Goal: Information Seeking & Learning: Find specific fact

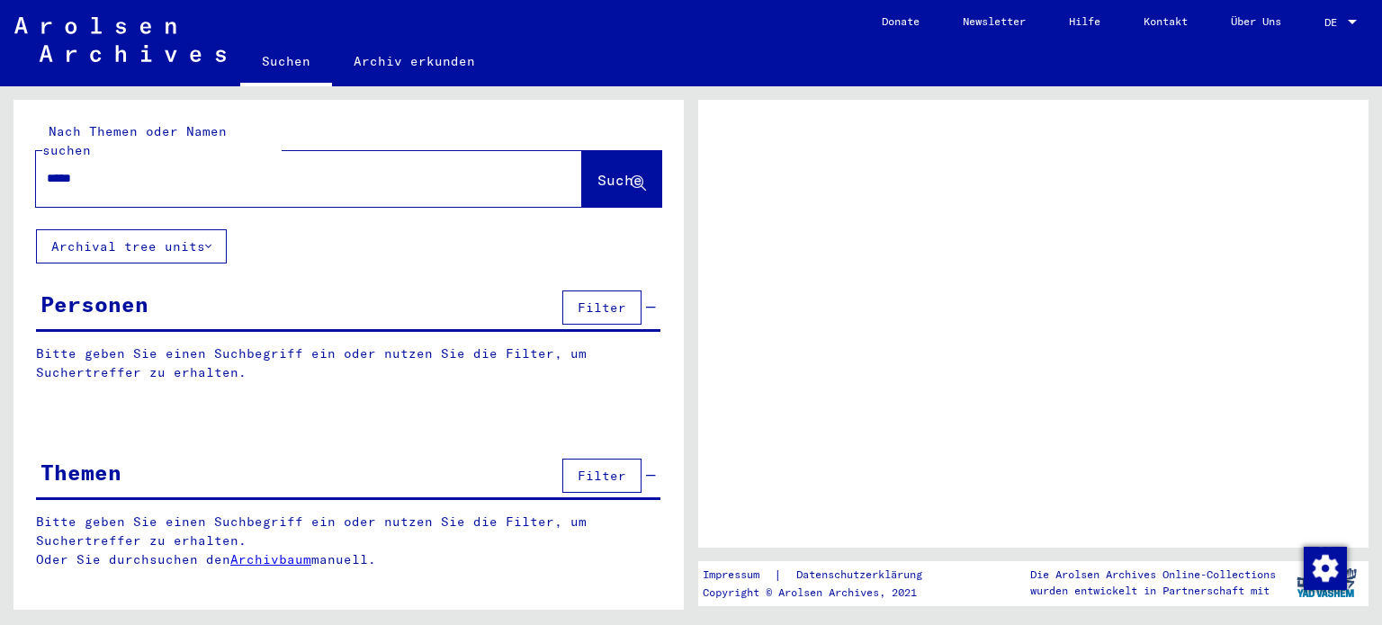
type input "******"
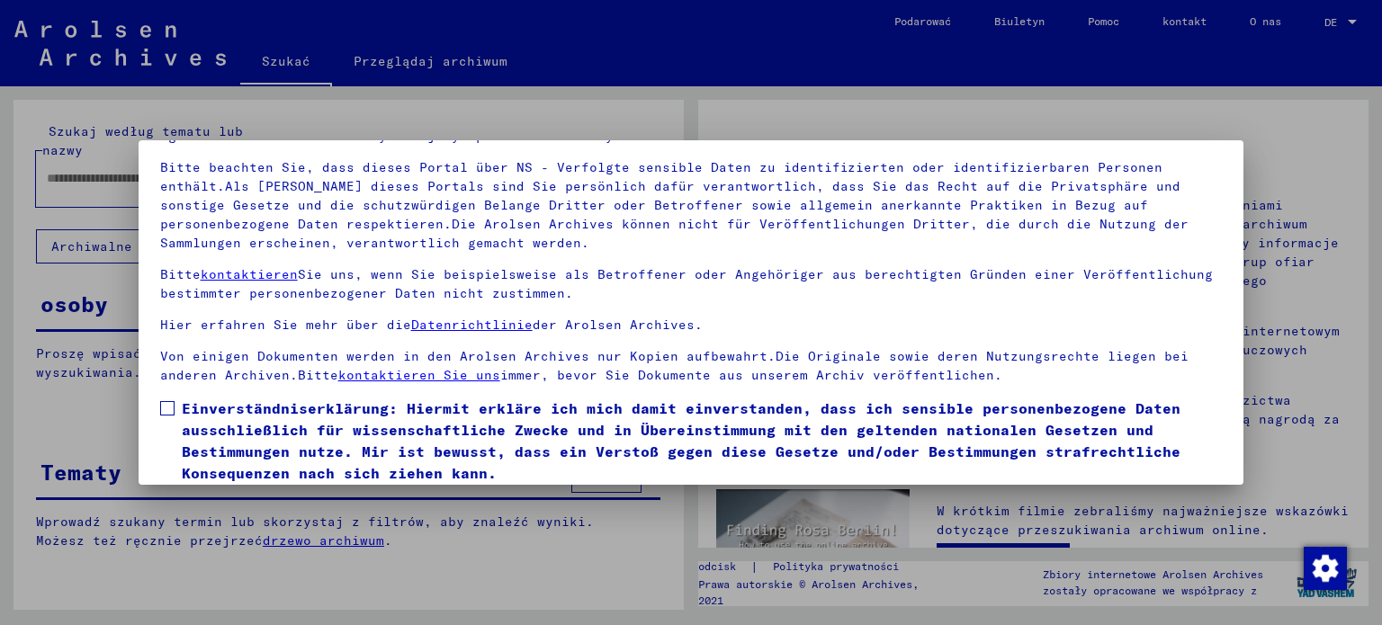
scroll to position [152, 0]
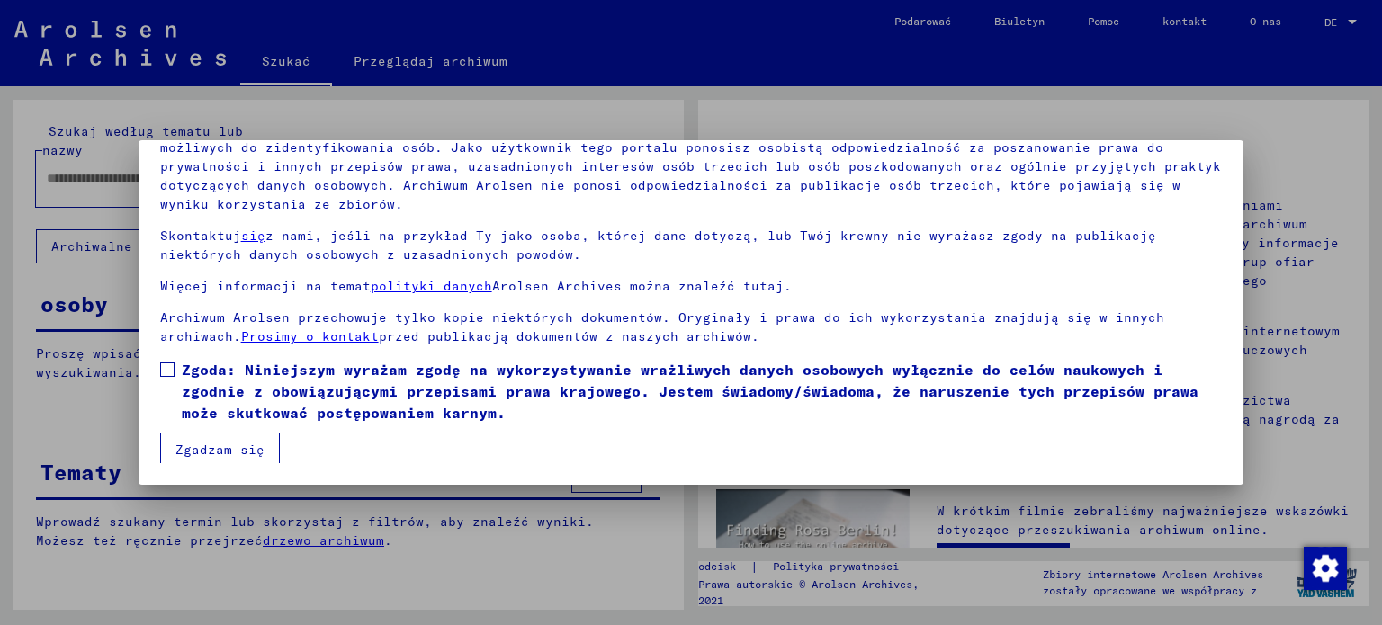
click at [158, 367] on mat-dialog-content "Nasze warunki korzystania zostały ustanowione przez Międzynarodowy Komitet, naj…" at bounding box center [692, 260] width 1106 height 407
click at [168, 380] on label "Zgoda: Niniejszym wyrażam zgodę na wykorzystywanie wrażliwych danych osobowych …" at bounding box center [691, 391] width 1063 height 65
click at [192, 435] on button "Zgadzam się" at bounding box center [220, 450] width 120 height 34
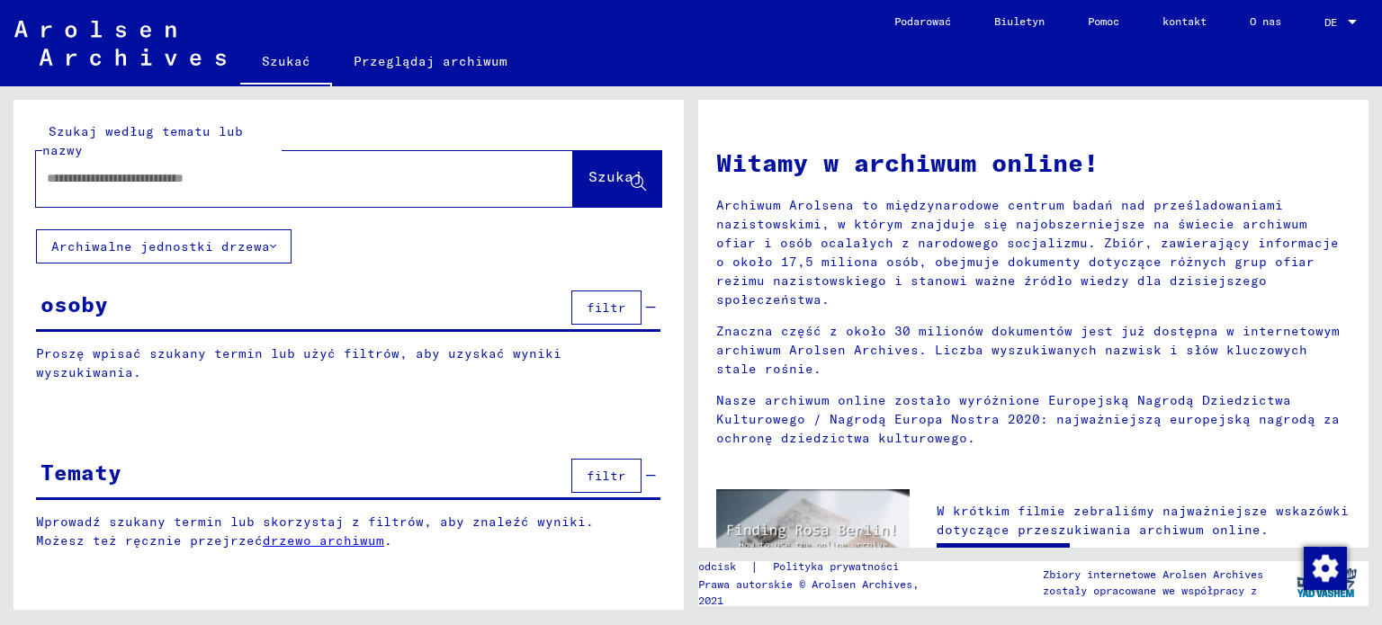
click at [202, 454] on div "Tematy filtr" at bounding box center [348, 477] width 625 height 46
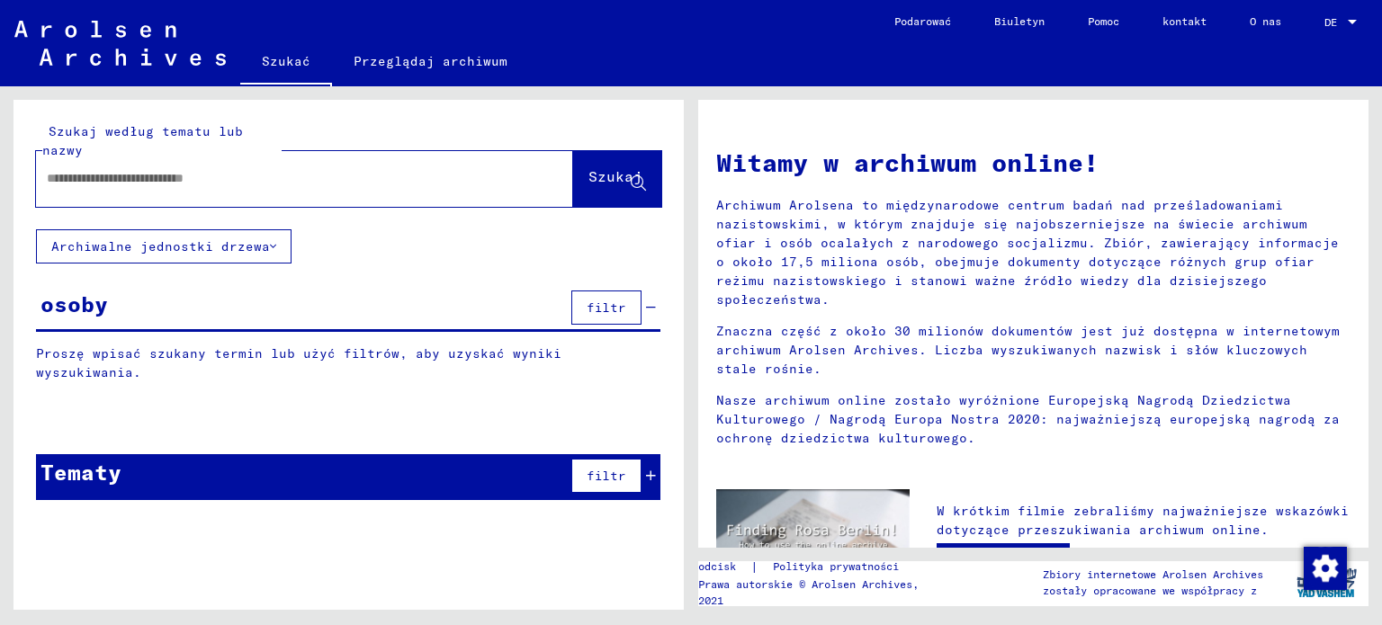
click at [82, 190] on div at bounding box center [277, 178] width 483 height 40
click at [81, 190] on div at bounding box center [277, 178] width 483 height 40
click at [83, 183] on input "text" at bounding box center [283, 178] width 472 height 19
click at [595, 183] on font "Szukaj" at bounding box center [616, 176] width 54 height 18
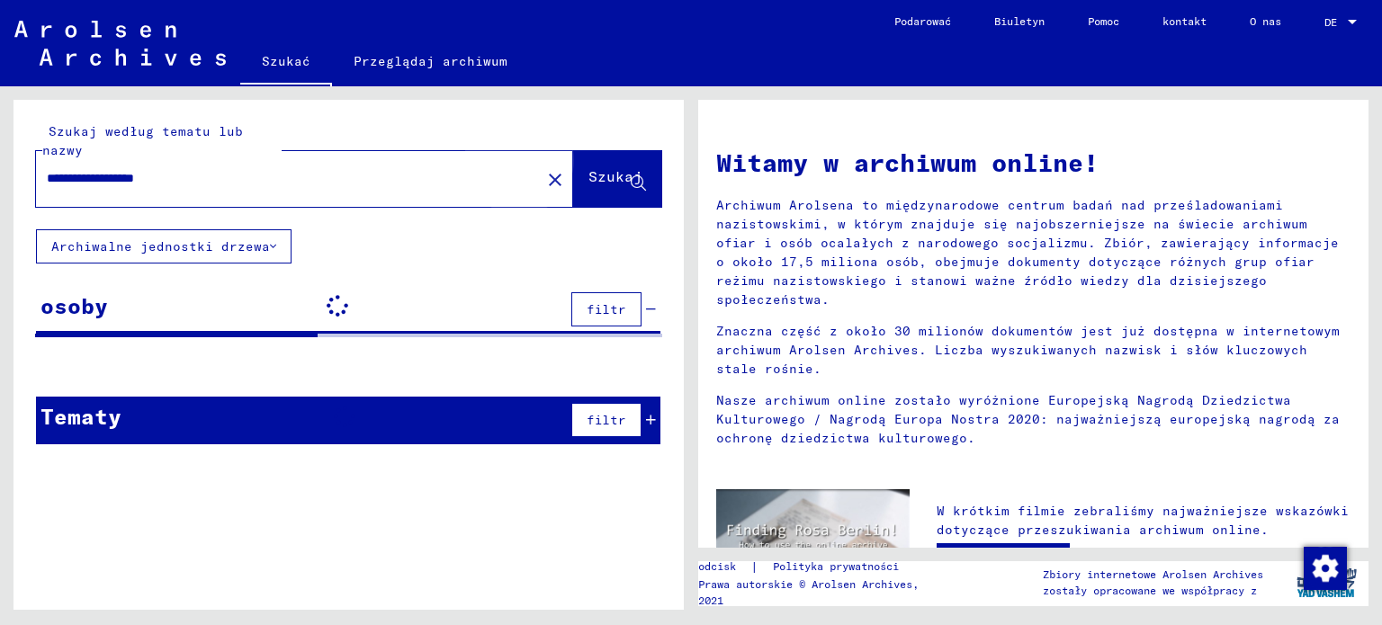
click at [592, 183] on font "Szukaj" at bounding box center [616, 176] width 54 height 18
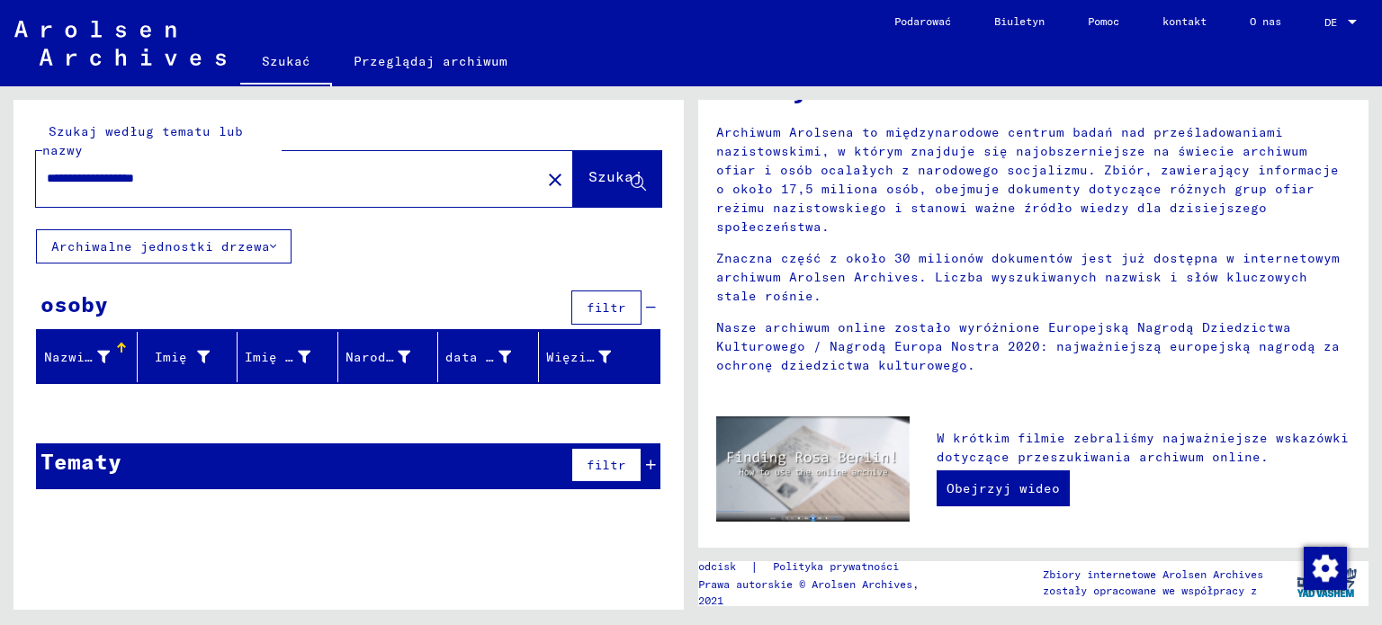
scroll to position [101, 0]
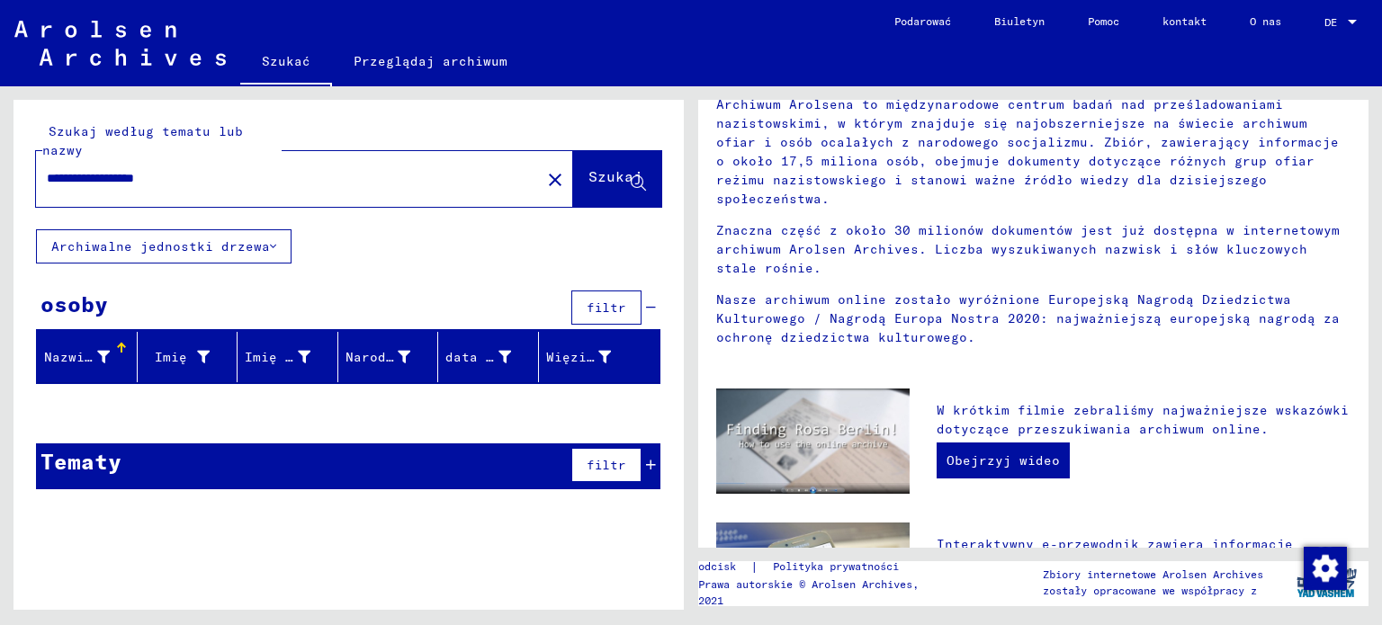
drag, startPoint x: 690, startPoint y: 334, endPoint x: 689, endPoint y: 353, distance: 18.9
click at [689, 353] on div "**********" at bounding box center [345, 348] width 691 height 524
click at [589, 178] on font "Szukaj" at bounding box center [616, 176] width 54 height 18
click at [104, 360] on font "Nazwisko" at bounding box center [76, 357] width 65 height 16
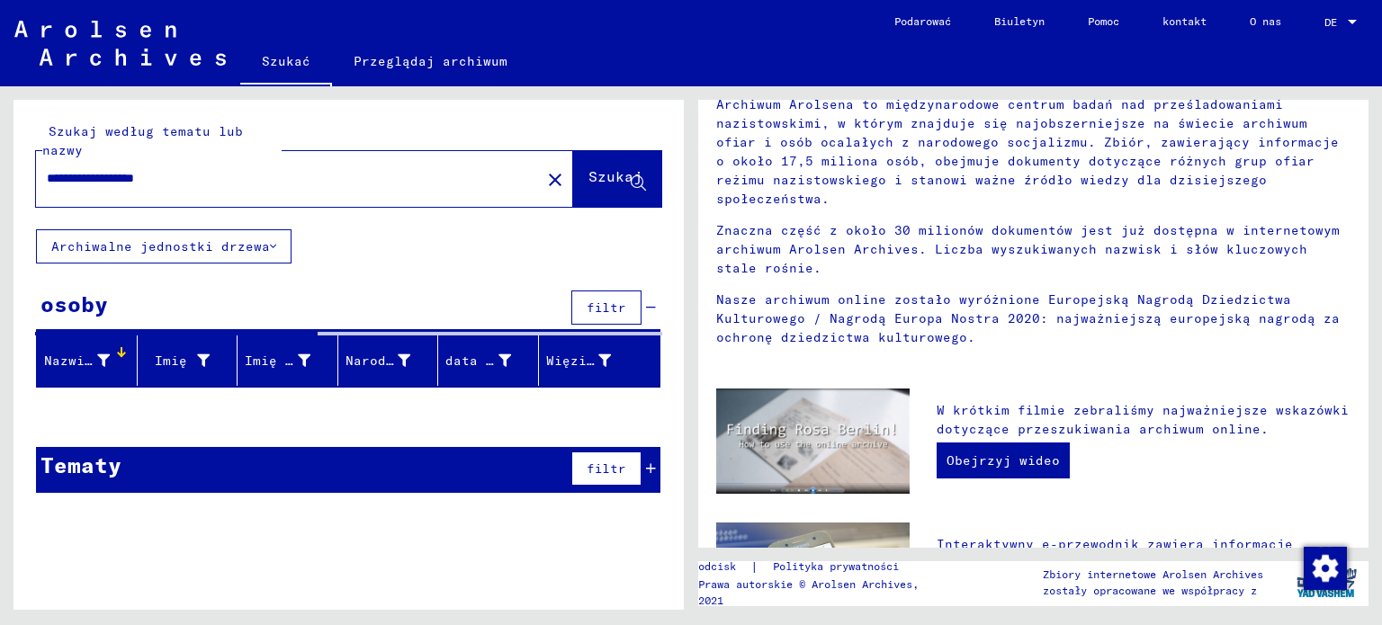
click at [104, 360] on font "Nazwisko" at bounding box center [76, 361] width 65 height 16
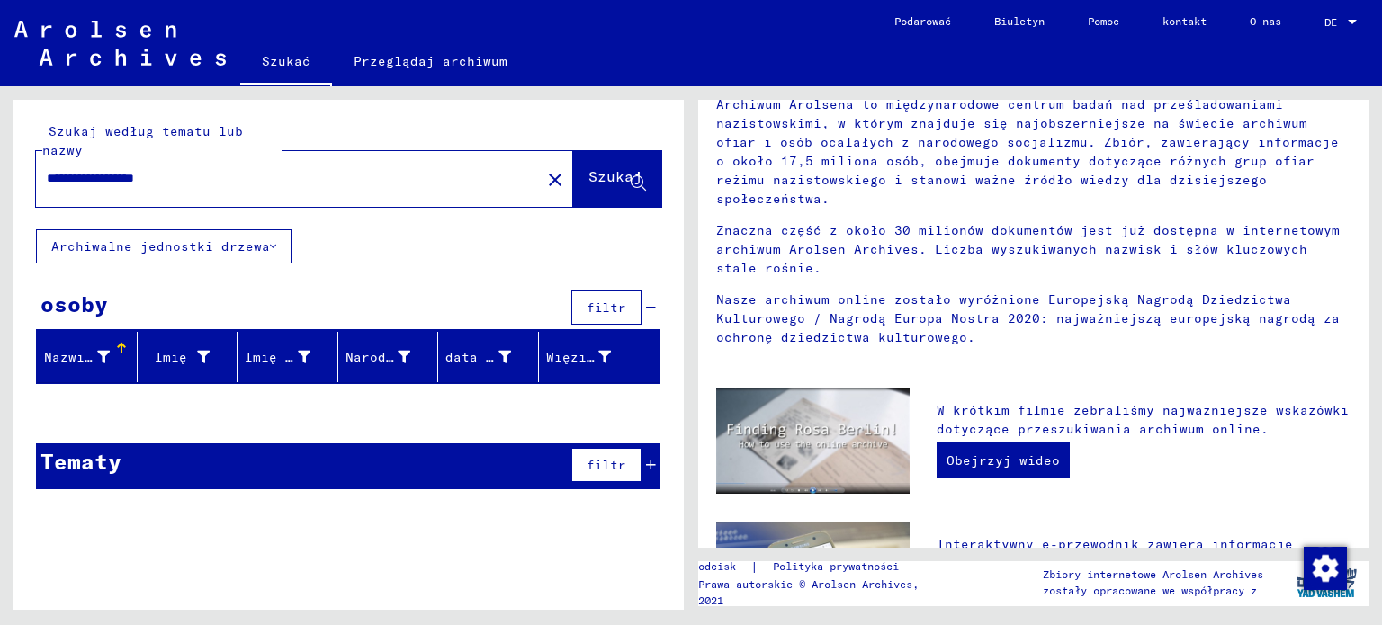
click at [94, 360] on font "Nazwisko" at bounding box center [76, 357] width 65 height 16
click at [94, 358] on font "Nazwisko" at bounding box center [76, 357] width 65 height 16
click at [166, 234] on button "Archiwalne jednostki drzewa" at bounding box center [164, 246] width 256 height 34
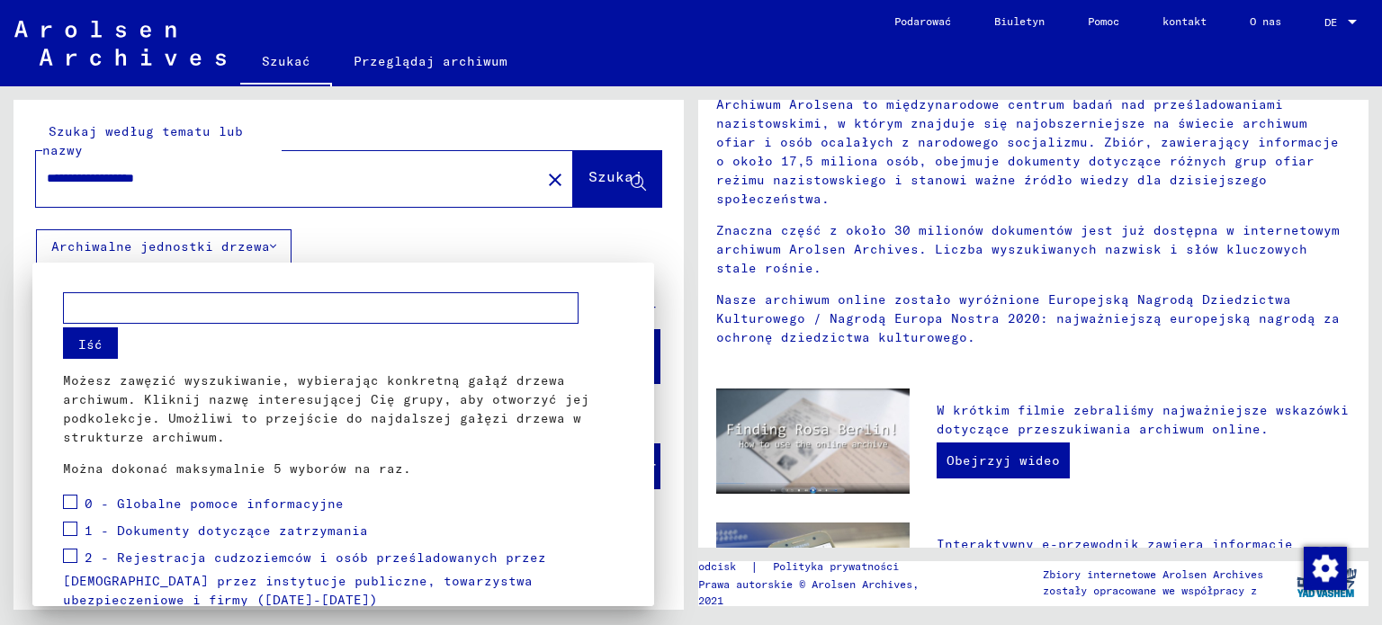
click at [639, 184] on div at bounding box center [691, 312] width 1382 height 625
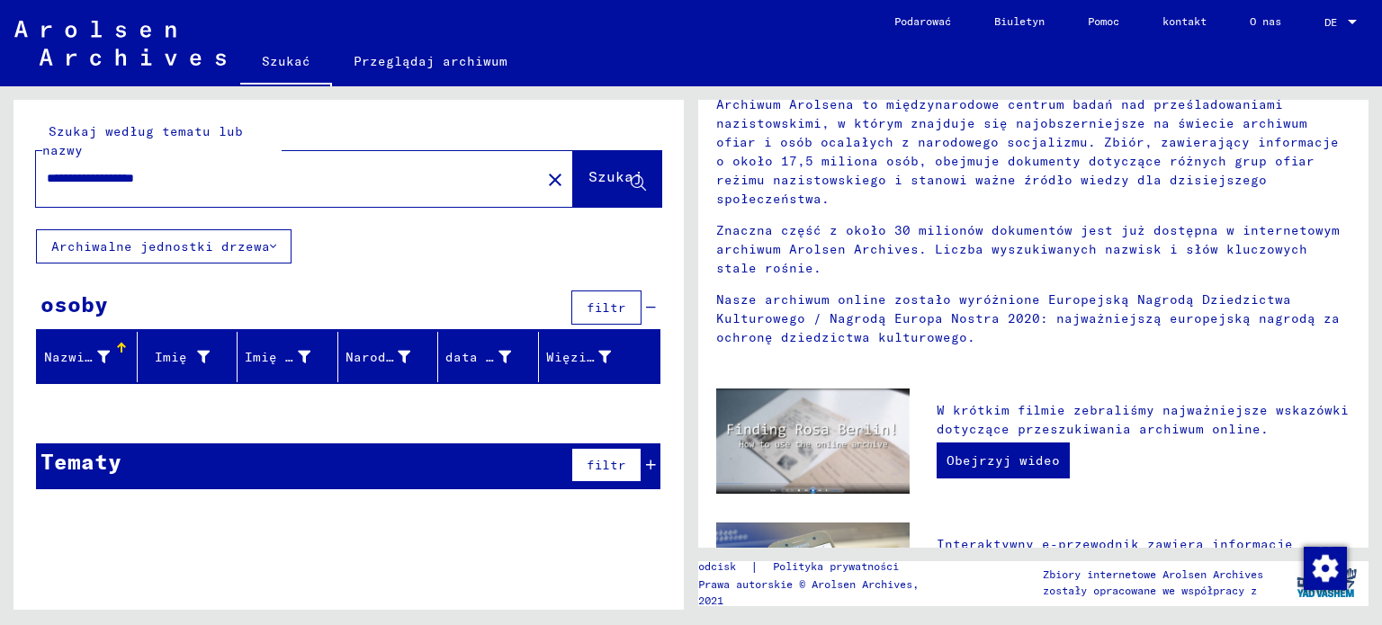
click at [128, 183] on input "**********" at bounding box center [283, 178] width 472 height 19
type input "*********"
click at [619, 184] on font "Szukaj" at bounding box center [616, 176] width 54 height 18
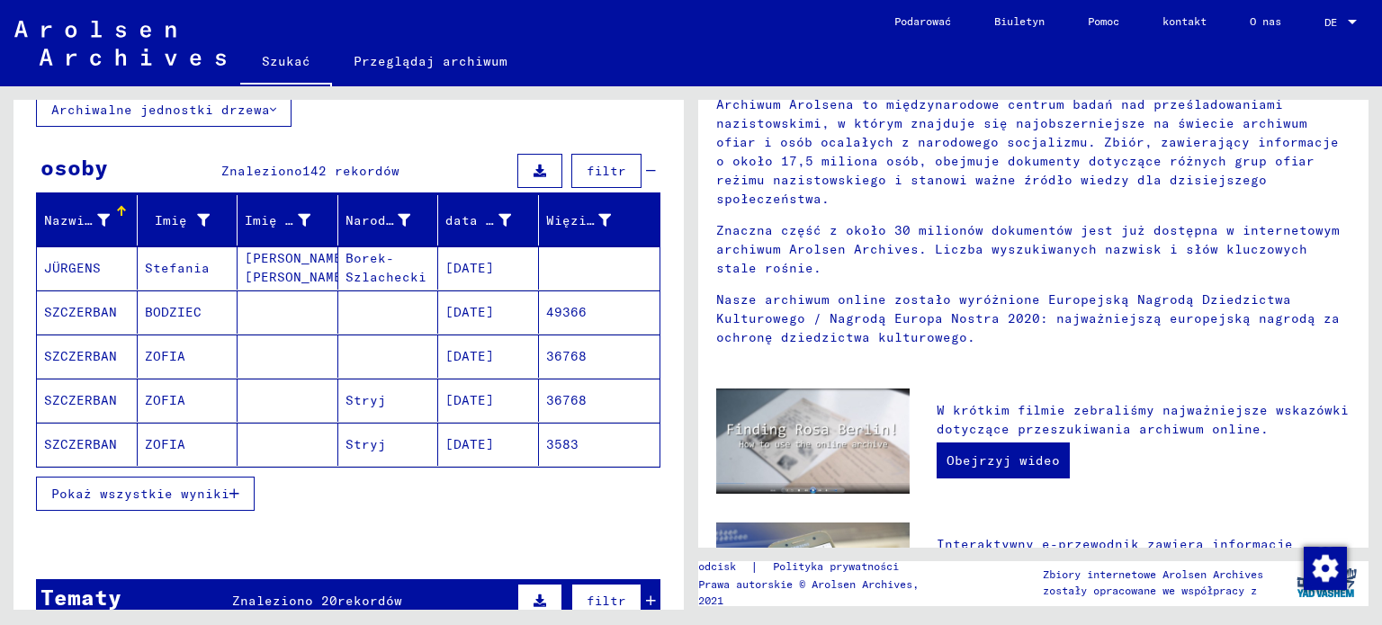
scroll to position [133, 0]
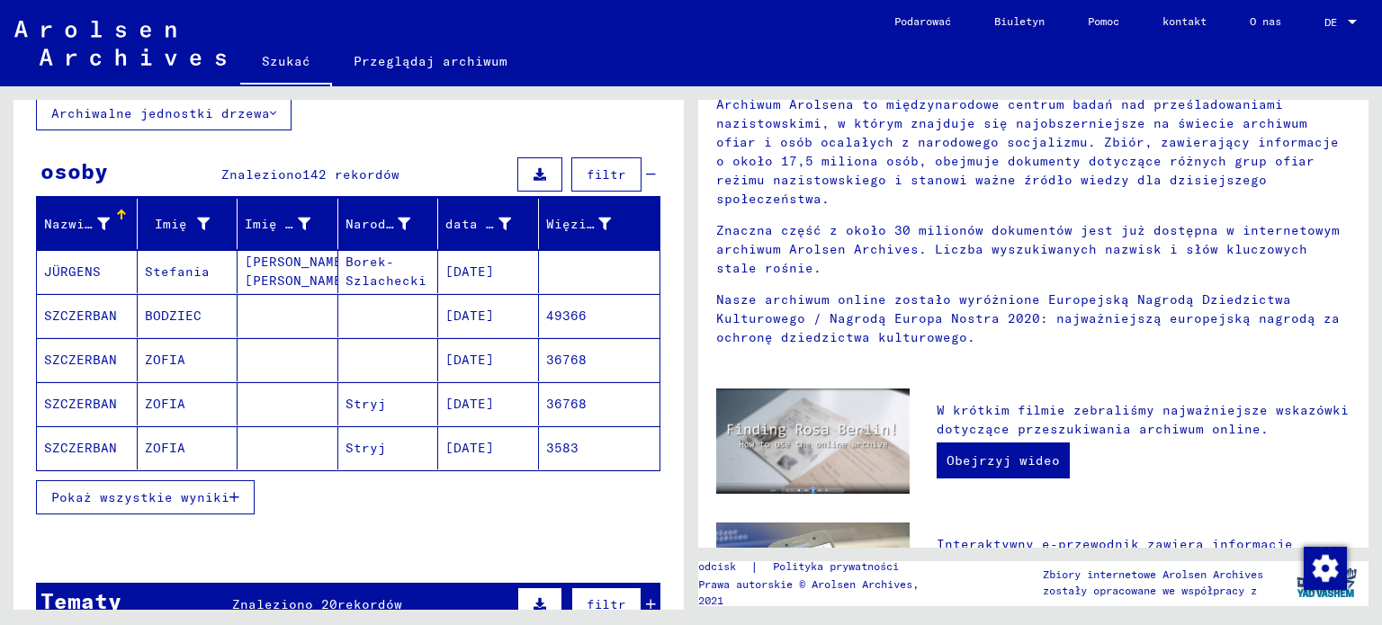
click at [198, 490] on font "Pokaż wszystkie wyniki" at bounding box center [140, 498] width 178 height 16
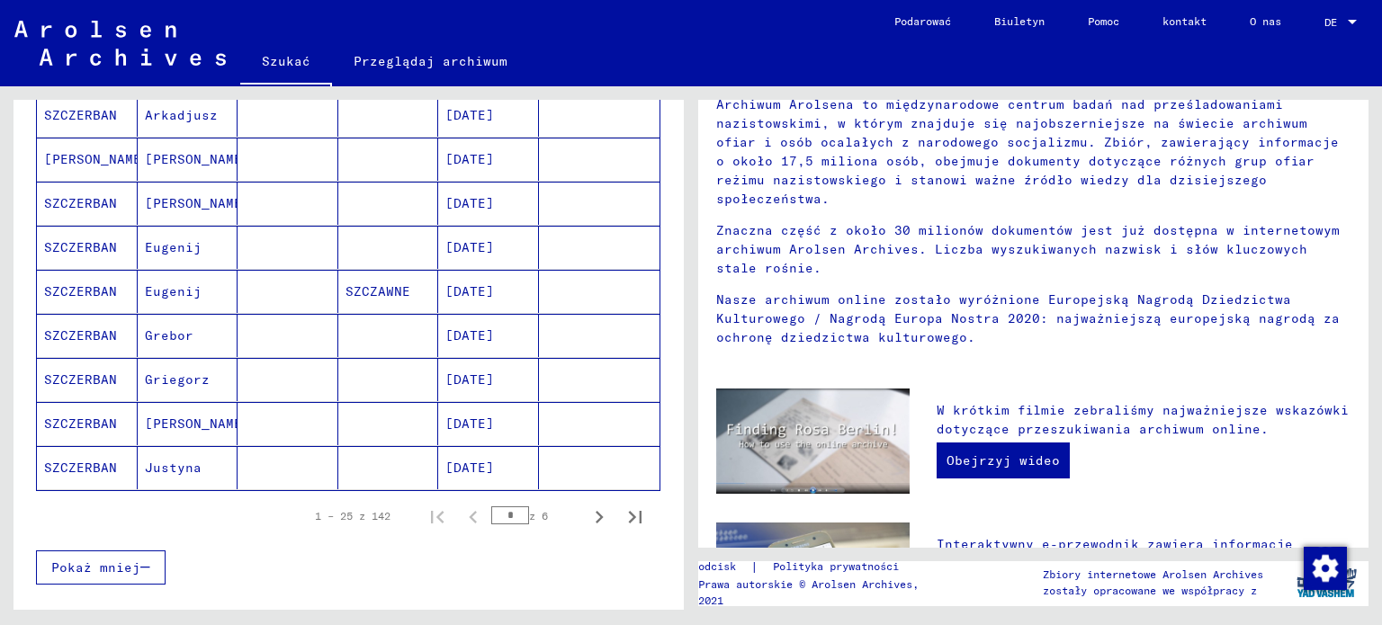
scroll to position [1004, 0]
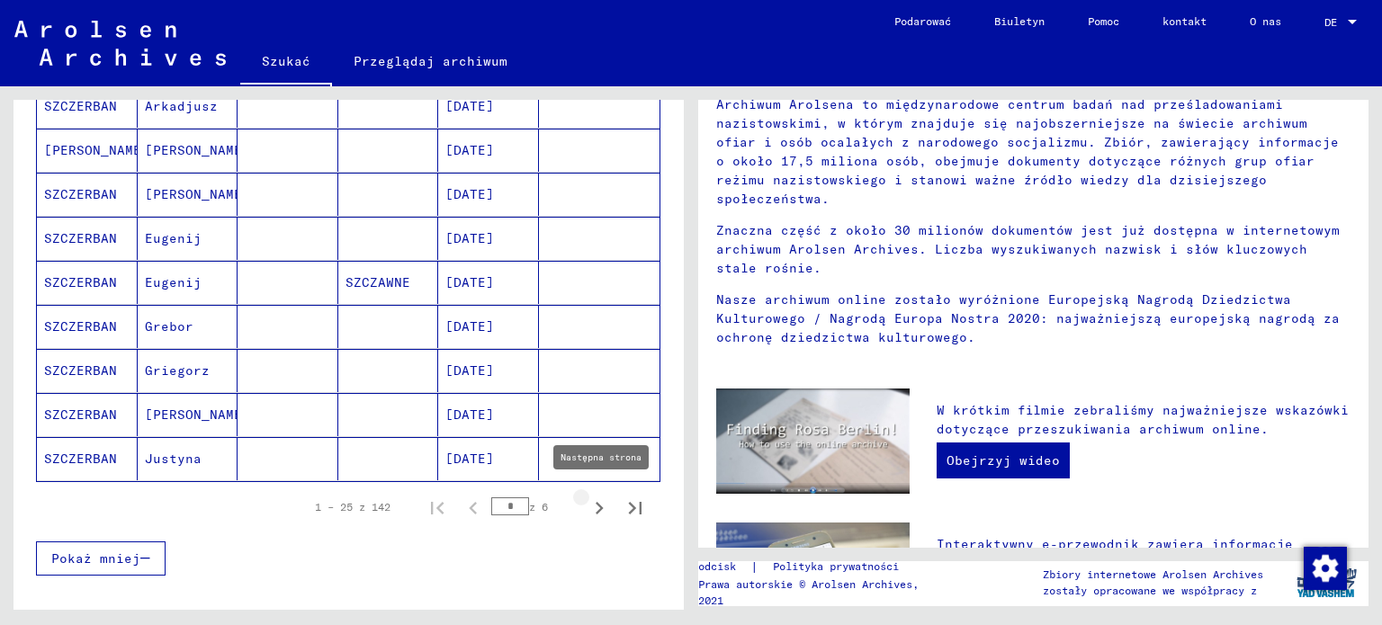
click at [596, 504] on icon "Następna strona" at bounding box center [600, 508] width 8 height 13
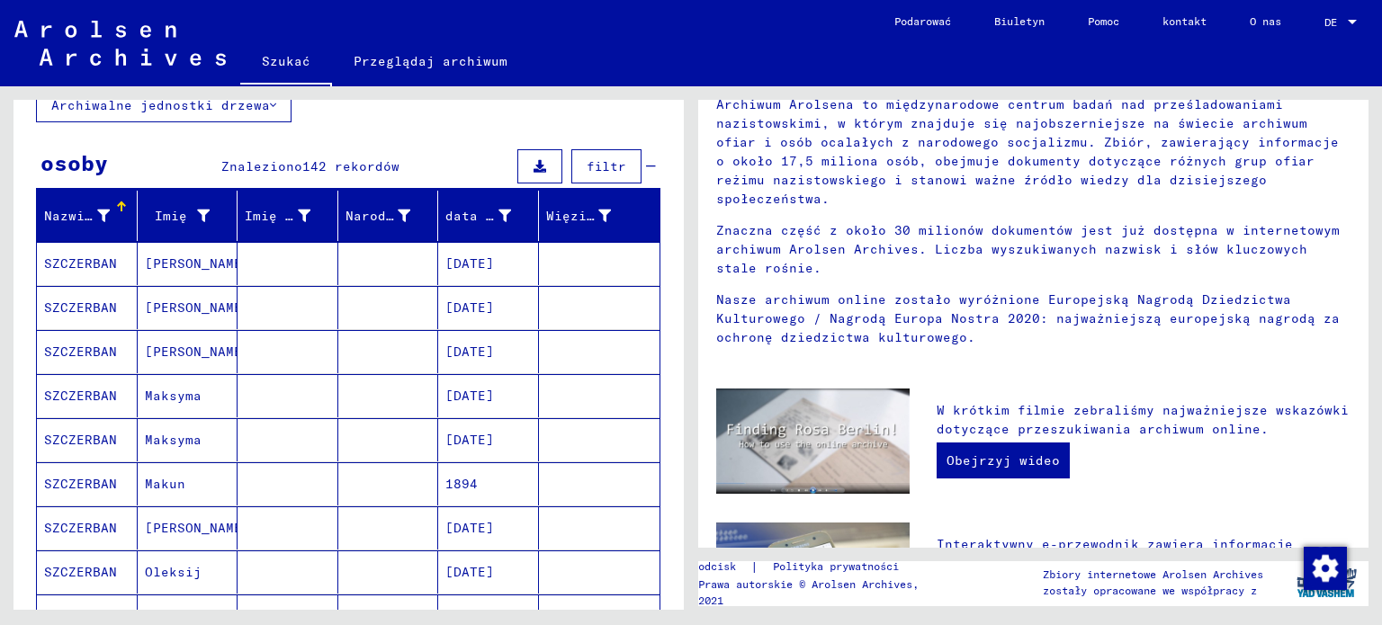
scroll to position [193, 0]
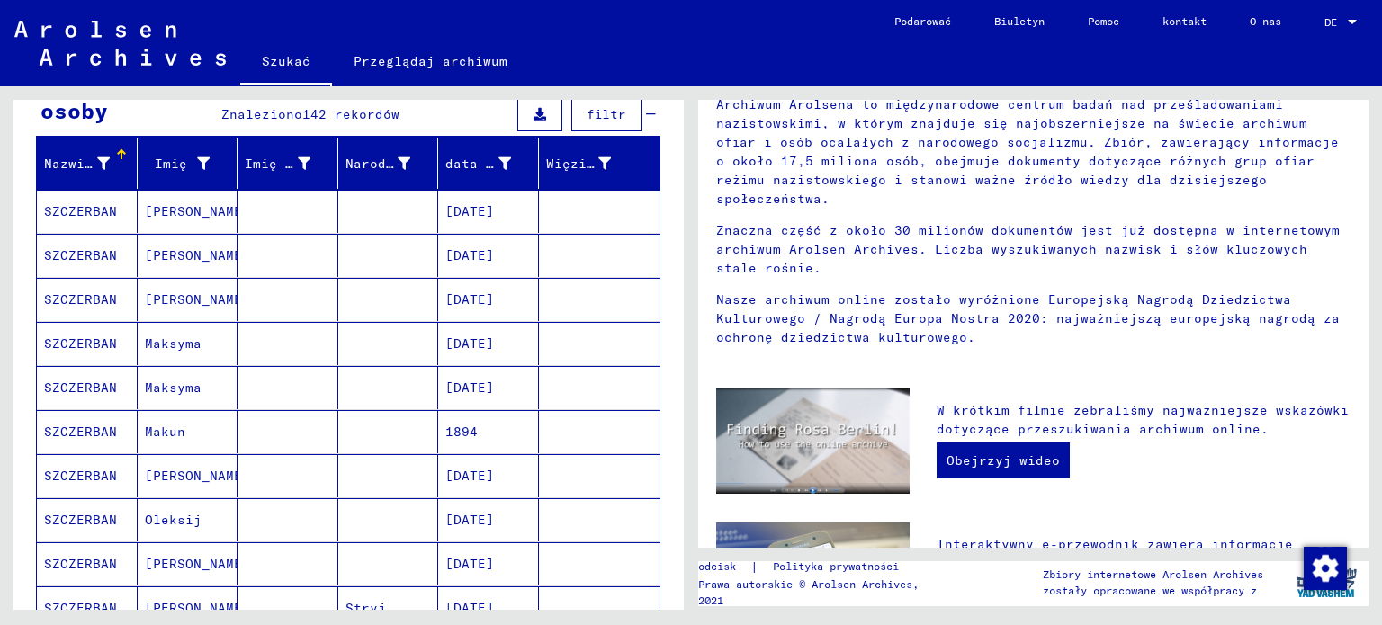
click at [68, 215] on font "SZCZERBAN" at bounding box center [80, 211] width 73 height 16
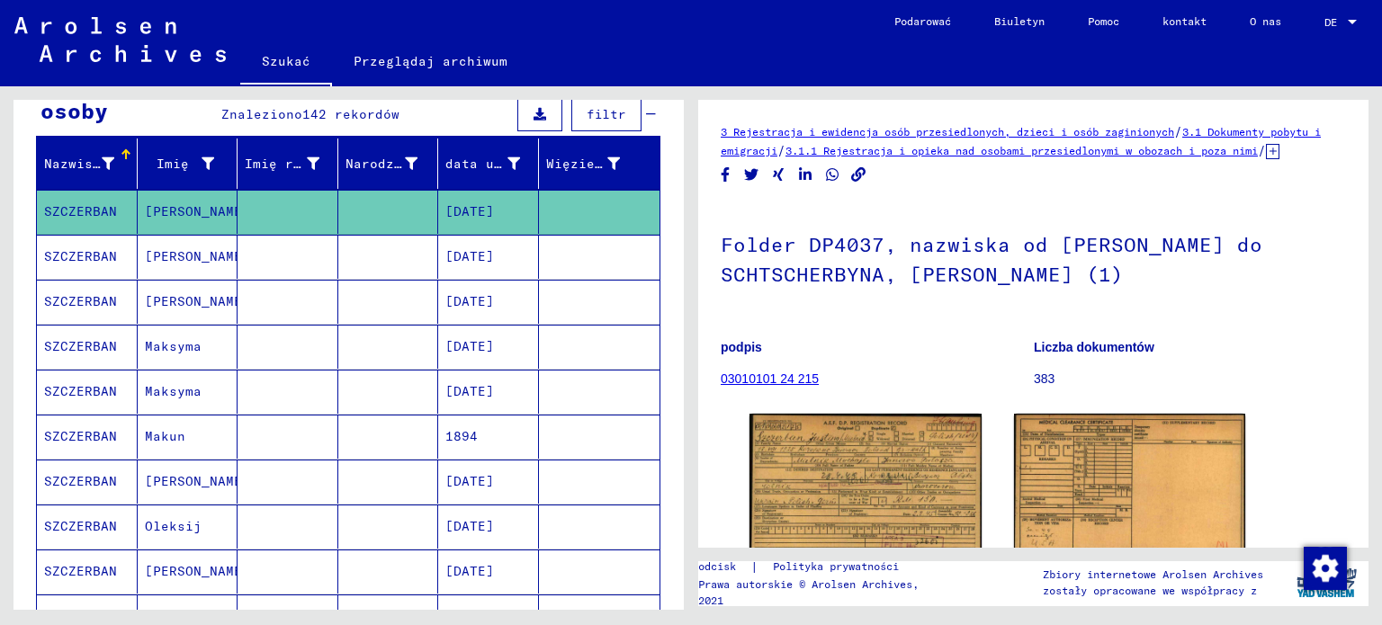
click at [1372, 316] on div "3 Rejestracja i ewidencja osób przesiedlonych, dzieci i osób zaginionych / 3.1 …" at bounding box center [1037, 348] width 691 height 524
drag, startPoint x: 1372, startPoint y: 316, endPoint x: 1374, endPoint y: 325, distance: 9.2
click at [1374, 325] on div "3 Rejestracja i ewidencja osób przesiedlonych, dzieci i osób zaginionych / 3.1 …" at bounding box center [1037, 348] width 691 height 524
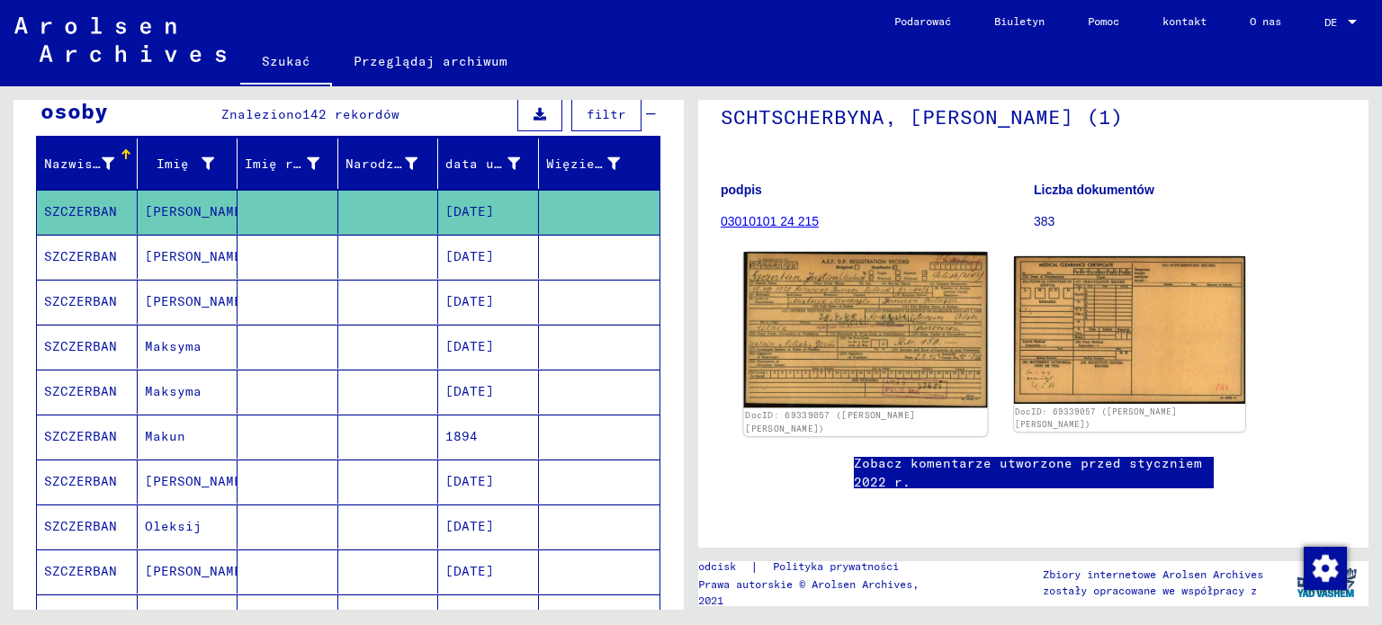
click at [947, 374] on img at bounding box center [865, 330] width 243 height 156
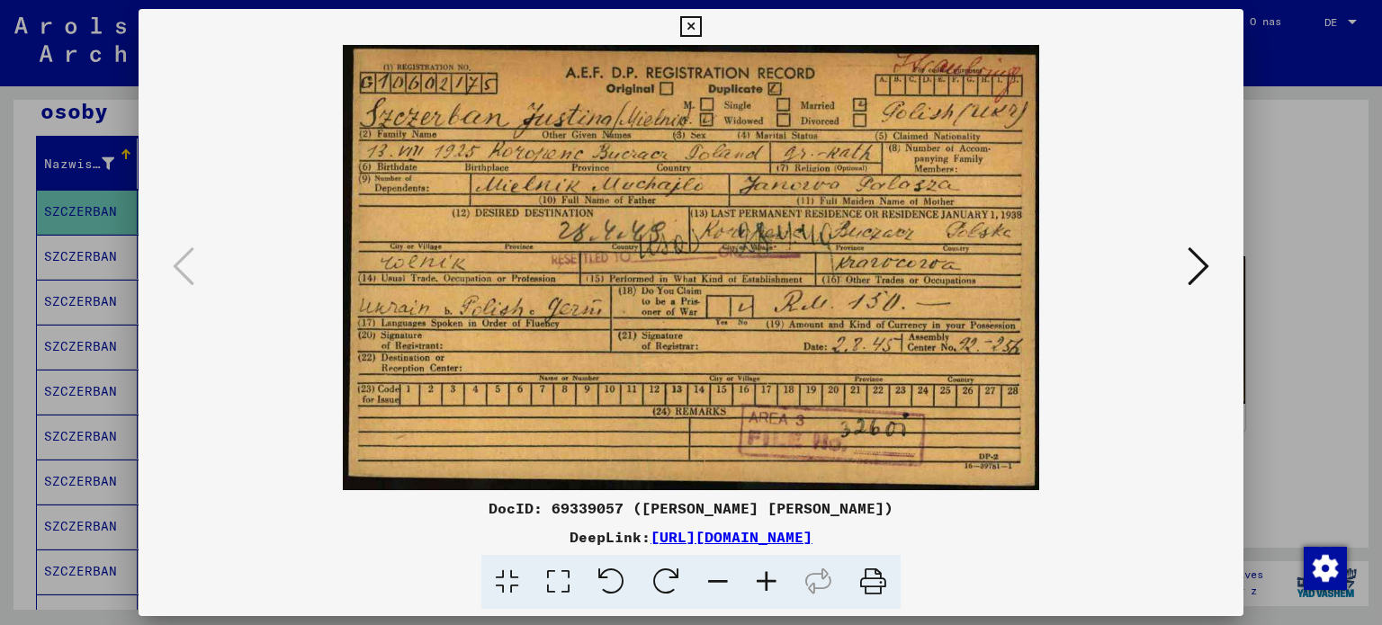
click at [946, 374] on img at bounding box center [692, 267] width 984 height 445
click at [1189, 259] on icon at bounding box center [1199, 266] width 22 height 43
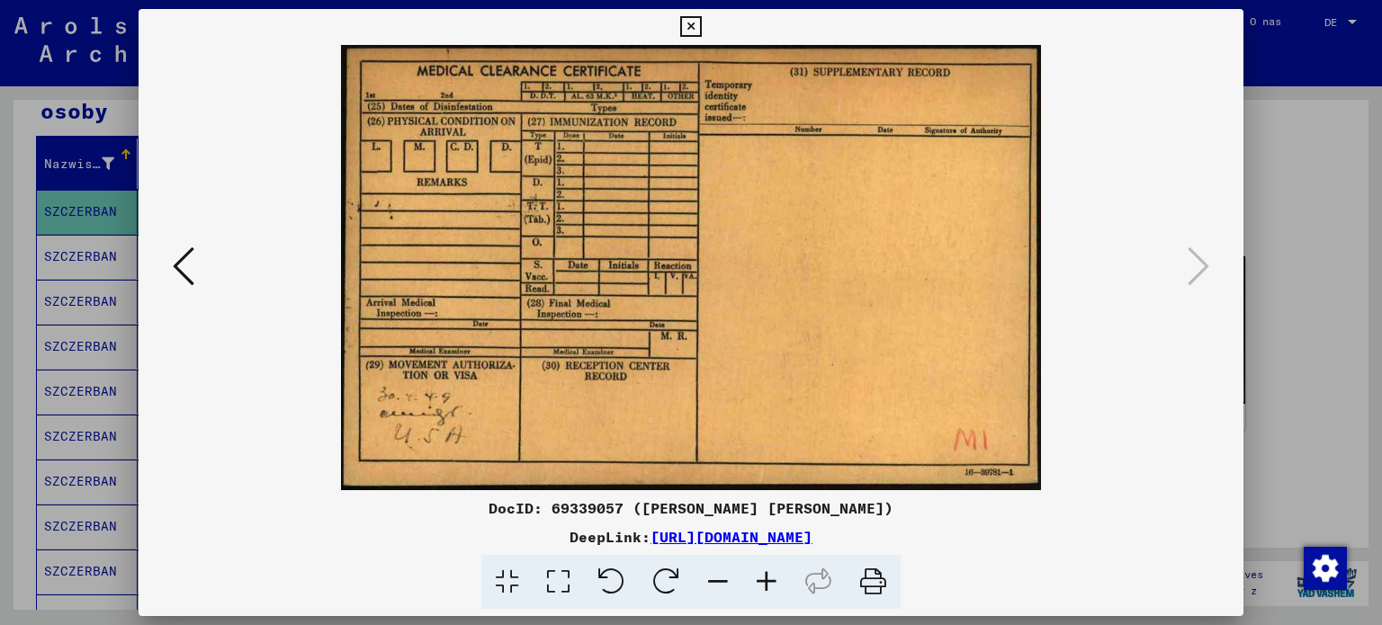
click at [692, 33] on icon at bounding box center [690, 27] width 21 height 22
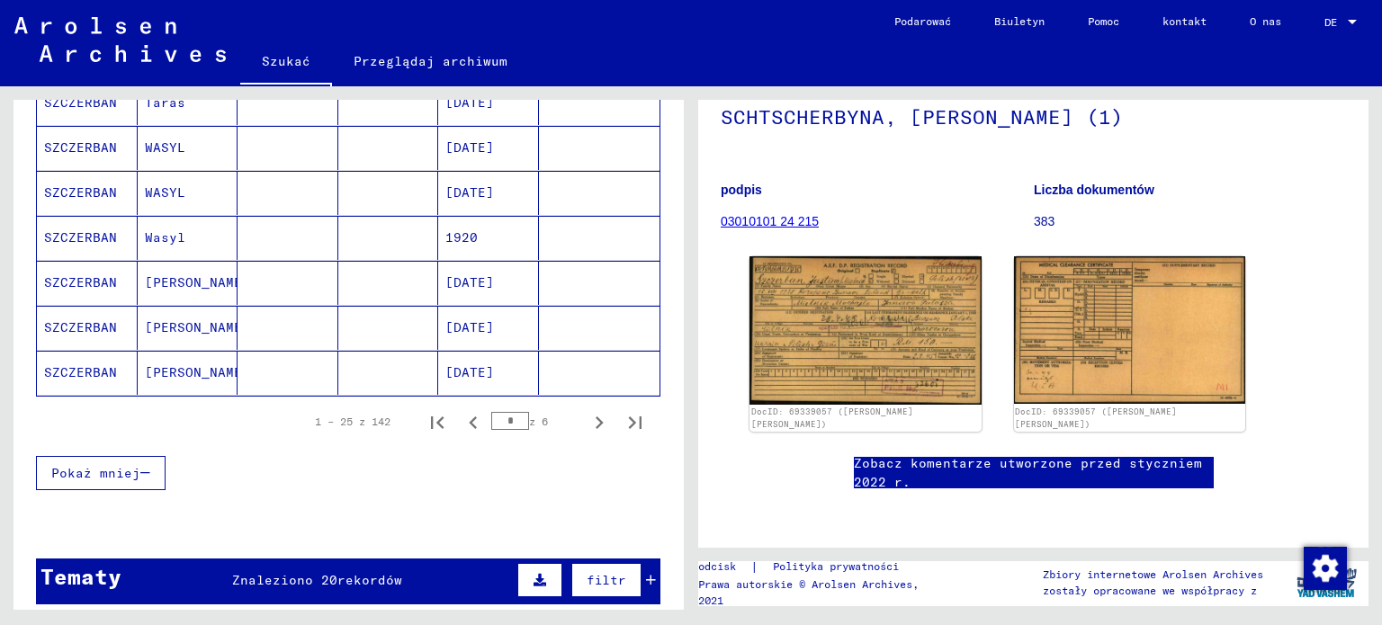
scroll to position [1131, 0]
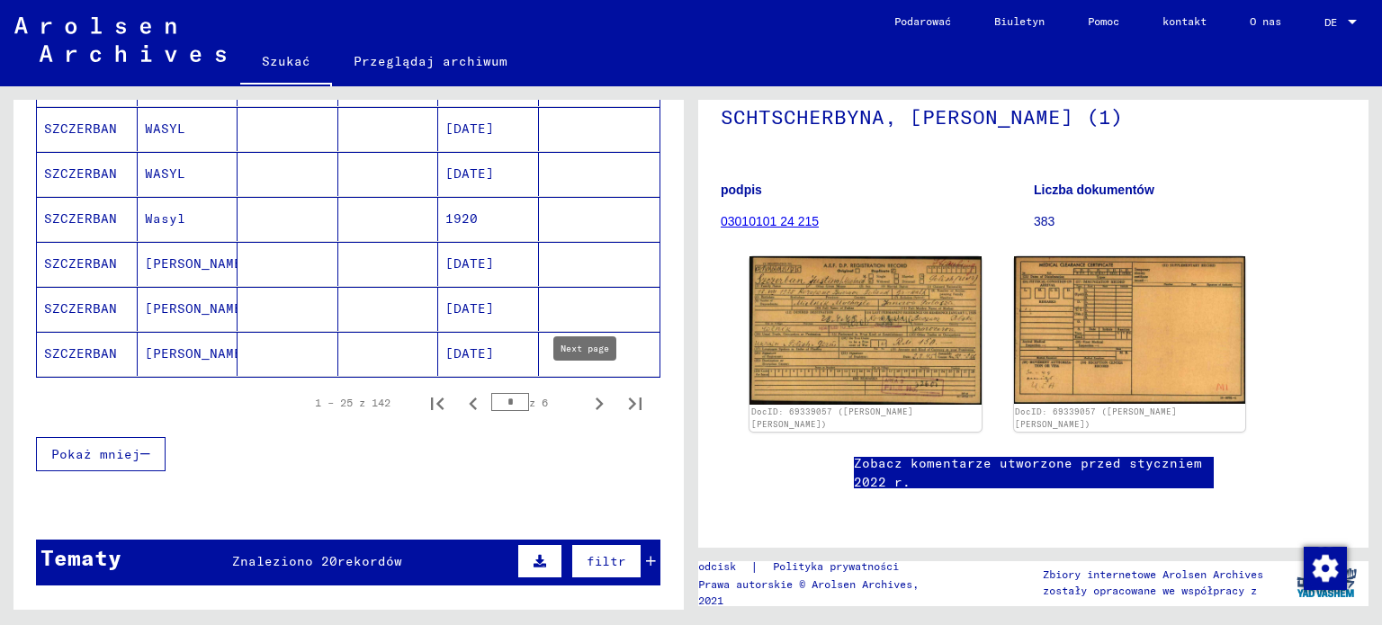
click at [587, 398] on icon "Następna strona" at bounding box center [599, 403] width 25 height 25
click at [596, 398] on icon "Następna strona" at bounding box center [600, 404] width 8 height 13
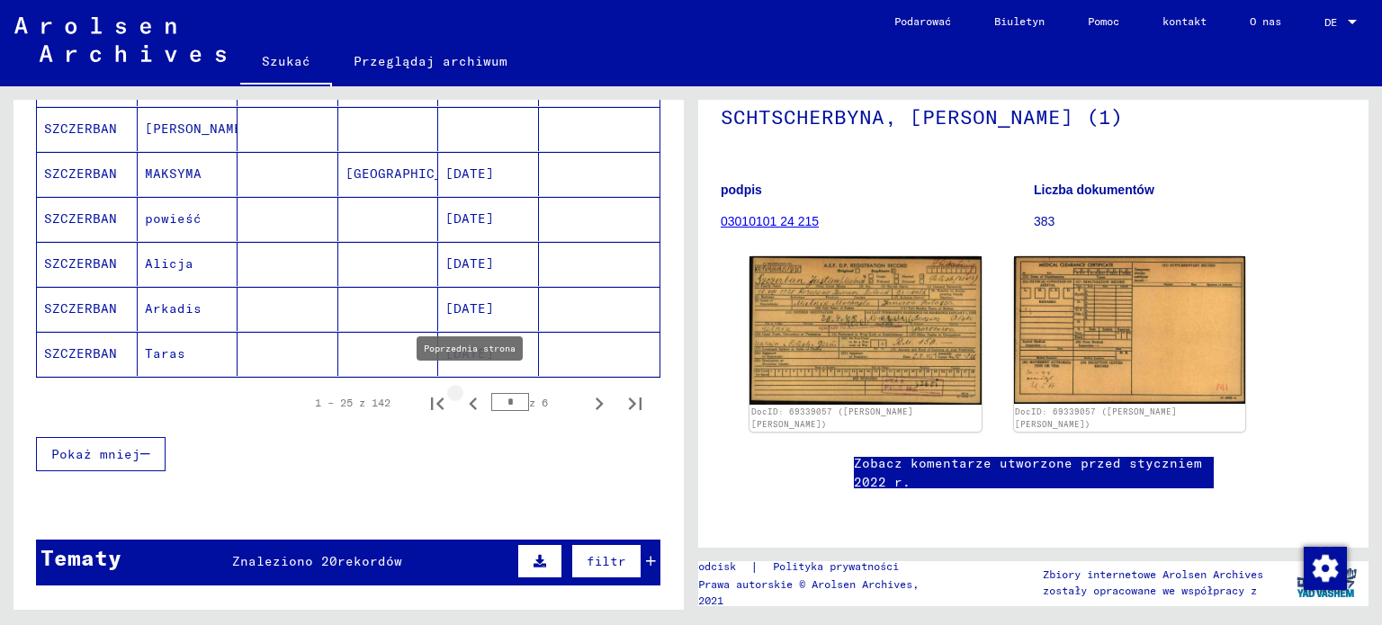
click at [461, 391] on icon "Poprzednia strona" at bounding box center [473, 403] width 25 height 25
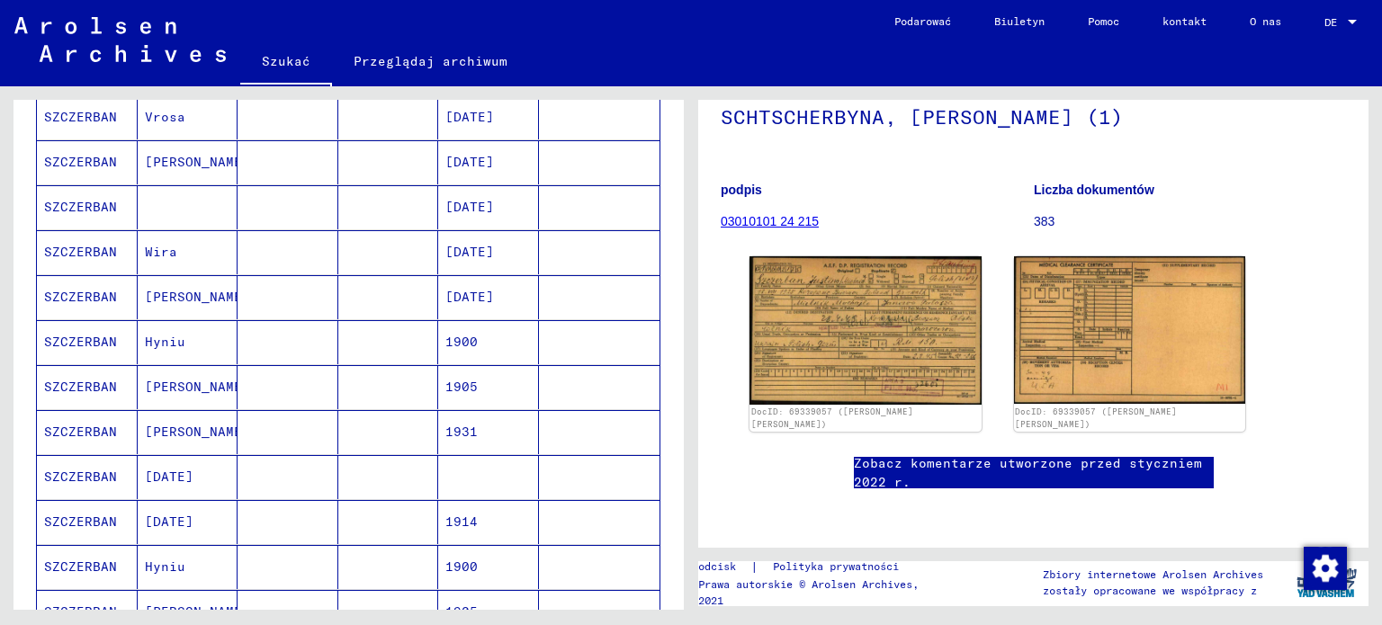
scroll to position [410, 0]
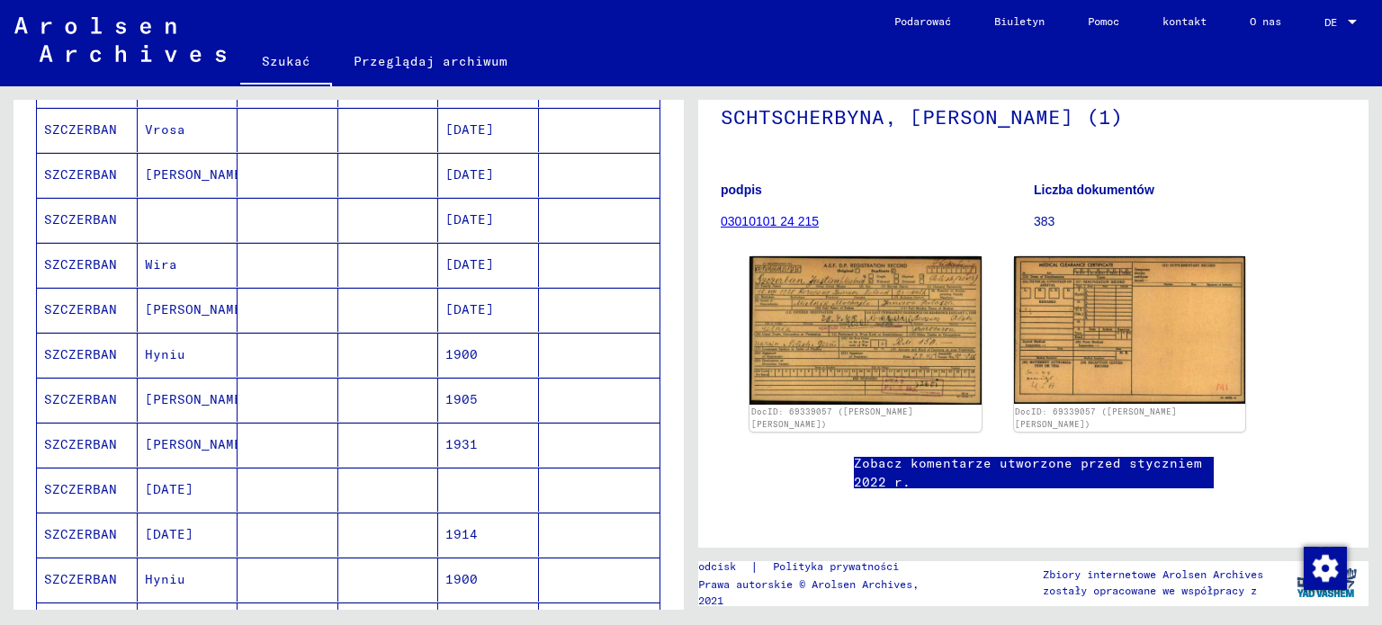
click at [99, 309] on font "SZCZERBAN" at bounding box center [80, 309] width 73 height 16
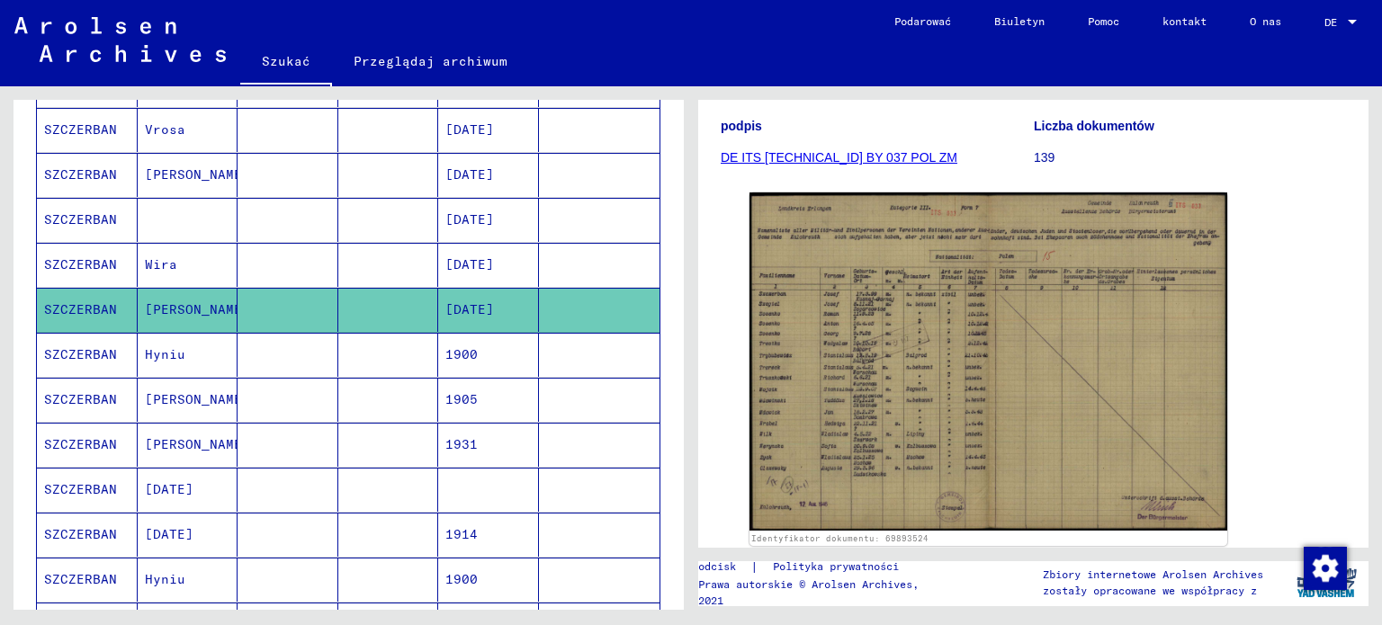
scroll to position [334, 0]
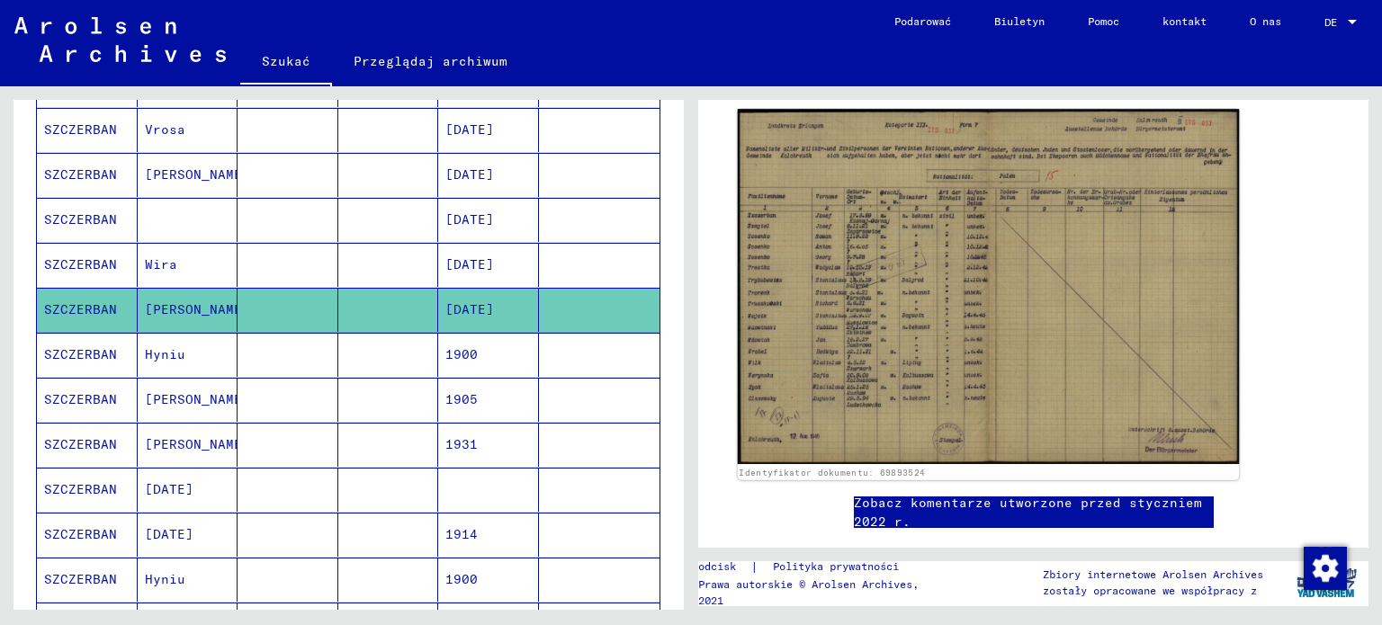
click at [918, 346] on img at bounding box center [989, 286] width 502 height 355
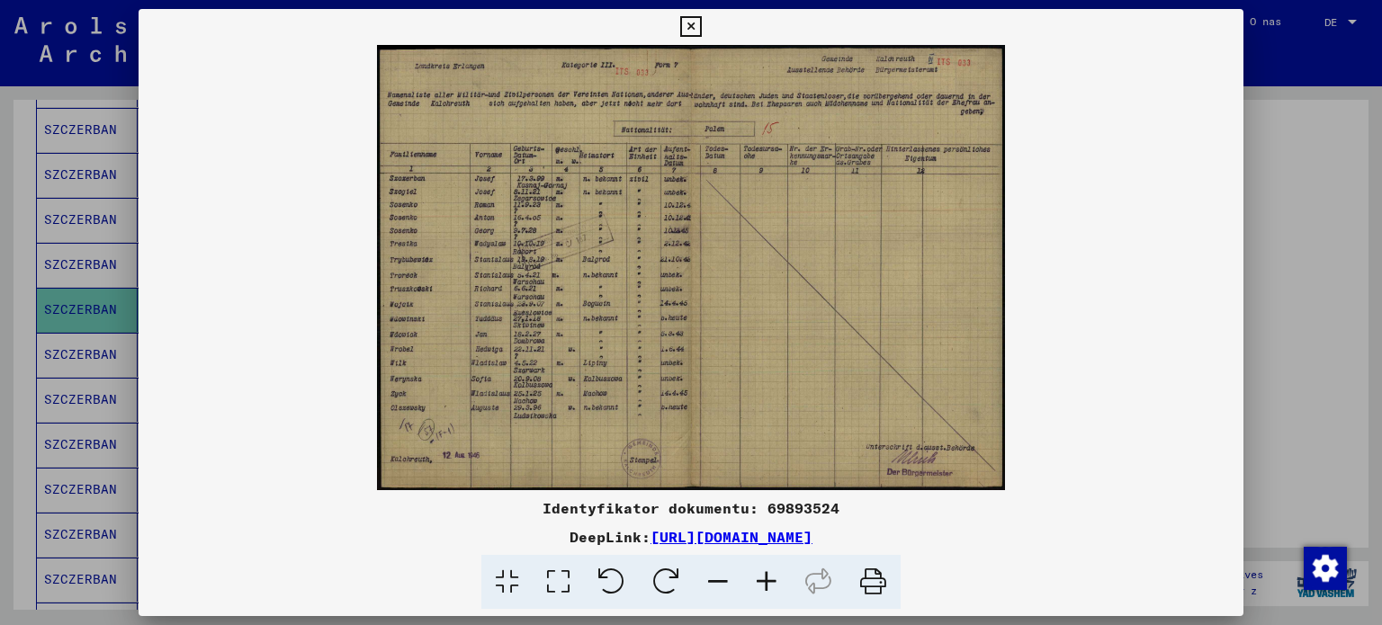
click at [1218, 156] on img at bounding box center [692, 267] width 1106 height 445
click at [96, 244] on div at bounding box center [691, 312] width 1382 height 625
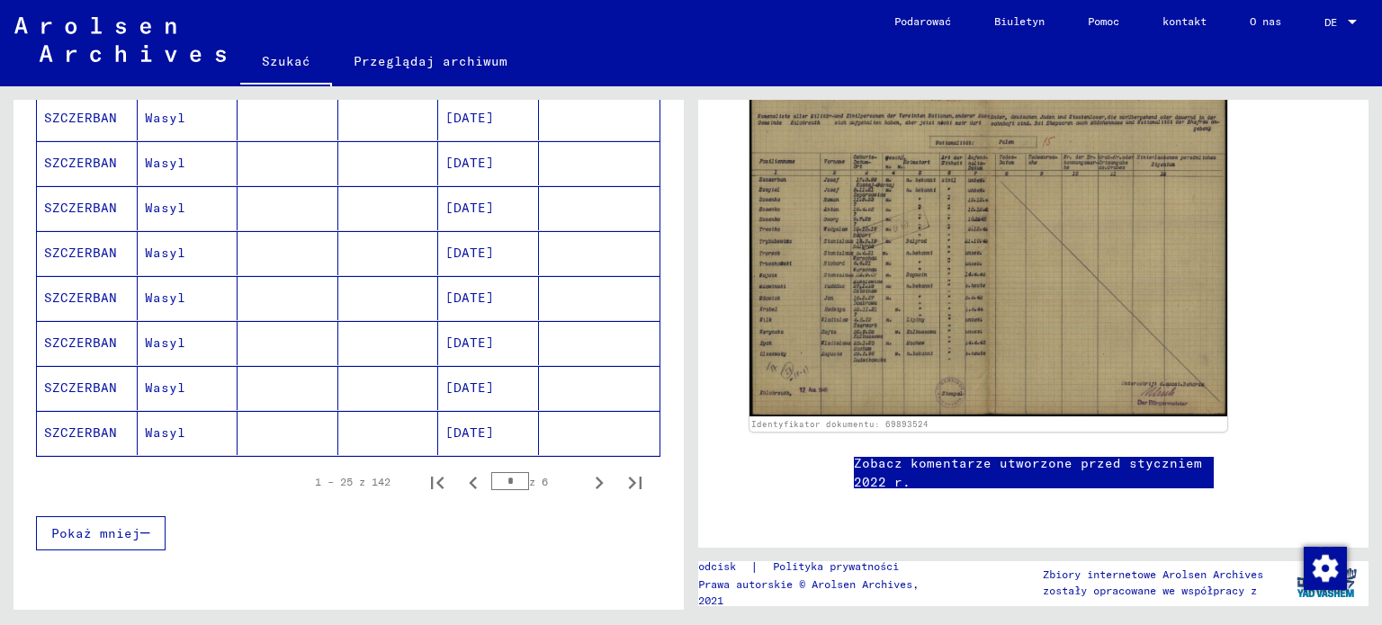
scroll to position [1062, 0]
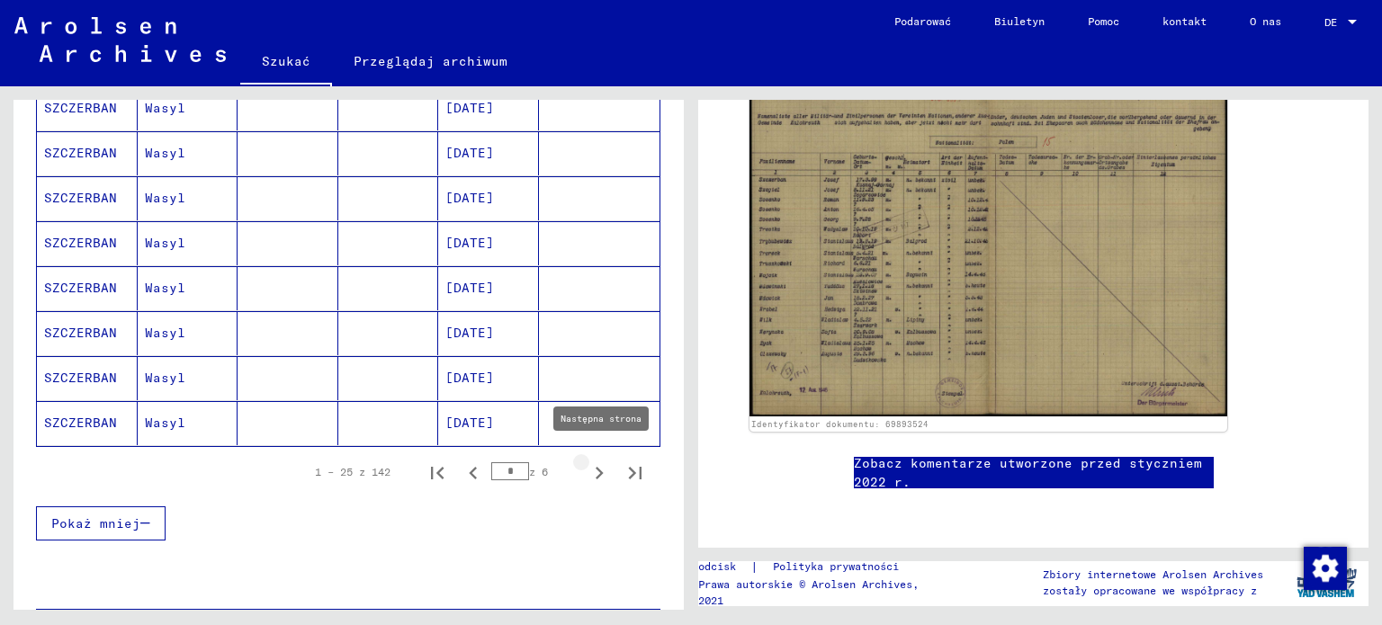
click at [587, 463] on icon "Następna strona" at bounding box center [599, 473] width 25 height 25
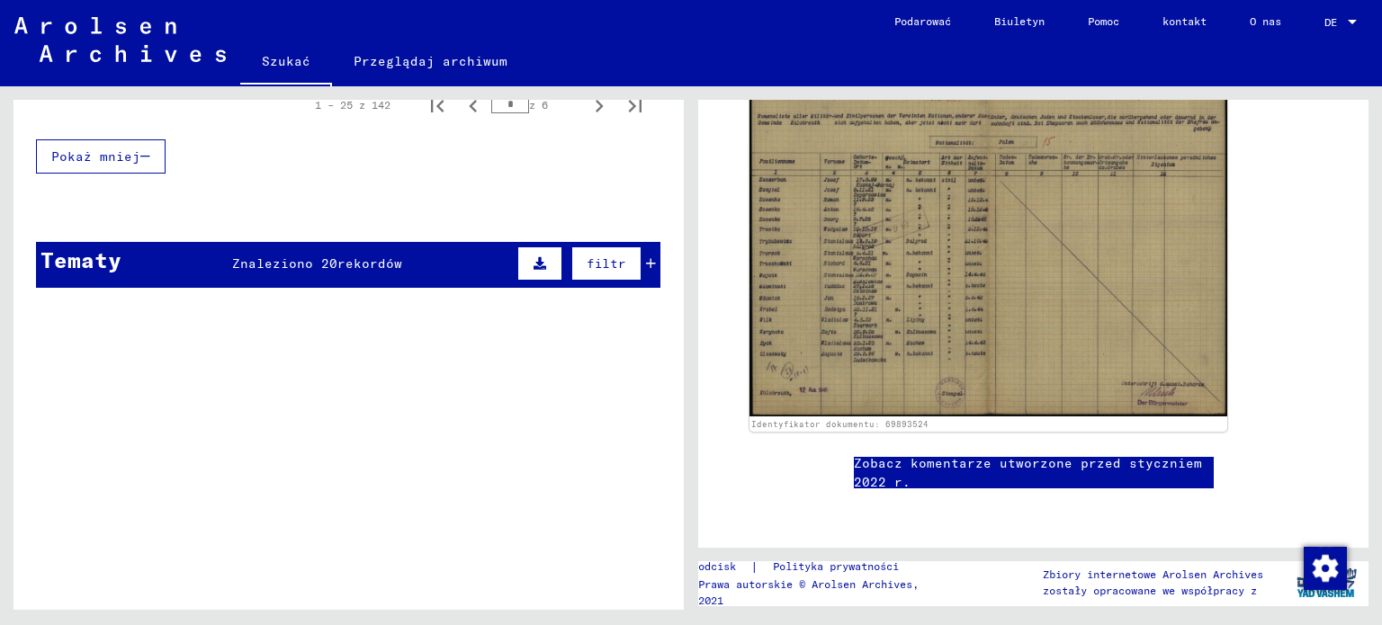
scroll to position [1245, 0]
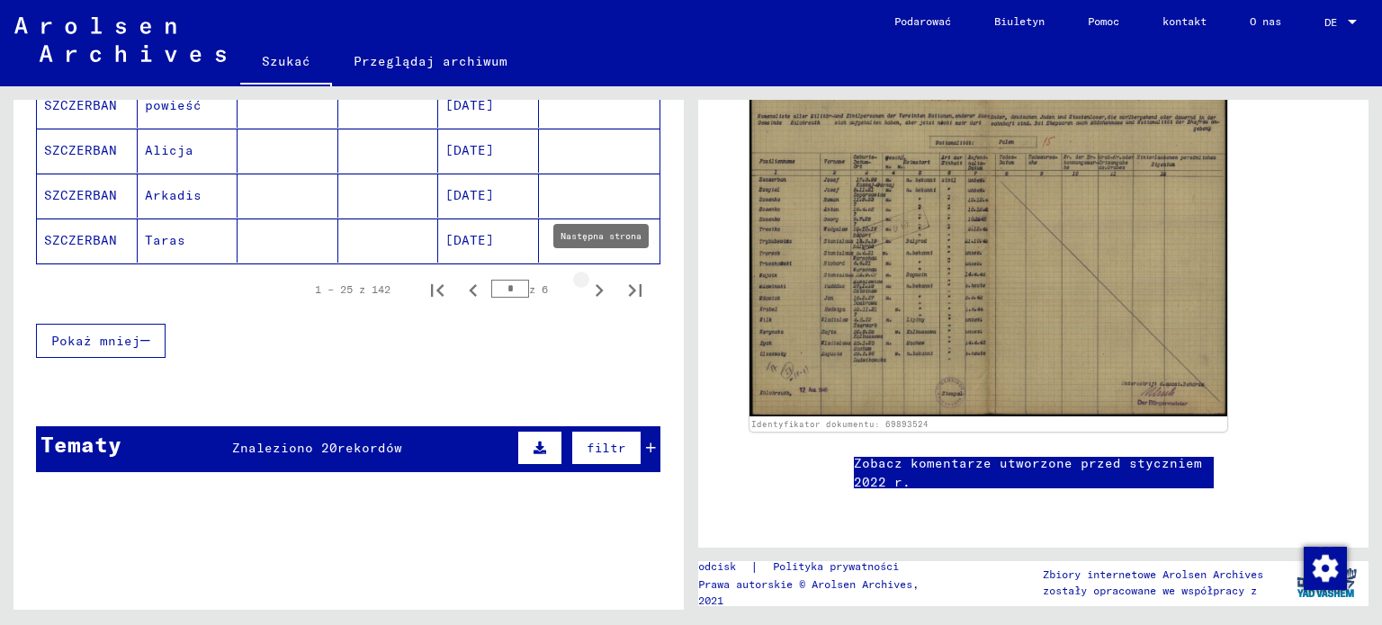
click at [596, 284] on icon "Następna strona" at bounding box center [600, 290] width 8 height 13
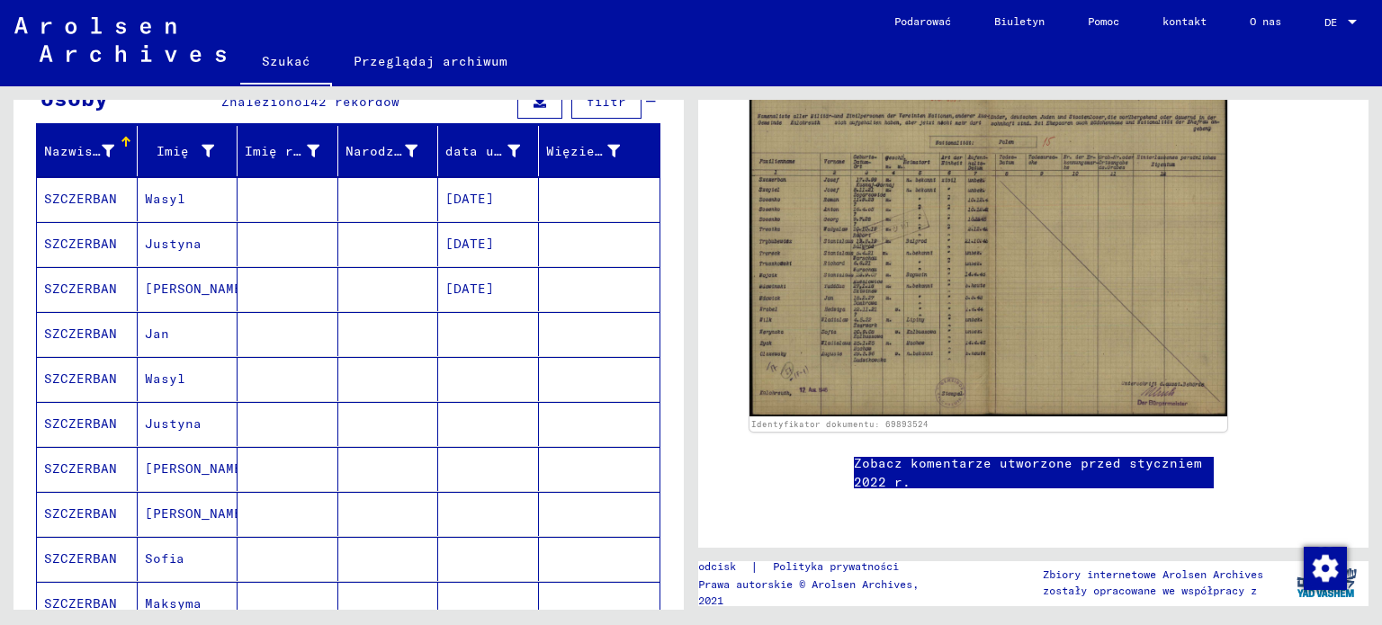
scroll to position [203, 0]
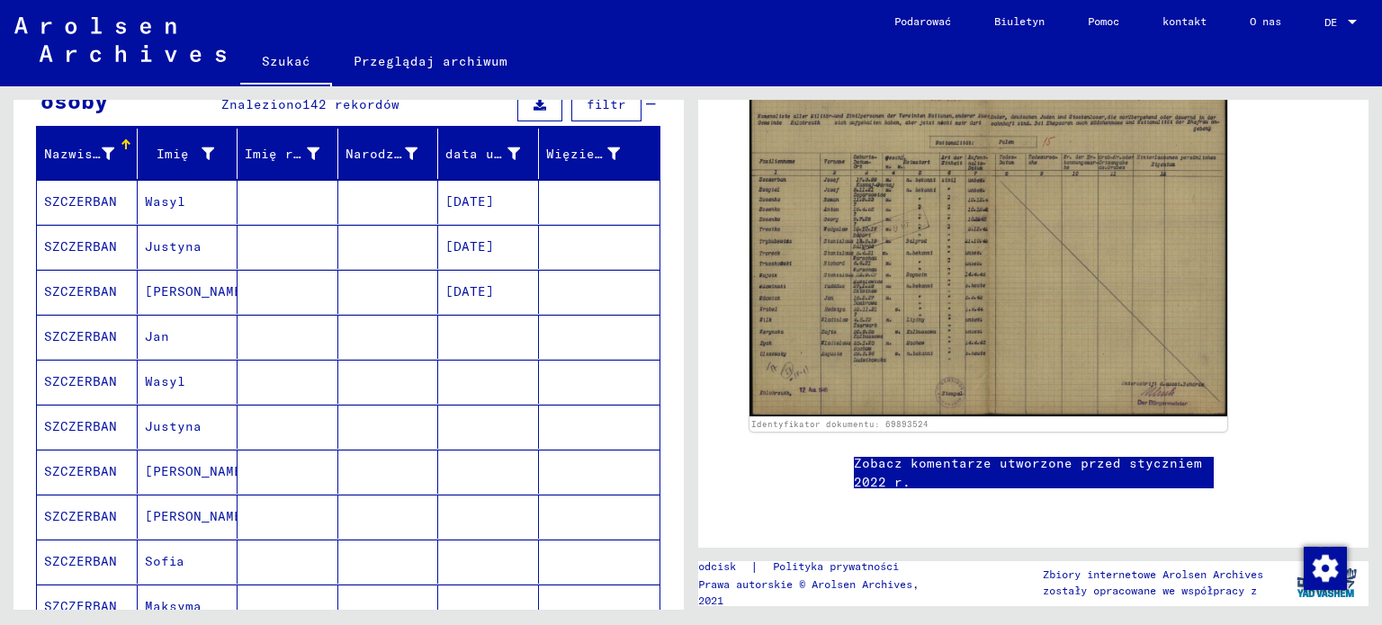
click at [724, 198] on div "Identyfikator dokumentu: 69893524" at bounding box center [1033, 255] width 625 height 368
click at [173, 249] on font "Justyna" at bounding box center [173, 246] width 57 height 16
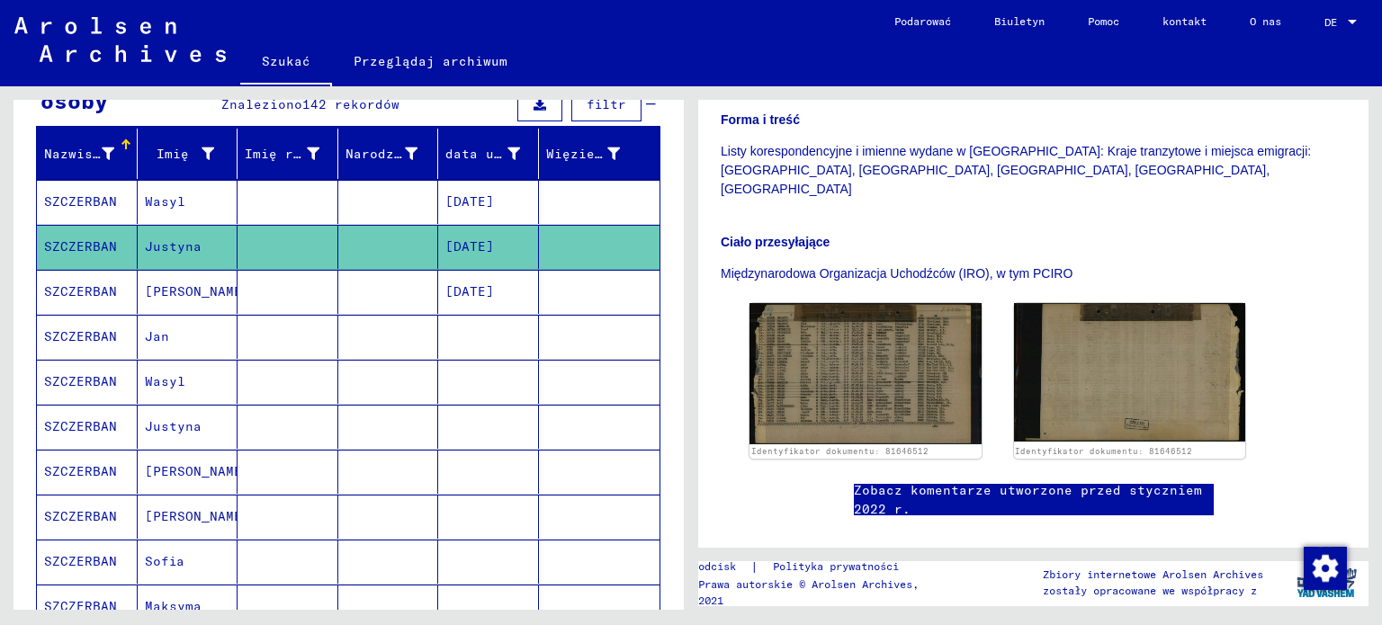
scroll to position [428, 0]
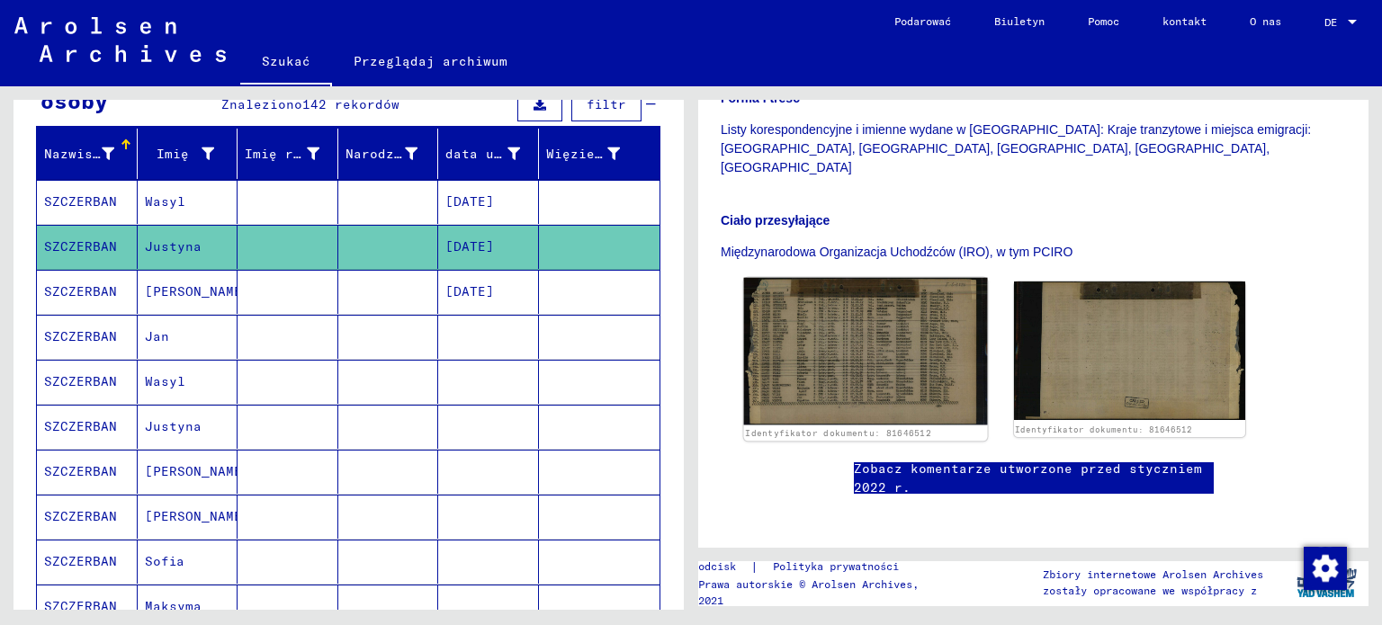
click at [891, 295] on img at bounding box center [865, 352] width 243 height 148
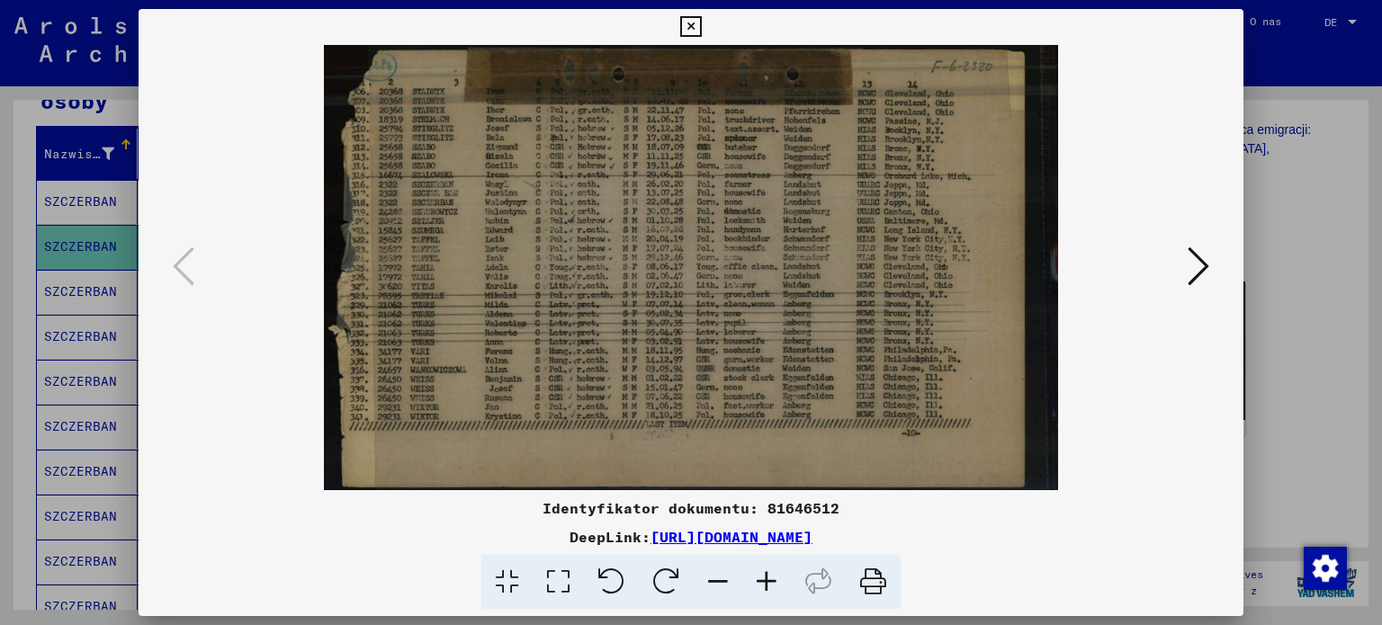
click at [697, 23] on icon at bounding box center [690, 27] width 21 height 22
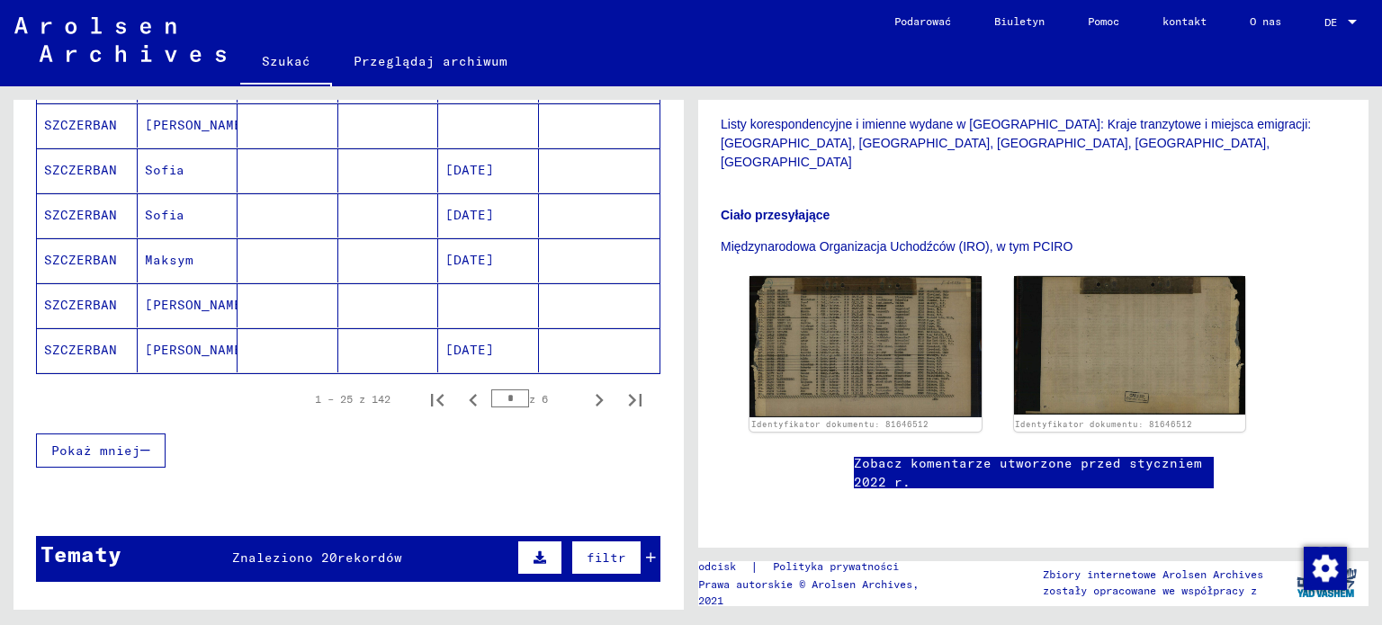
scroll to position [1138, 0]
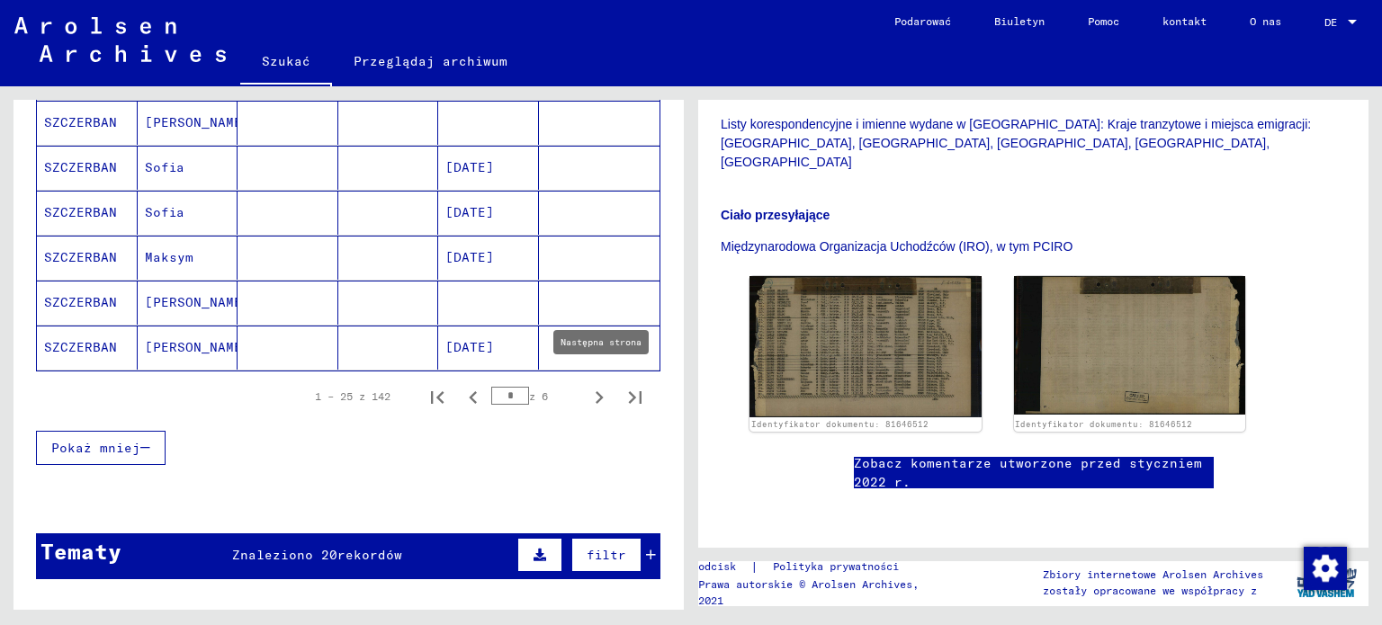
click at [587, 392] on icon "Następna strona" at bounding box center [599, 397] width 25 height 25
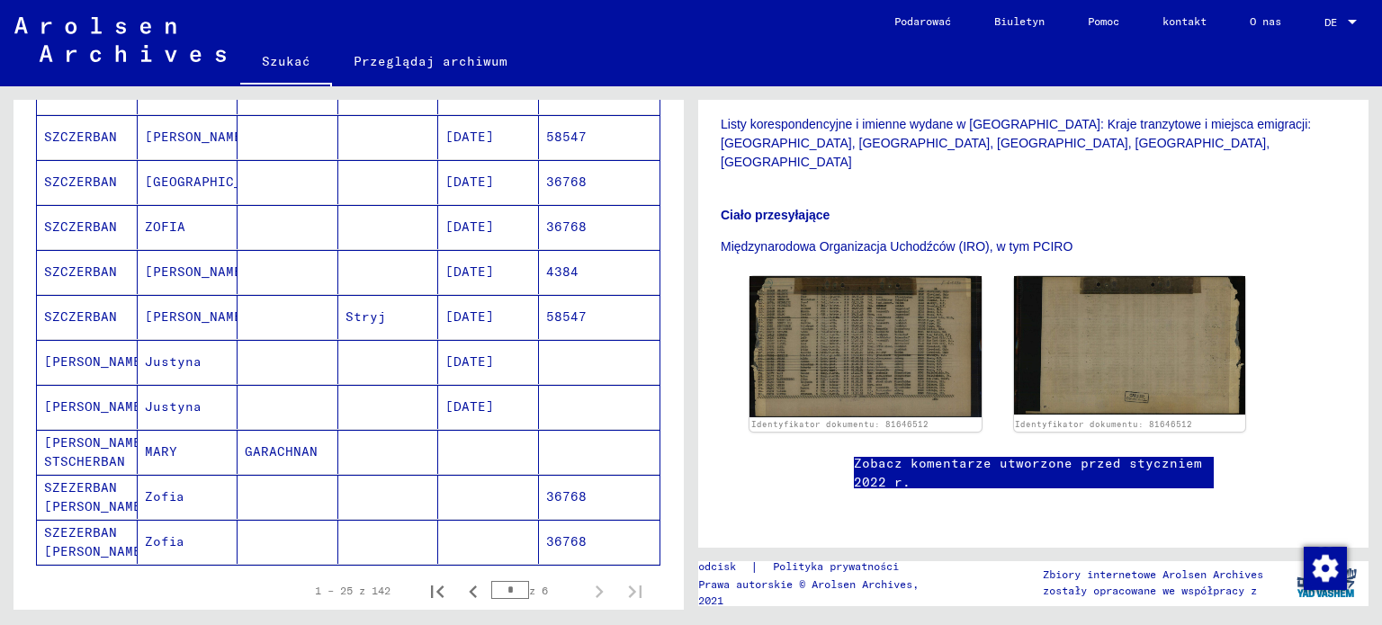
scroll to position [652, 0]
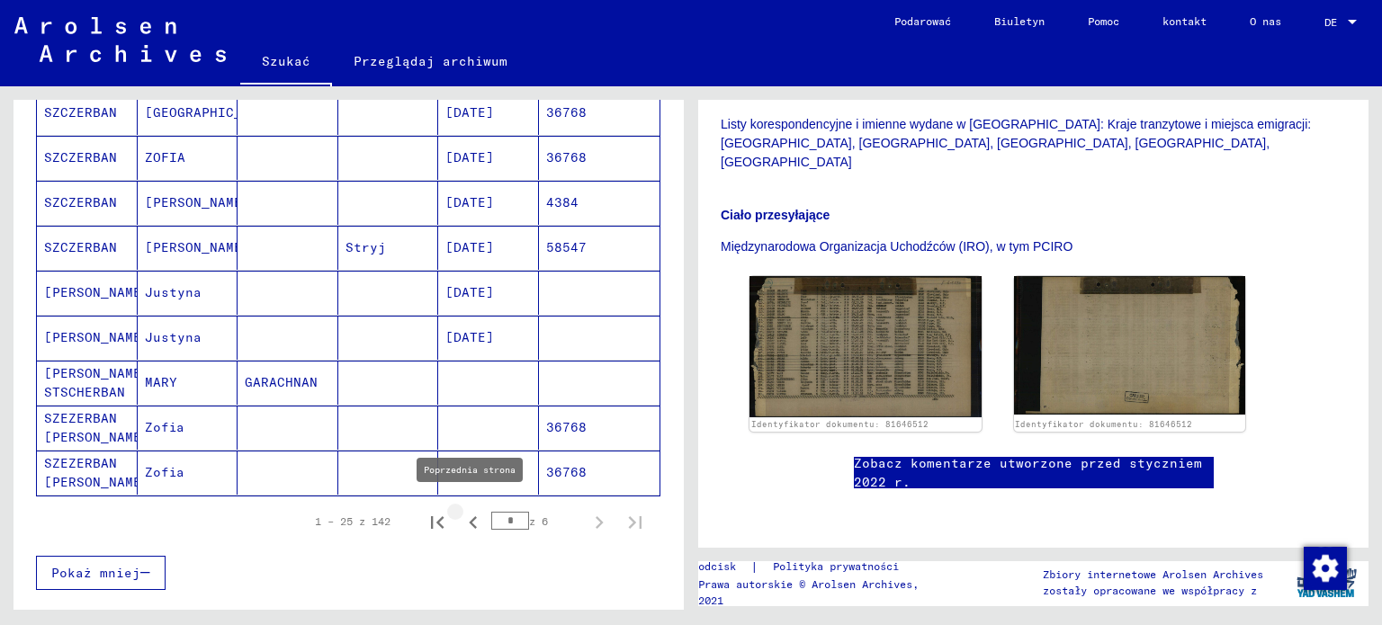
click at [464, 515] on icon "Poprzednia strona" at bounding box center [473, 522] width 25 height 25
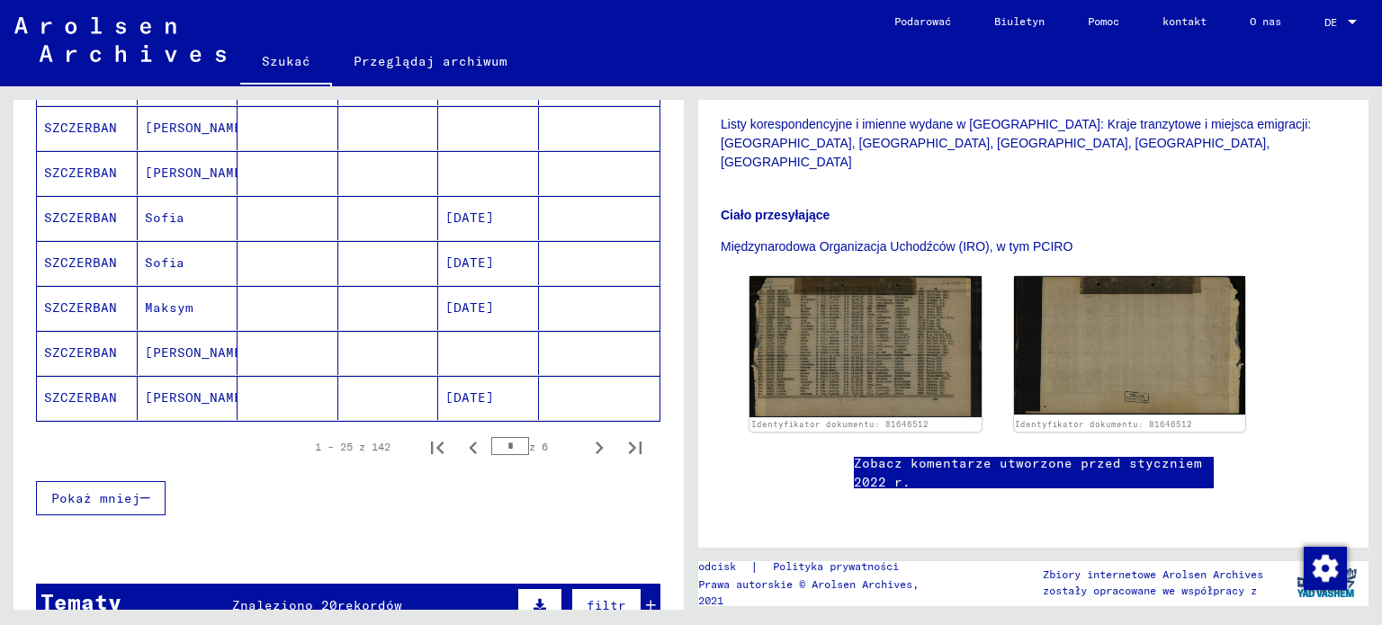
scroll to position [1112, 0]
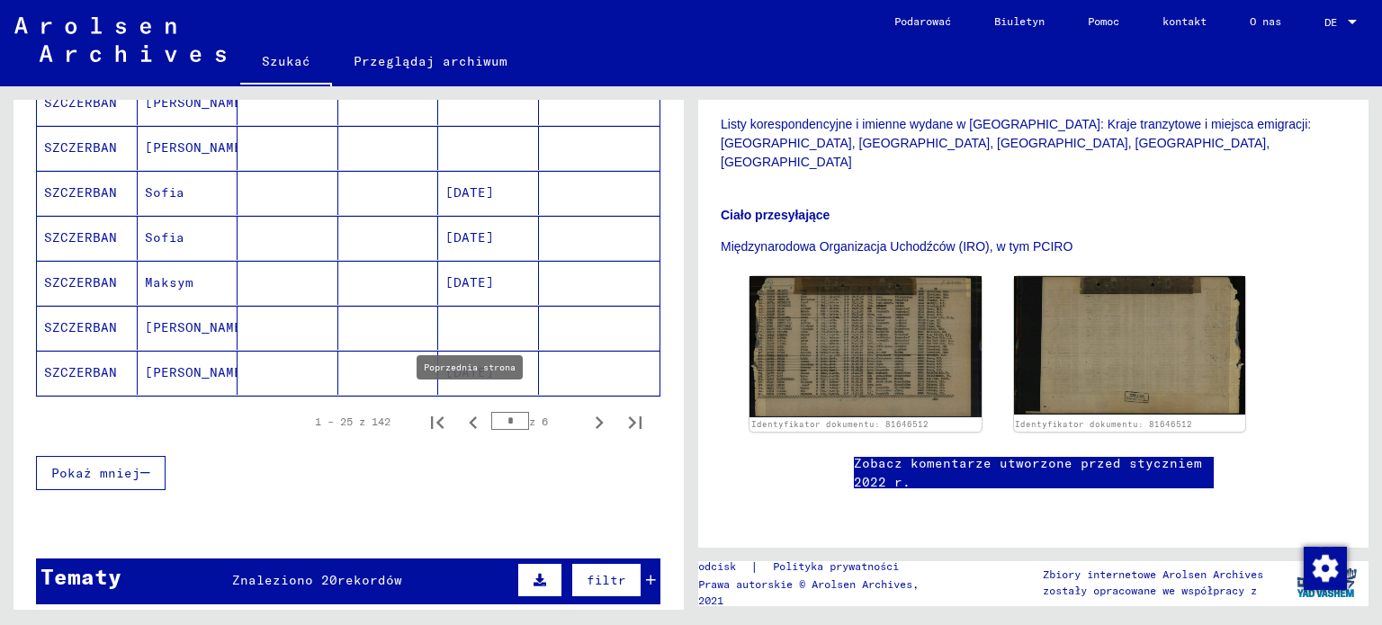
click at [461, 417] on icon "Poprzednia strona" at bounding box center [473, 422] width 25 height 25
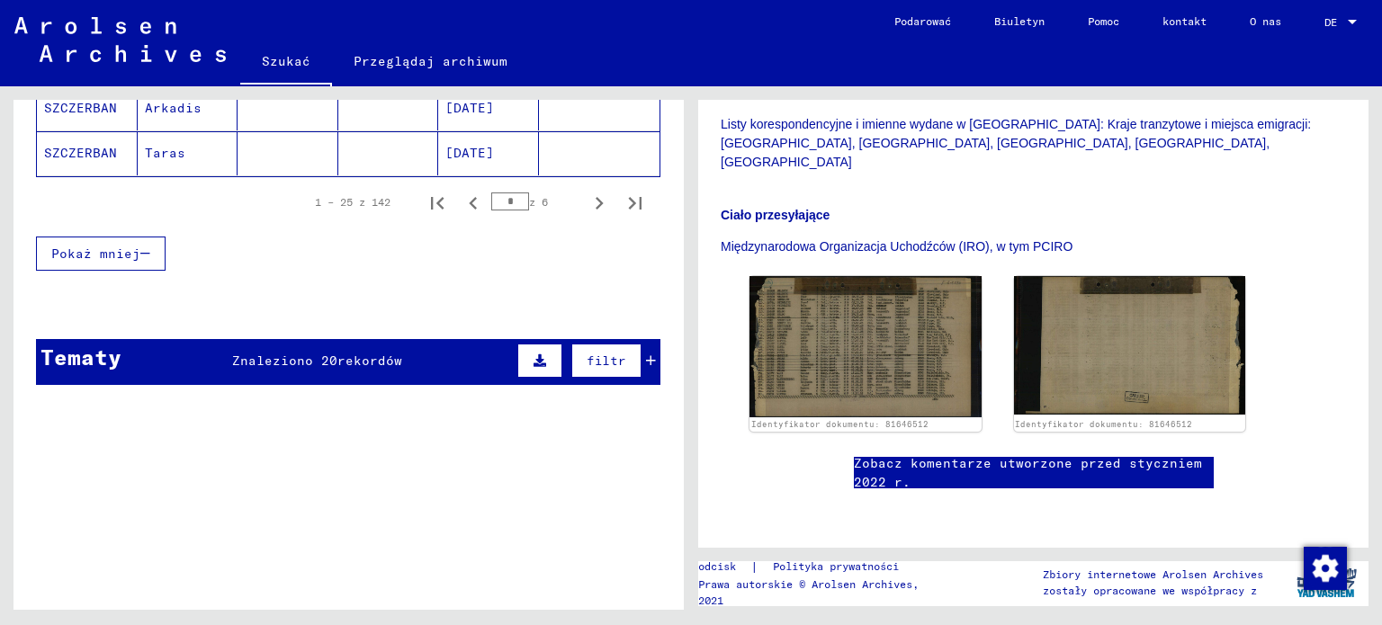
scroll to position [1328, 0]
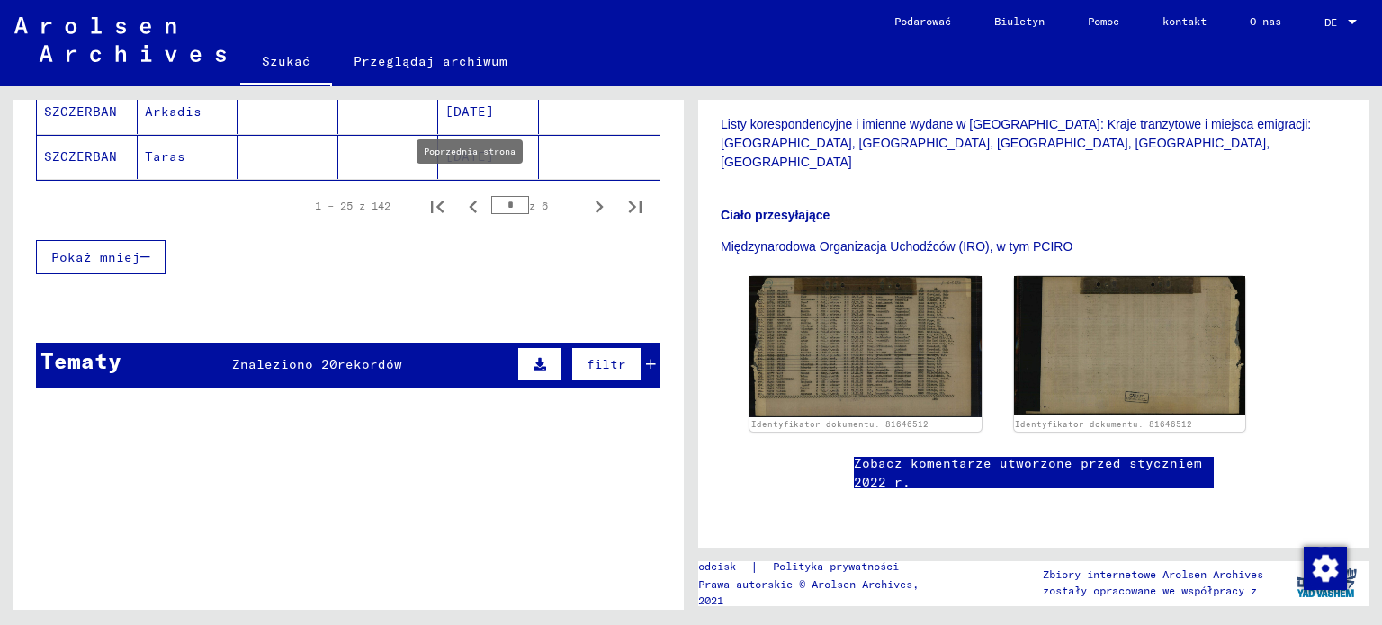
click at [465, 194] on icon "Poprzednia strona" at bounding box center [473, 206] width 25 height 25
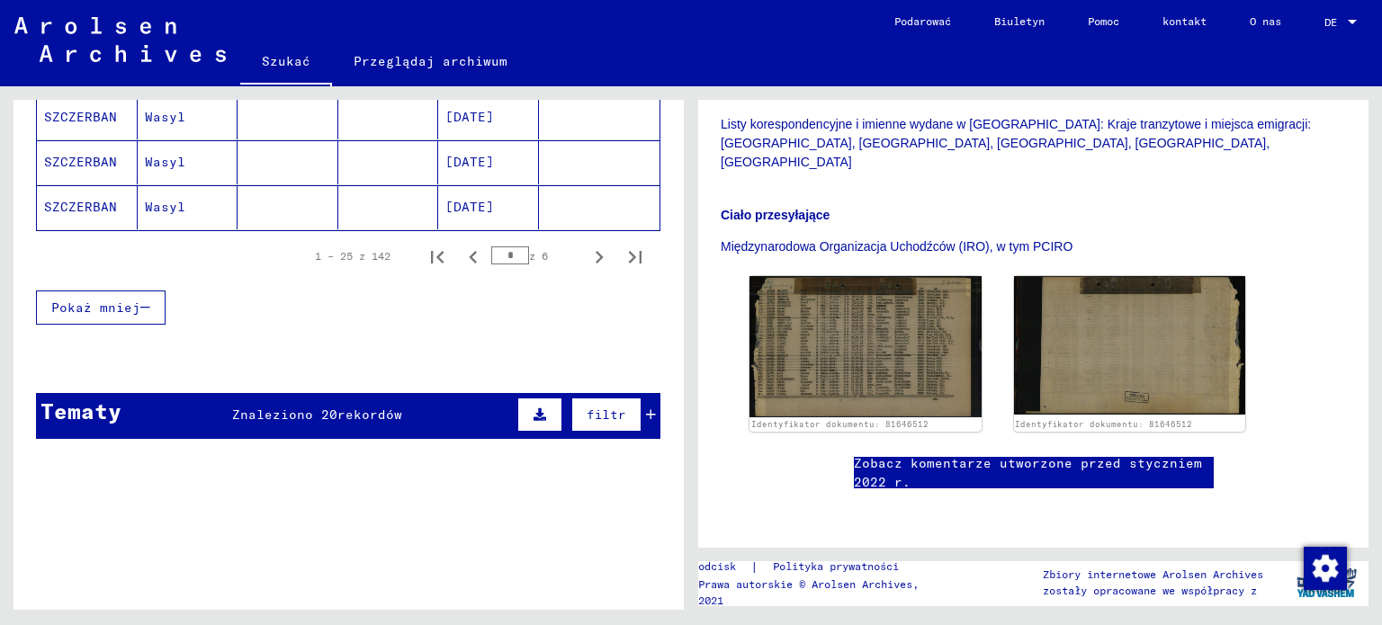
scroll to position [1300, 0]
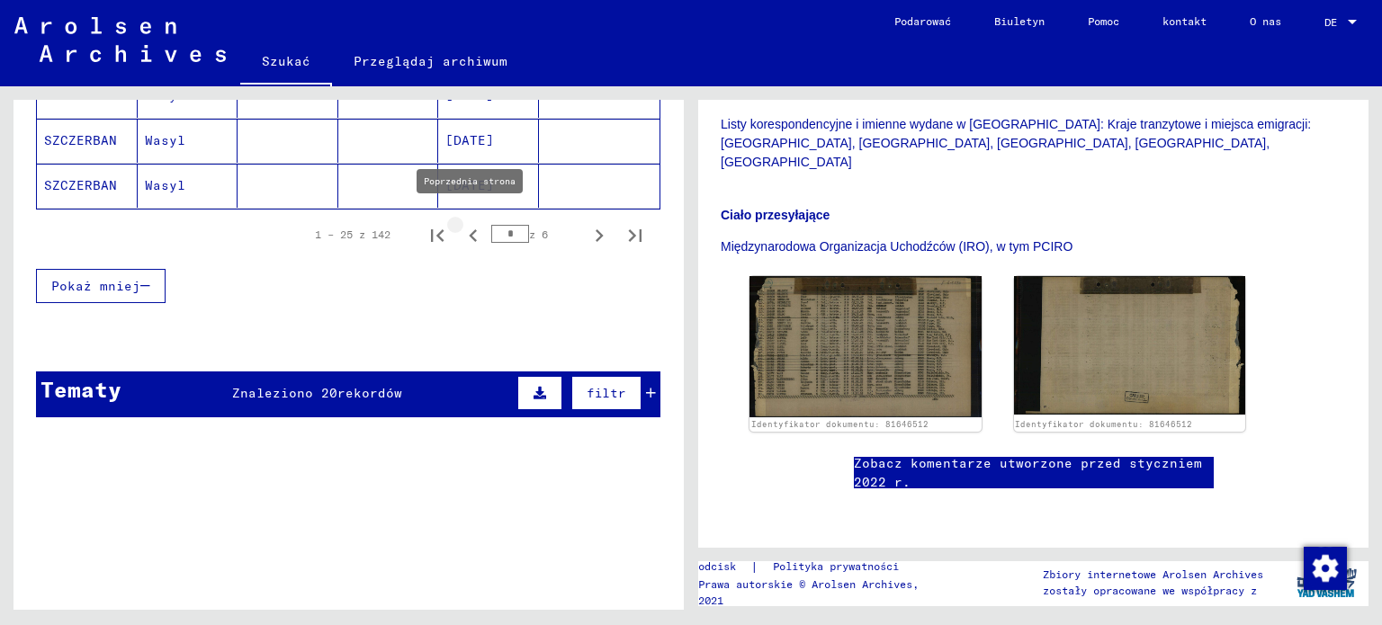
click at [464, 229] on icon "Poprzednia strona" at bounding box center [473, 235] width 25 height 25
click at [692, 435] on div "3 Rejestry i akta osób przesiedlonych, dzieci i osób zaginionych / 3.1 Dokument…" at bounding box center [1037, 348] width 691 height 524
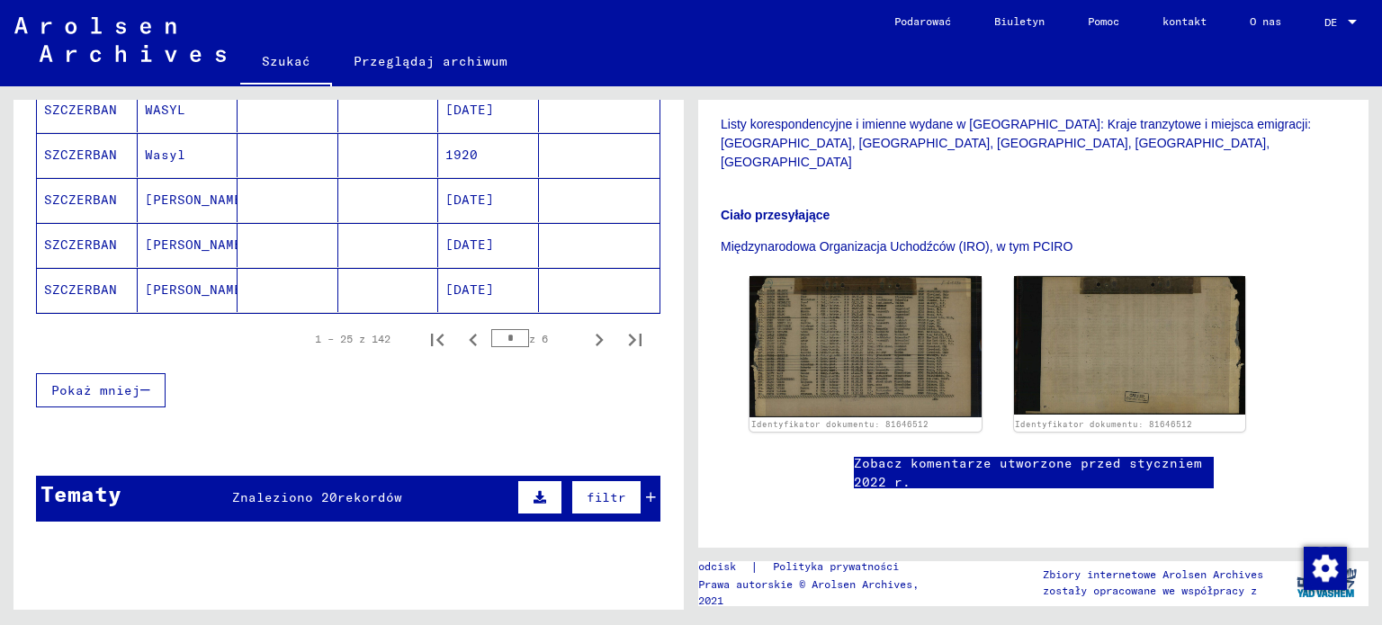
scroll to position [1199, 0]
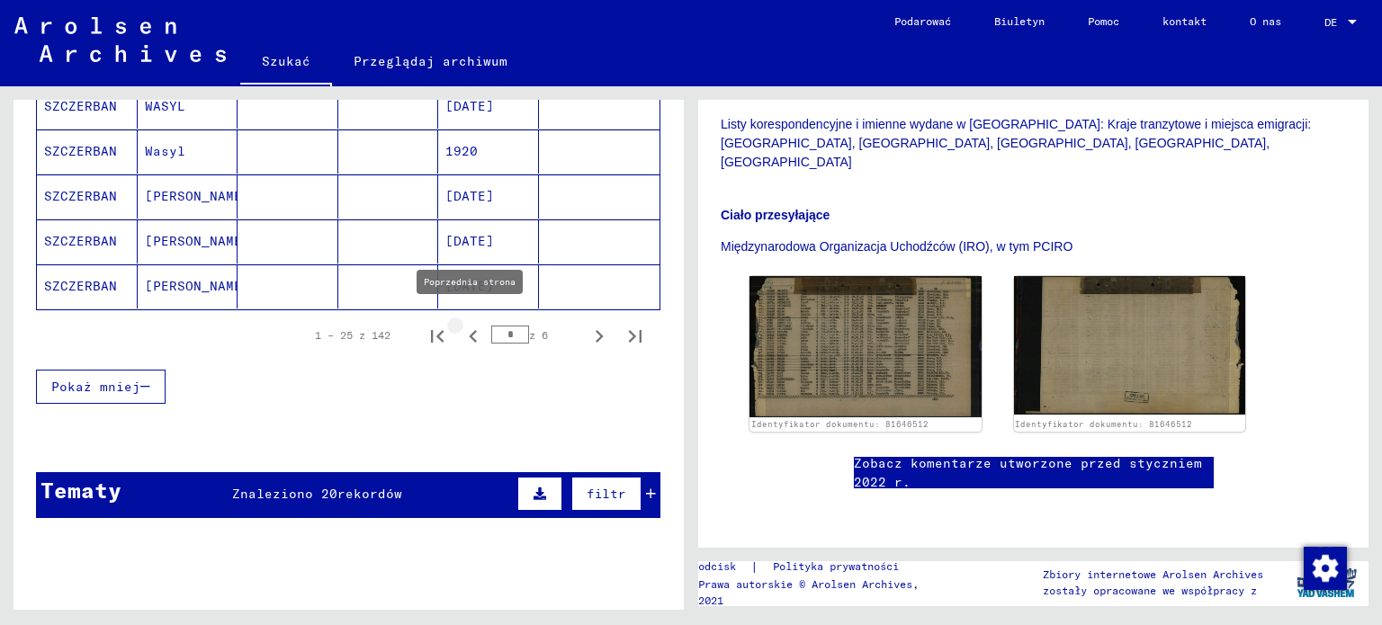
click at [461, 329] on icon "Poprzednia strona" at bounding box center [473, 336] width 25 height 25
type input "*"
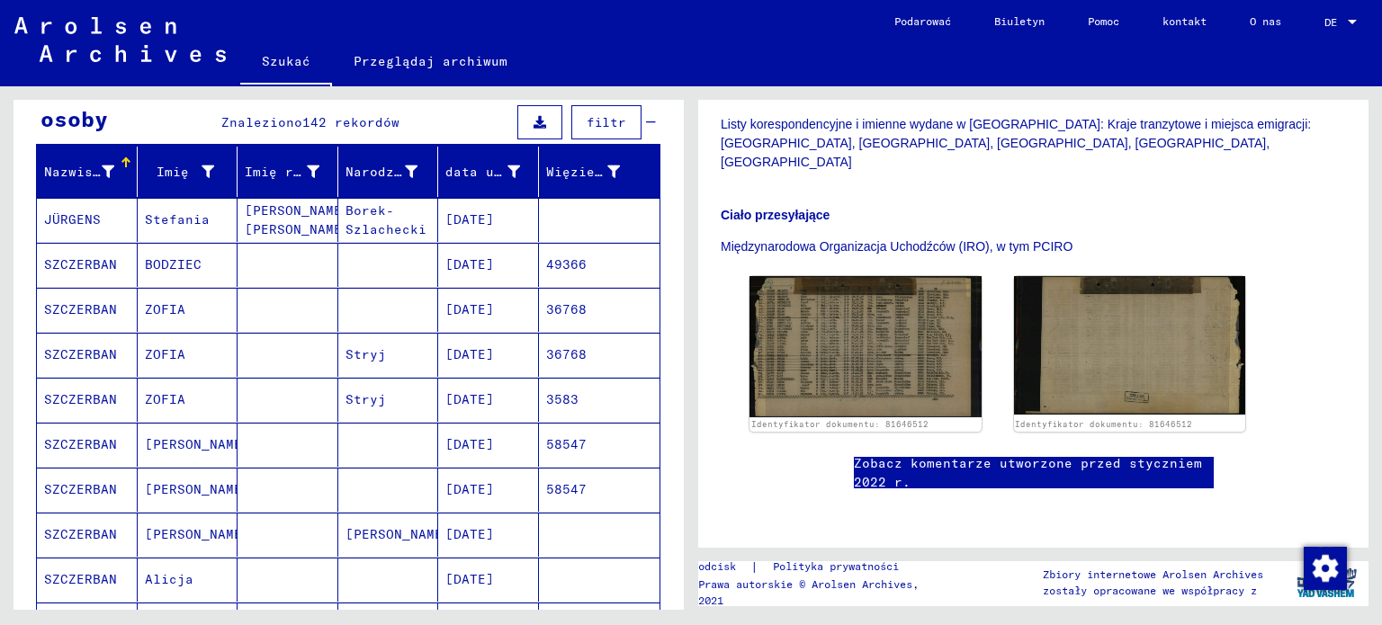
scroll to position [0, 0]
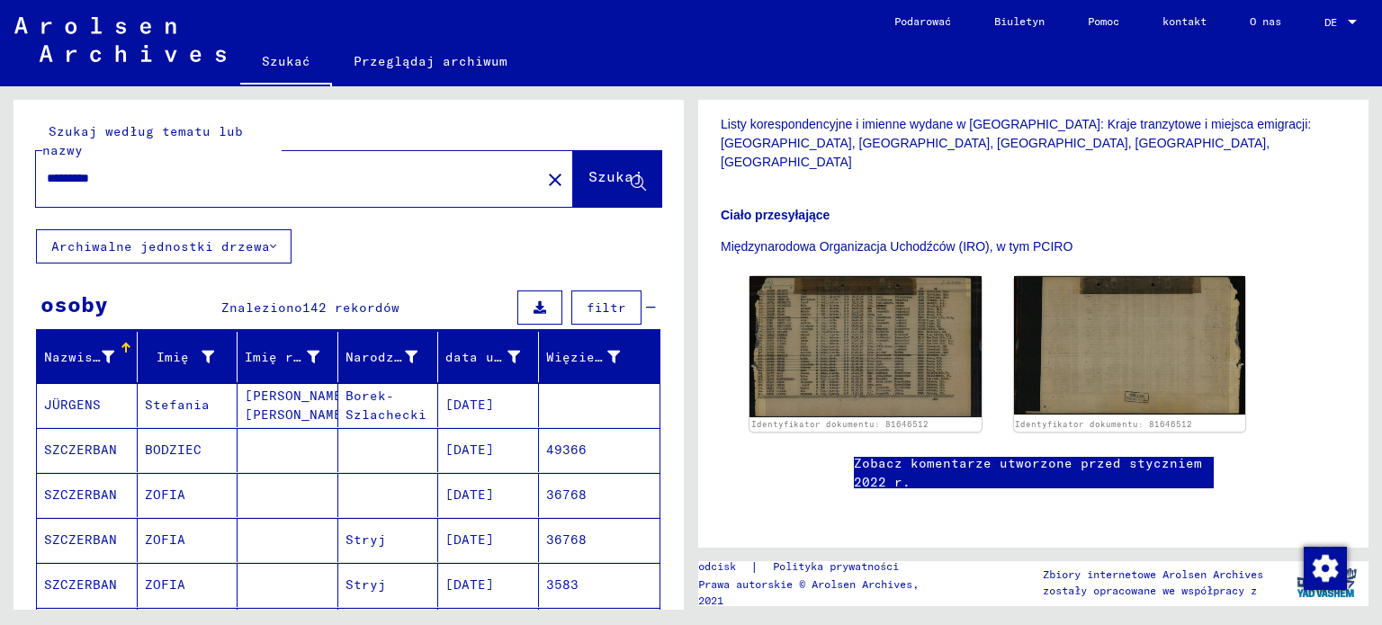
click at [121, 187] on input "*********" at bounding box center [288, 178] width 483 height 19
type input "*"
type input "*****"
click at [589, 175] on font "Szukaj" at bounding box center [616, 176] width 54 height 18
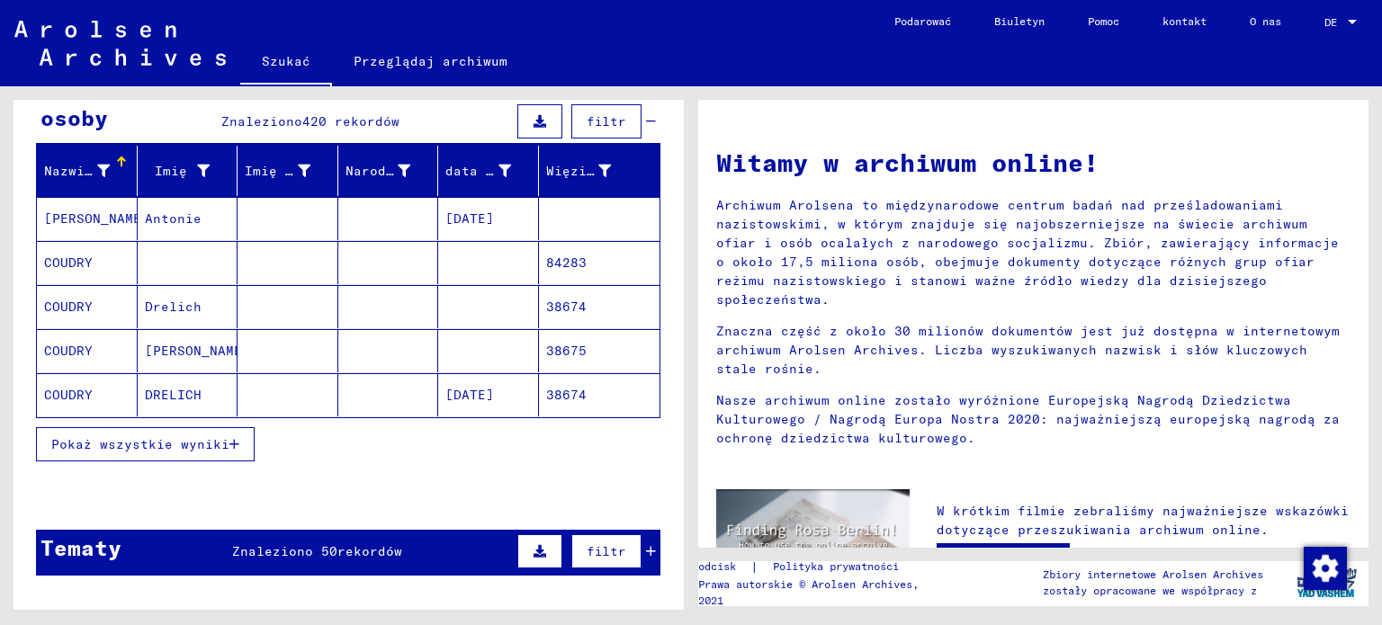
scroll to position [184, 0]
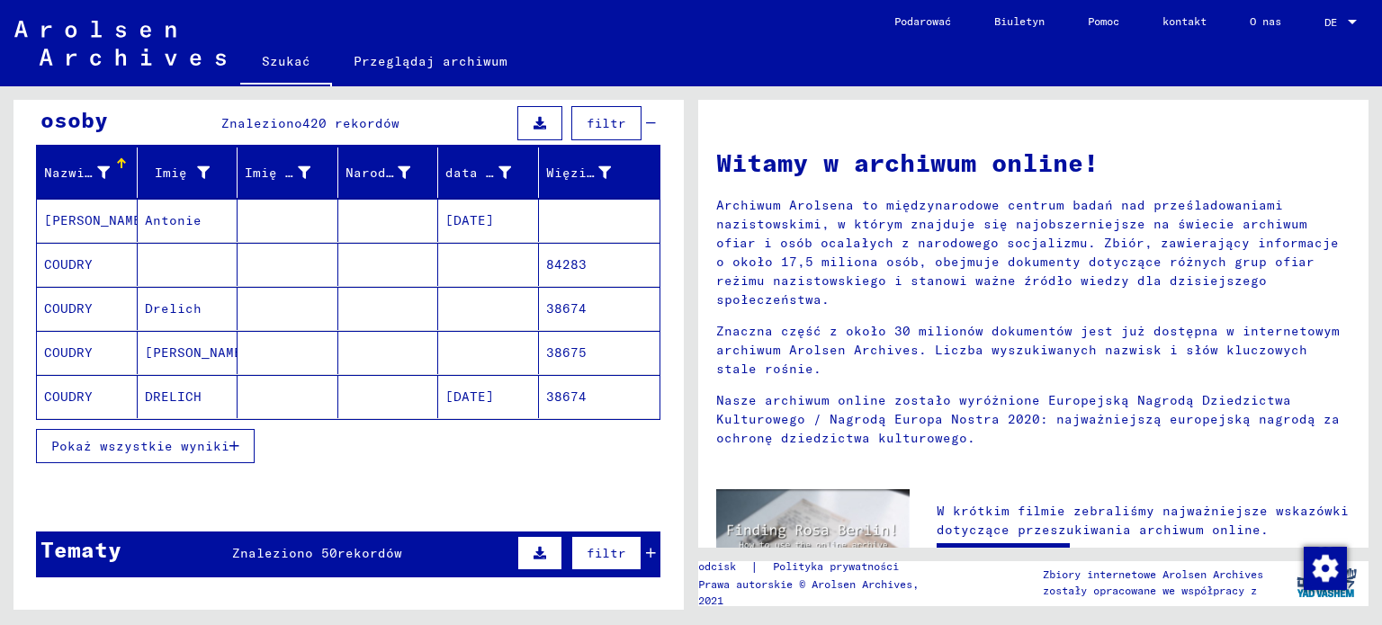
click at [143, 442] on font "Pokaż wszystkie wyniki" at bounding box center [140, 446] width 178 height 16
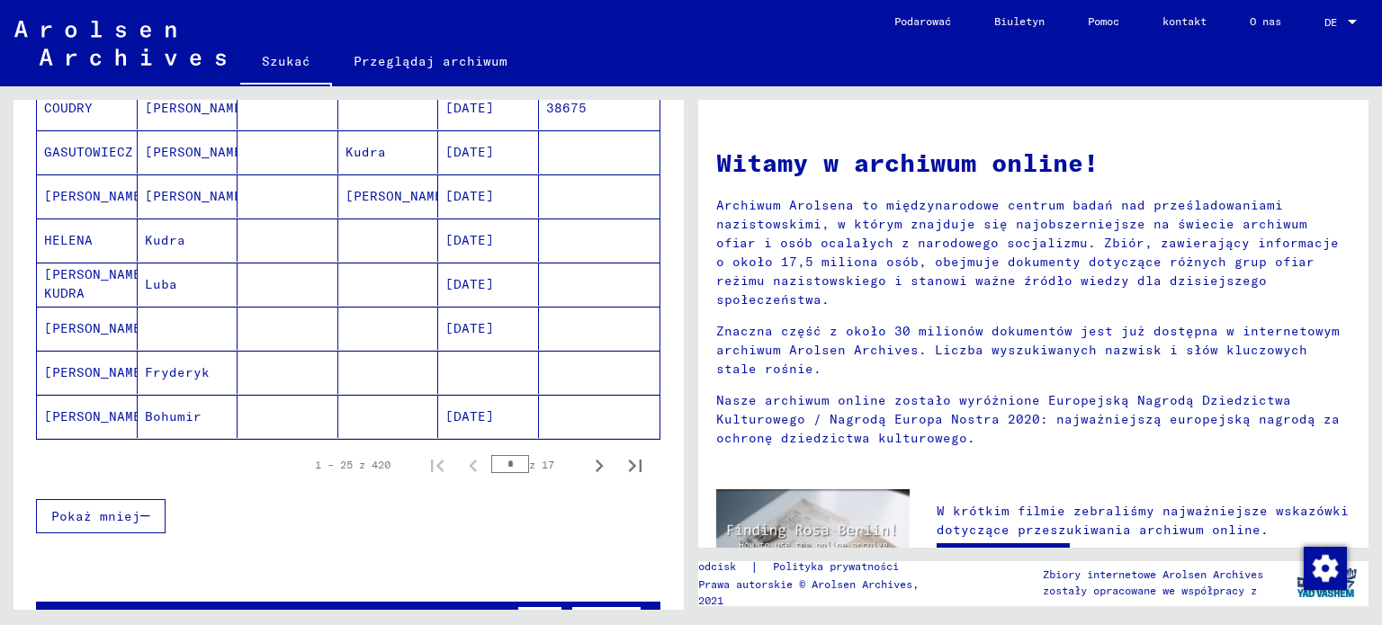
scroll to position [1049, 0]
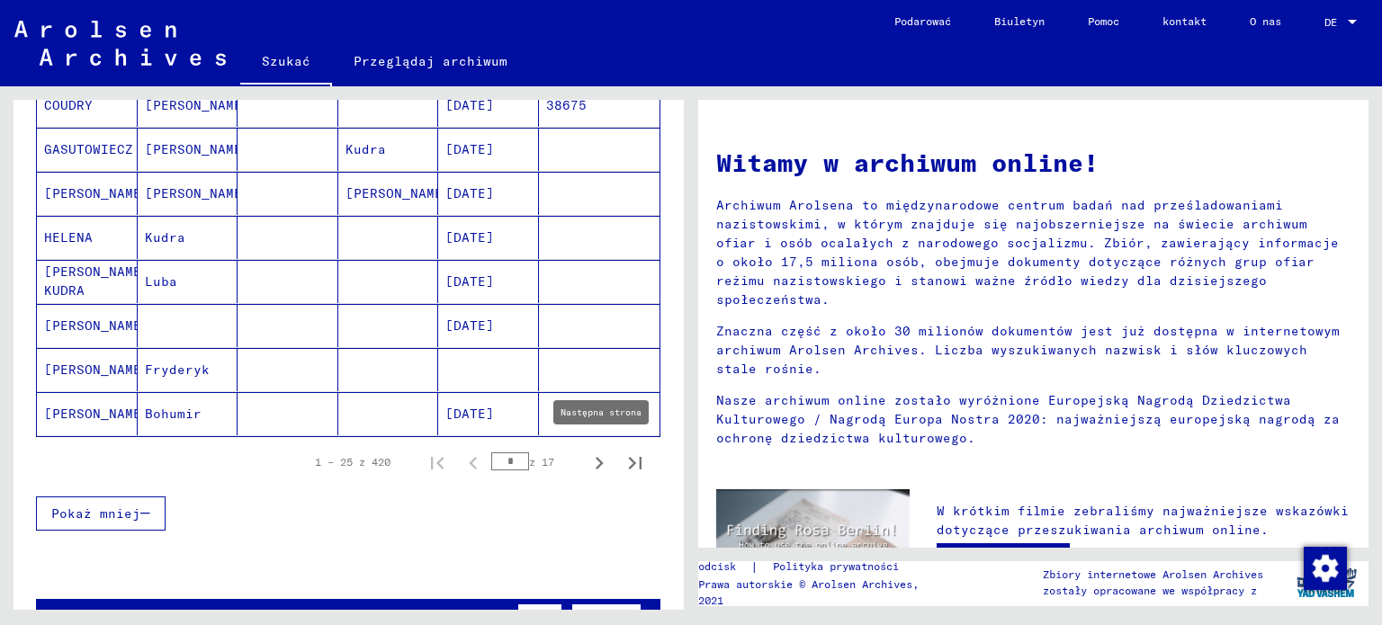
click at [587, 456] on icon "Następna strona" at bounding box center [599, 463] width 25 height 25
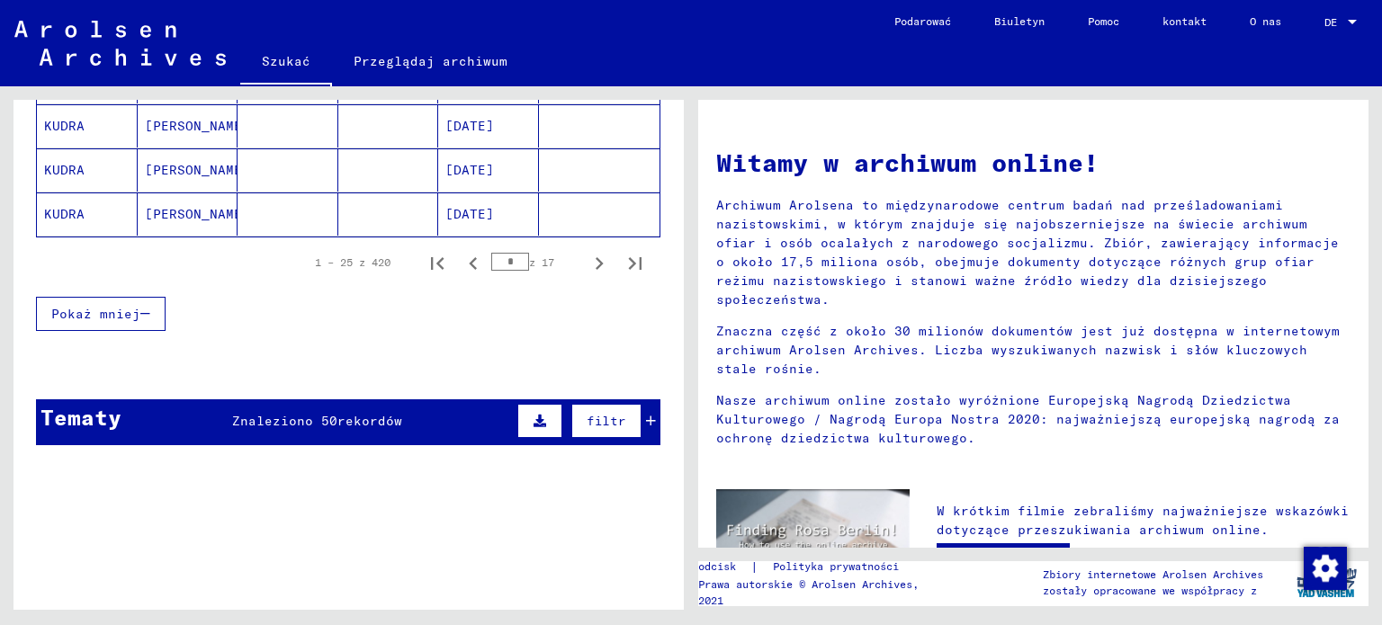
scroll to position [1294, 0]
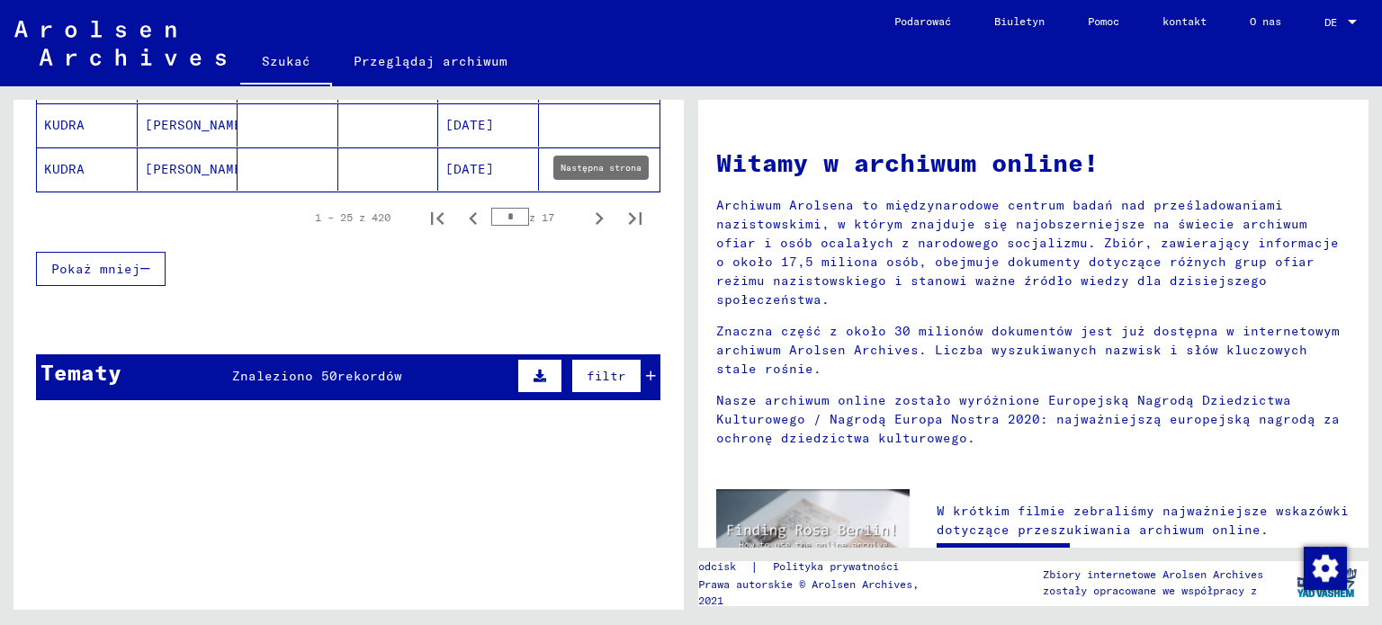
click at [587, 211] on icon "Następna strona" at bounding box center [599, 218] width 25 height 25
type input "*"
drag, startPoint x: 669, startPoint y: 480, endPoint x: 671, endPoint y: 454, distance: 25.3
click at [671, 454] on div "Szukaj według tematu lub nazwy ***** close Szukaj Archiwalne jednostki drzewa o…" at bounding box center [348, 362] width 670 height 524
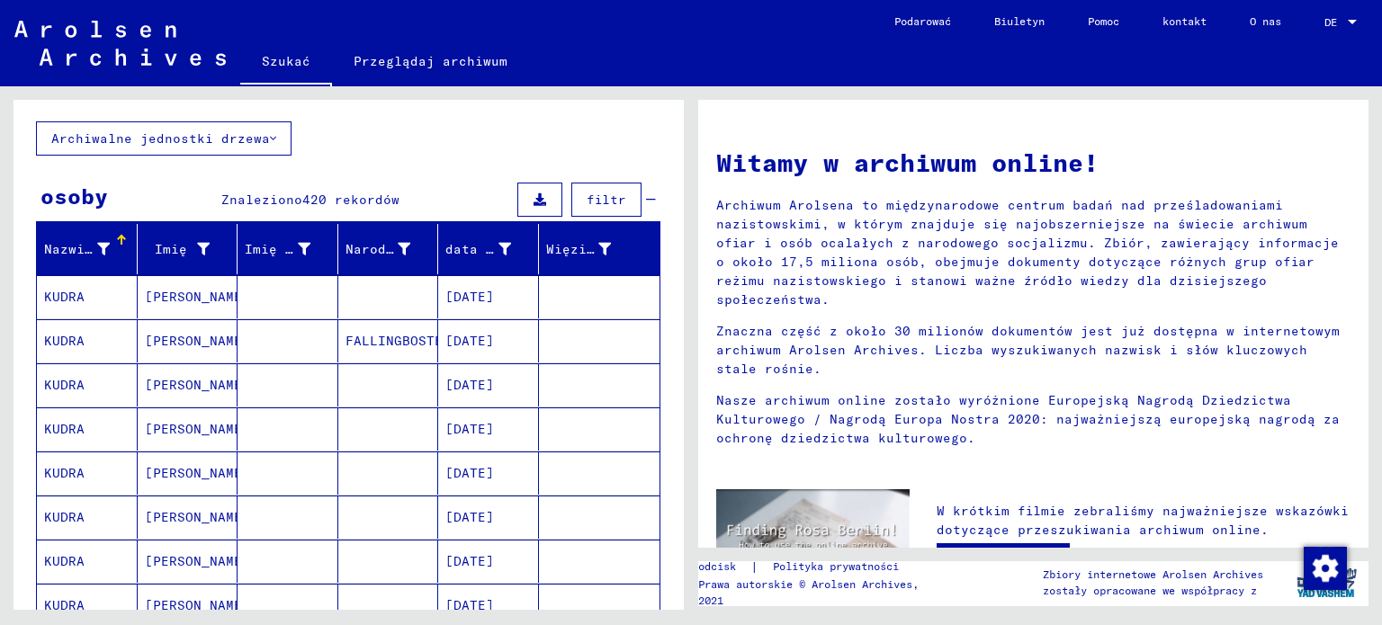
scroll to position [0, 0]
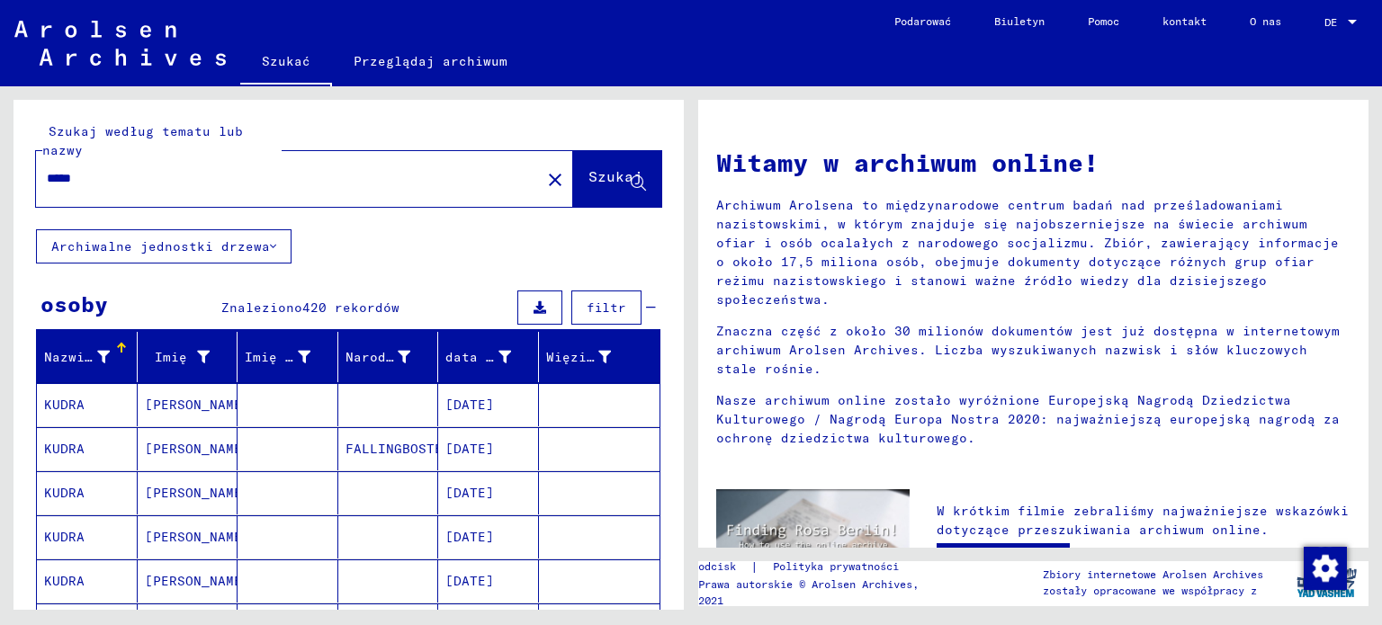
click at [120, 172] on input "*****" at bounding box center [283, 178] width 472 height 19
type input "*"
type input "*****"
click at [589, 177] on font "Szukaj" at bounding box center [616, 176] width 54 height 18
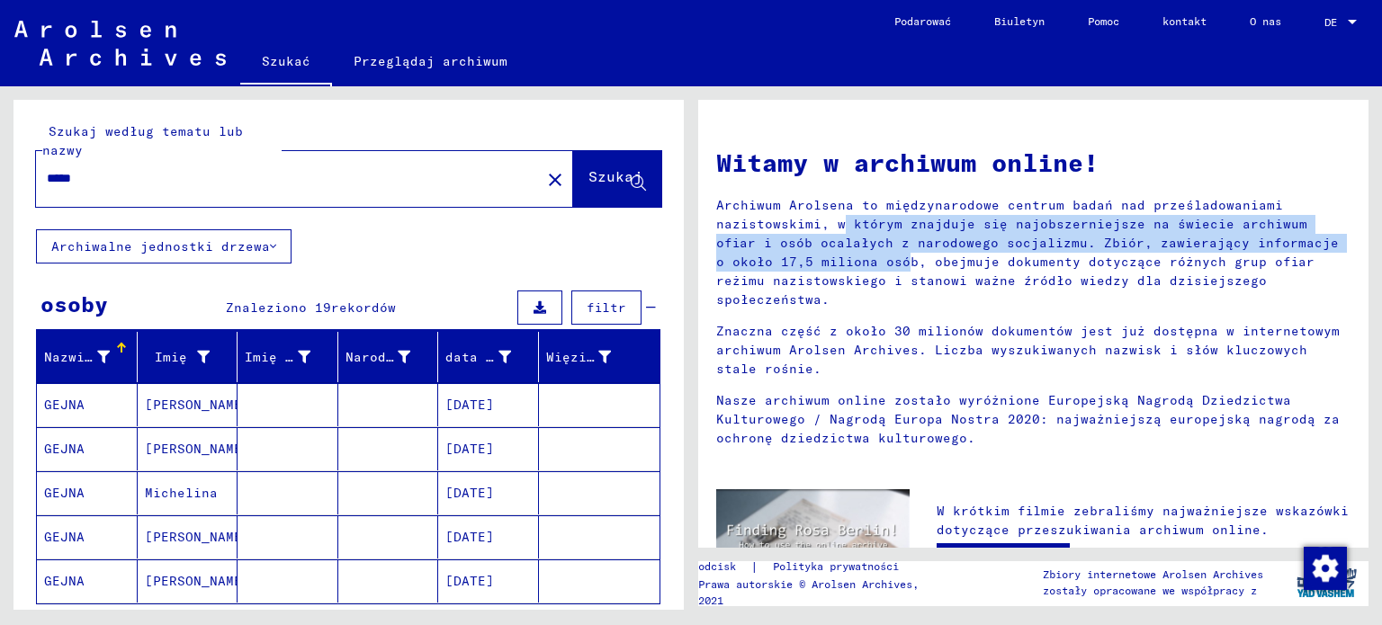
drag, startPoint x: 1377, startPoint y: 206, endPoint x: 1381, endPoint y: 237, distance: 30.9
click at [1381, 237] on div "Witamy w archiwum online! Archiwum Arolsena to międzynarodowe centrum badań nad…" at bounding box center [1037, 348] width 691 height 524
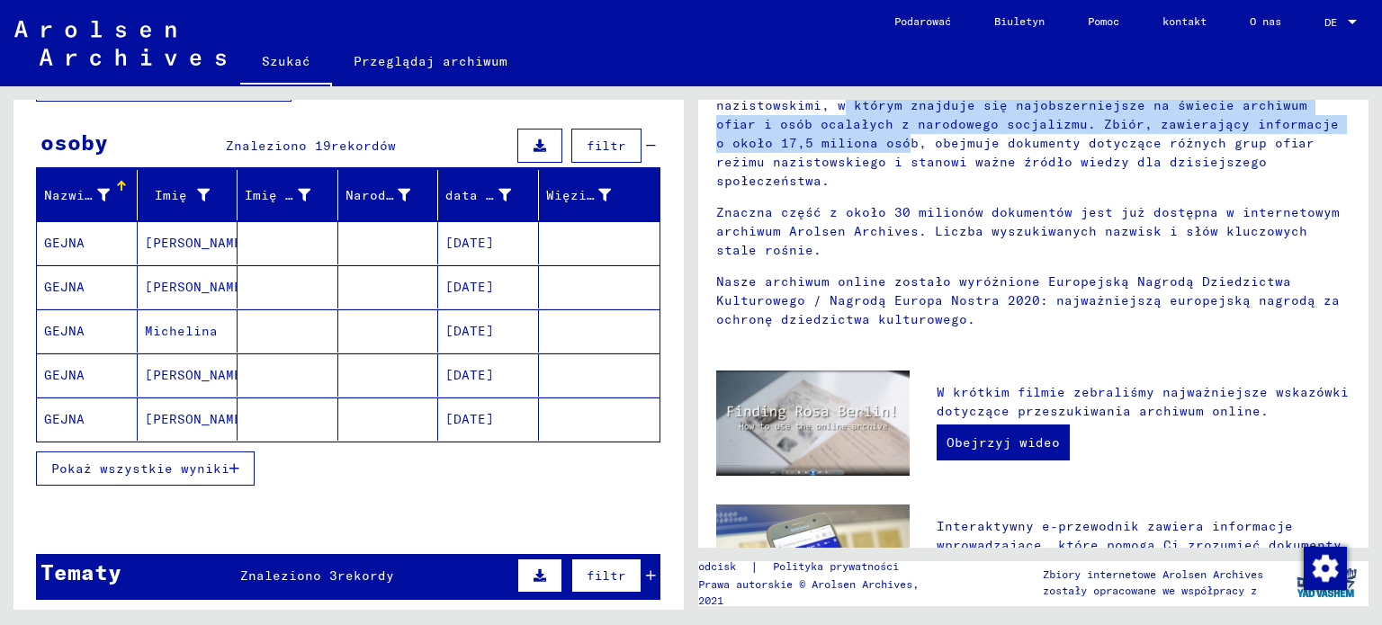
scroll to position [208, 0]
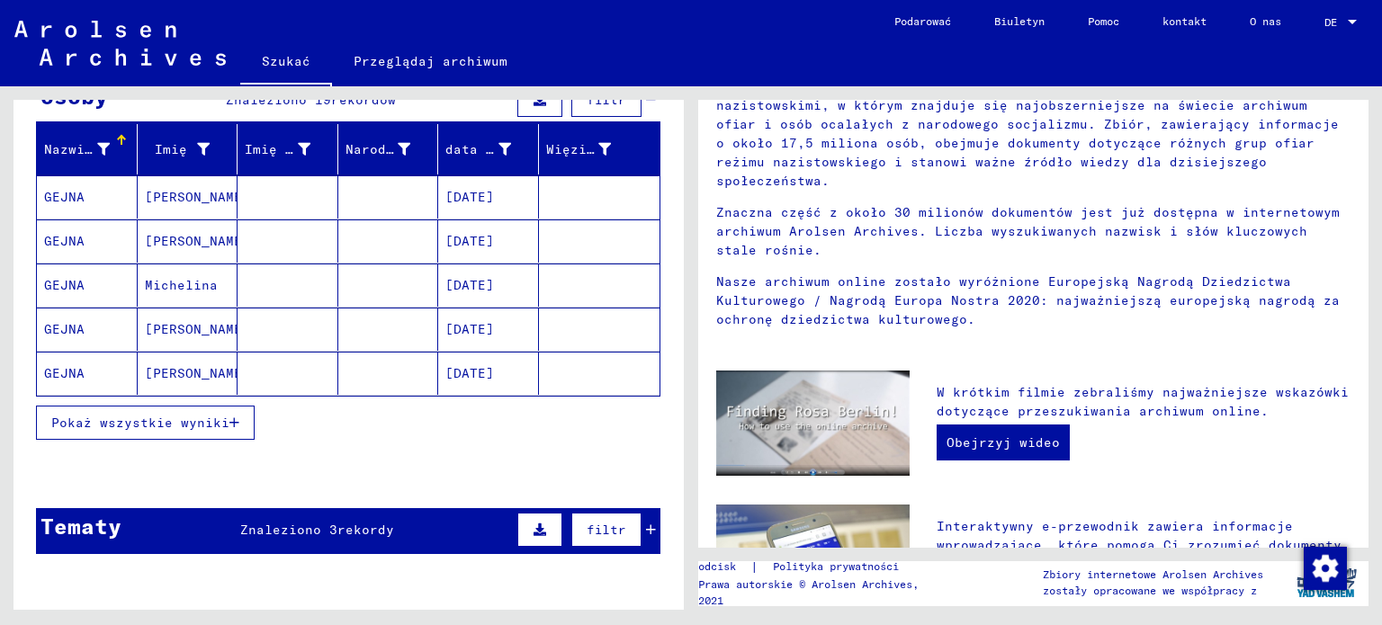
click at [108, 373] on mat-cell "GEJNA" at bounding box center [87, 373] width 101 height 43
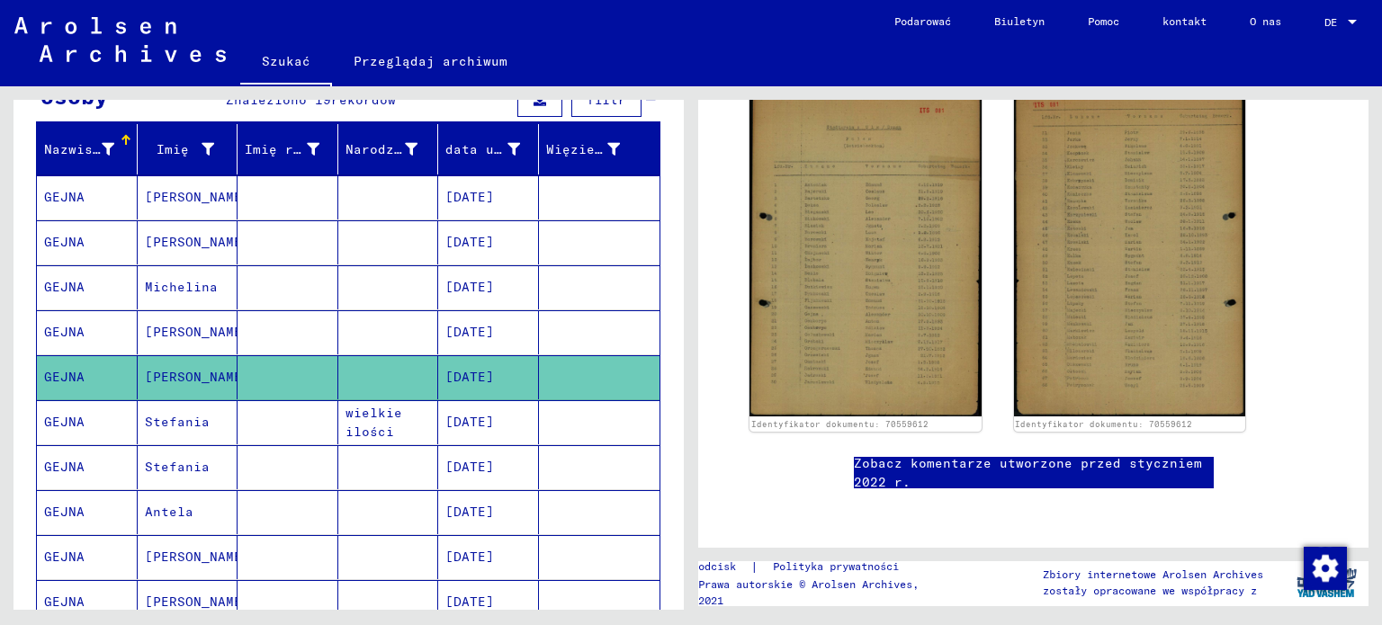
scroll to position [371, 0]
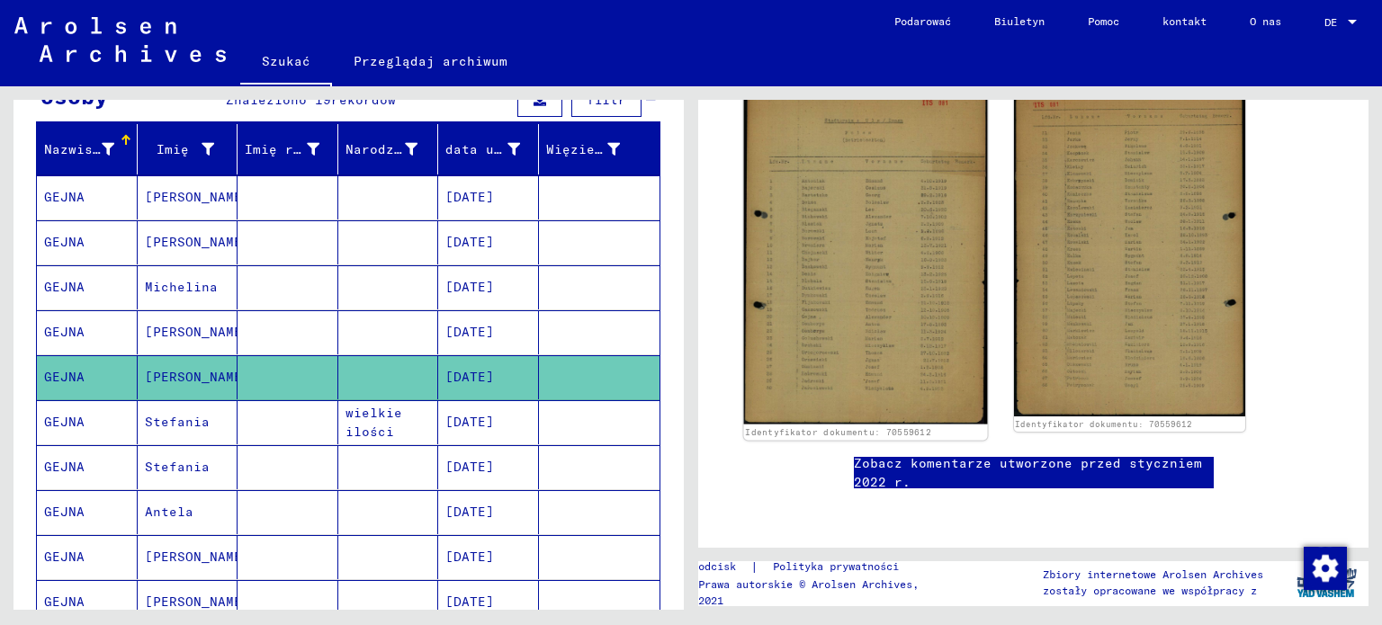
click at [897, 278] on img at bounding box center [865, 255] width 243 height 340
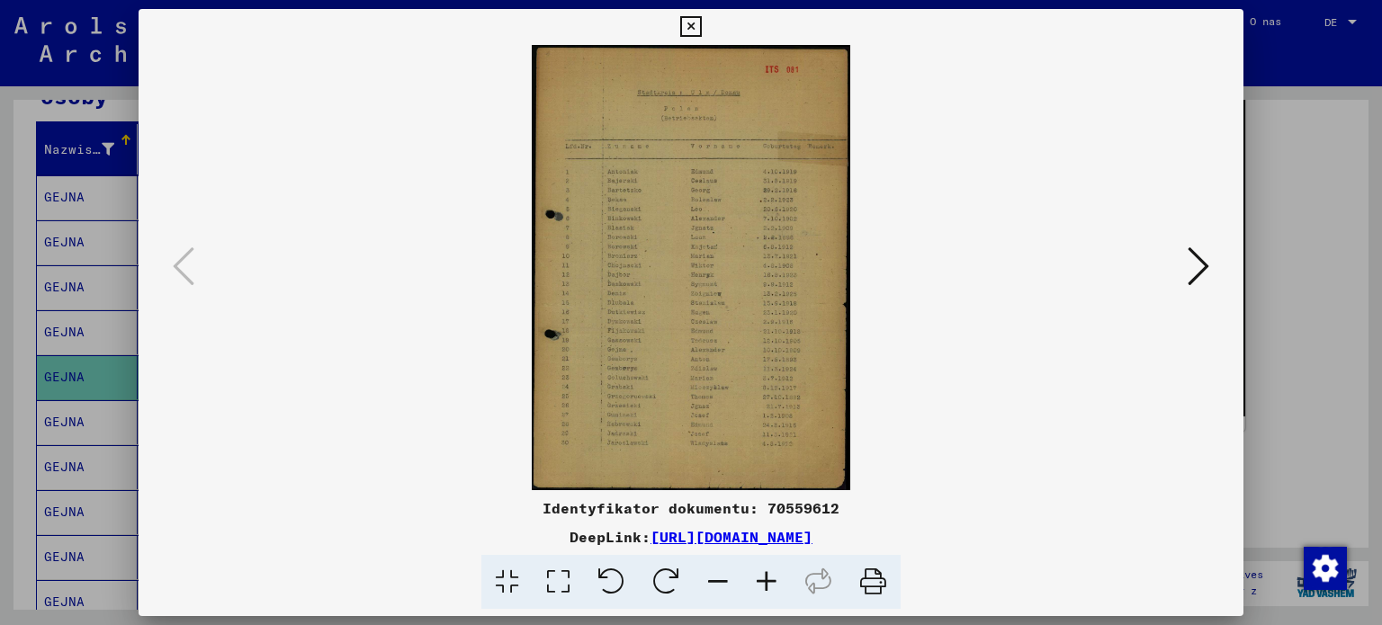
scroll to position [0, 0]
click at [1198, 264] on icon at bounding box center [1199, 266] width 22 height 43
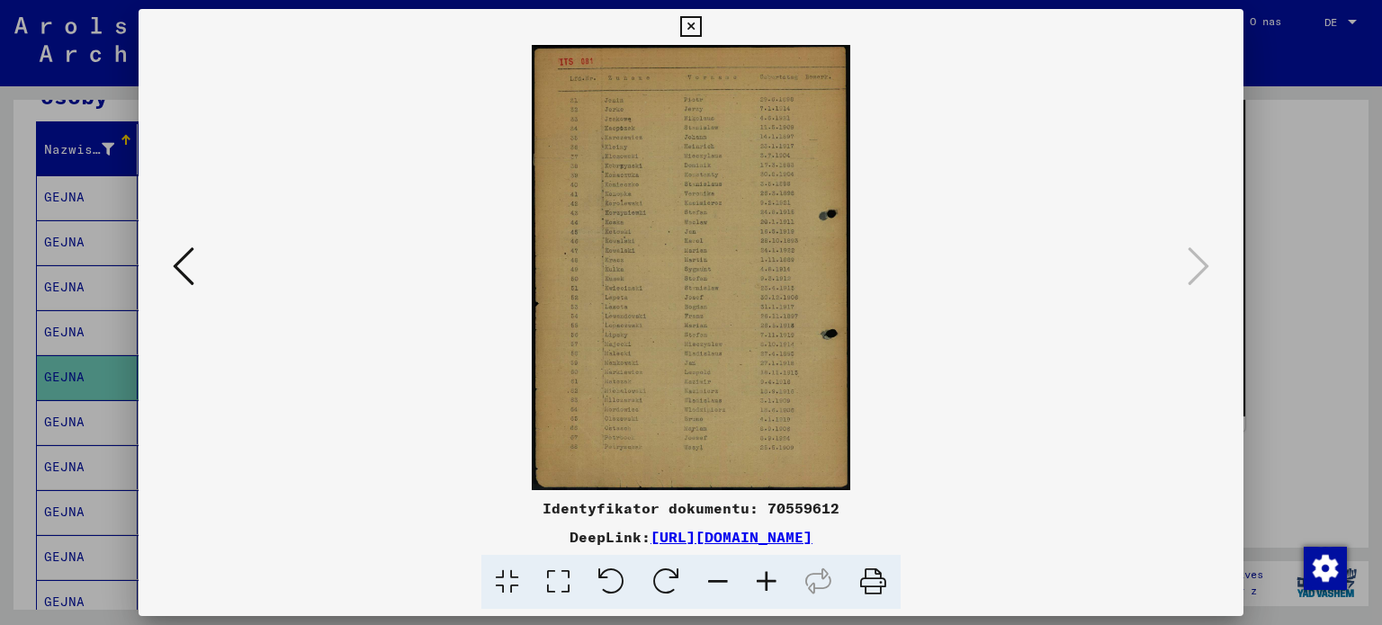
click at [1166, 269] on img at bounding box center [692, 267] width 984 height 445
click at [177, 280] on icon at bounding box center [184, 266] width 22 height 43
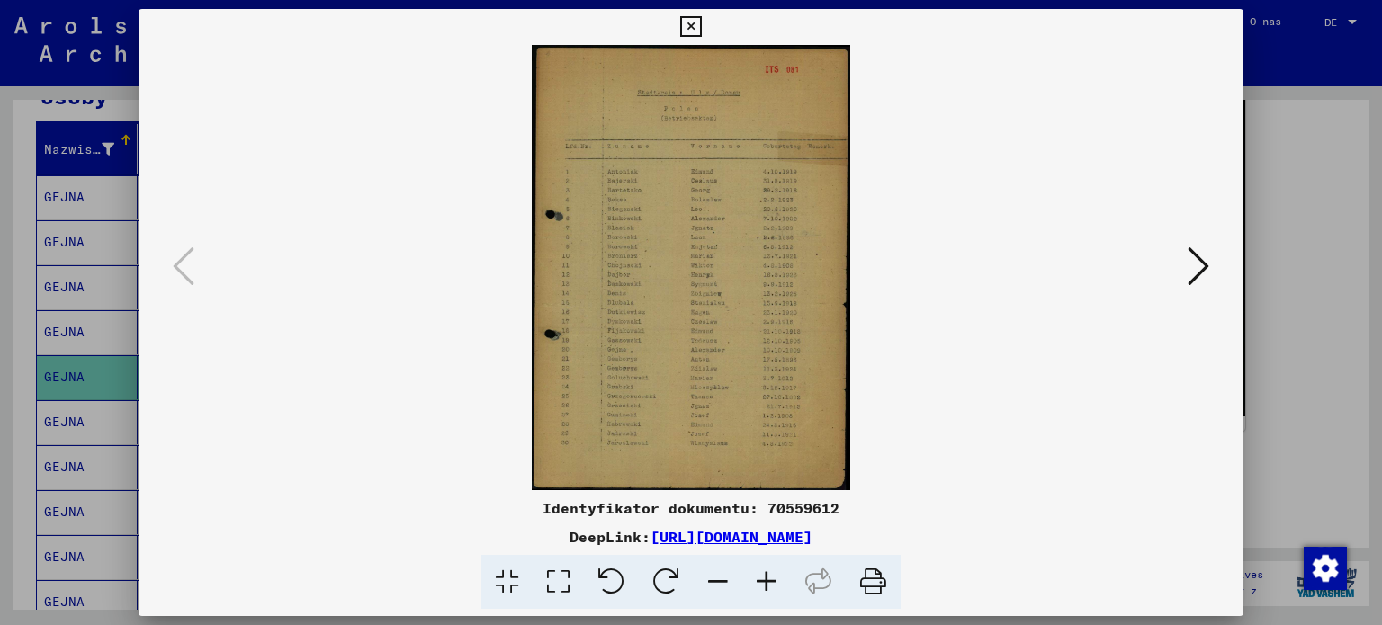
click at [760, 579] on icon at bounding box center [766, 582] width 49 height 55
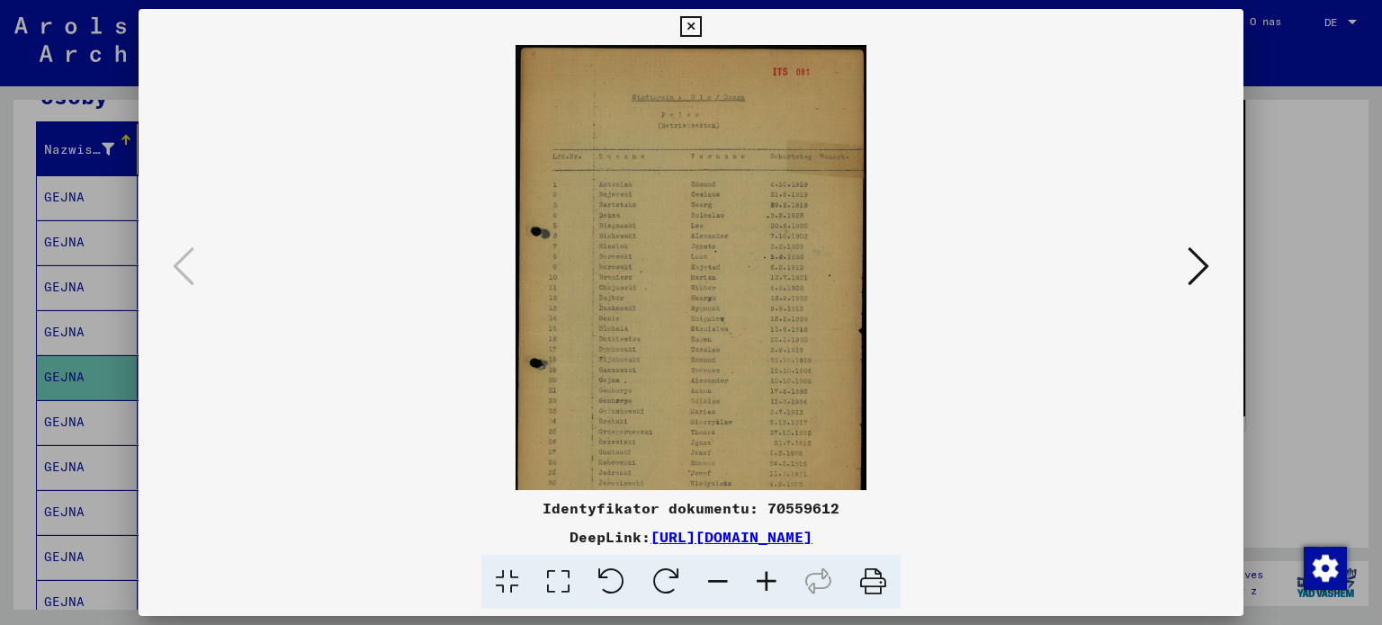
click at [762, 576] on icon at bounding box center [766, 582] width 49 height 55
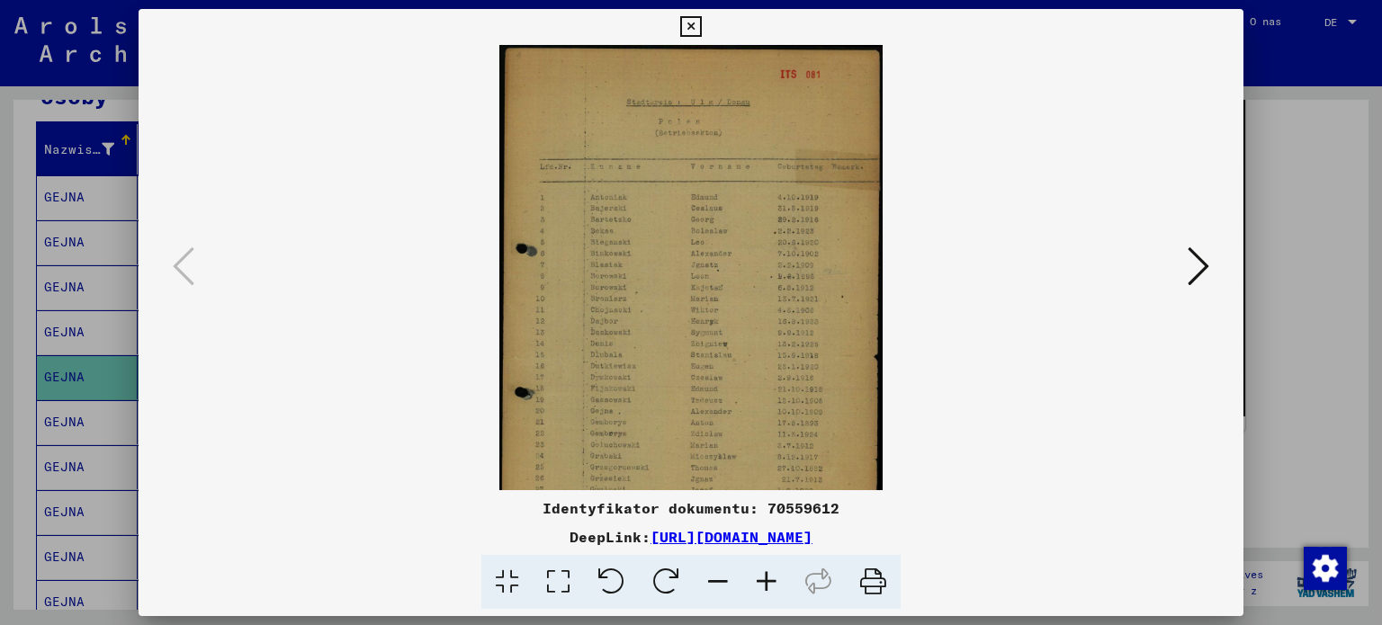
click at [762, 576] on icon at bounding box center [766, 582] width 49 height 55
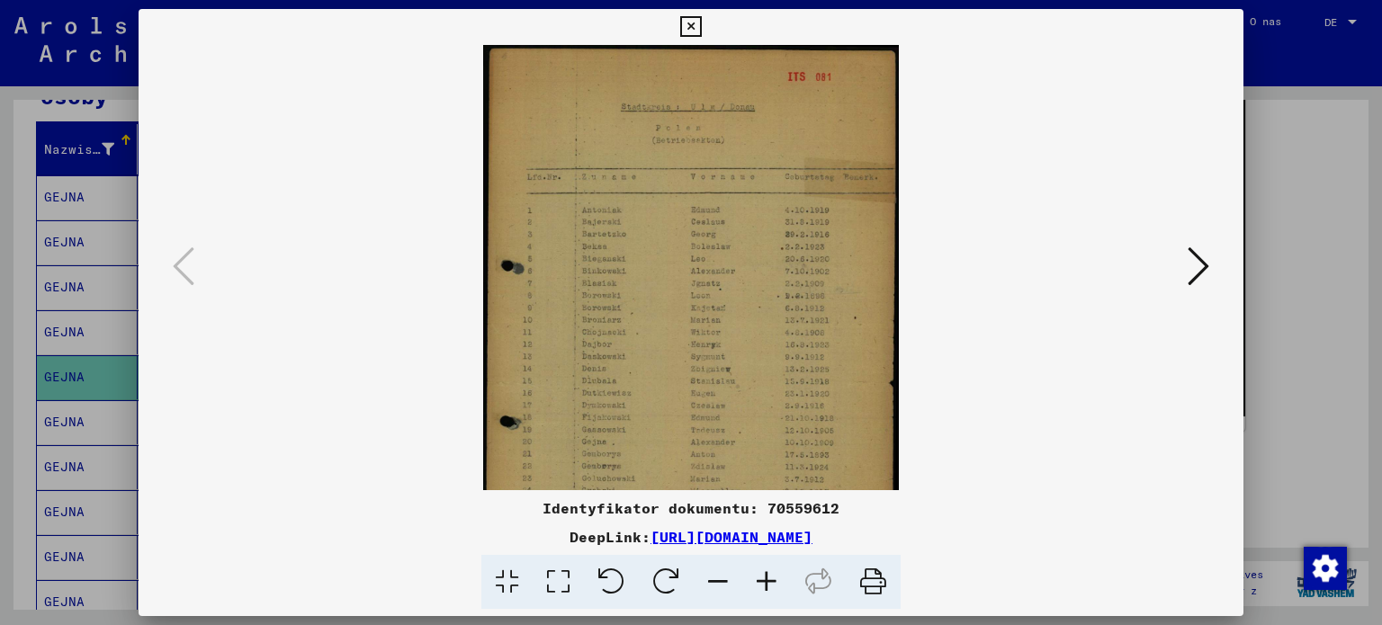
click at [762, 575] on icon at bounding box center [766, 582] width 49 height 55
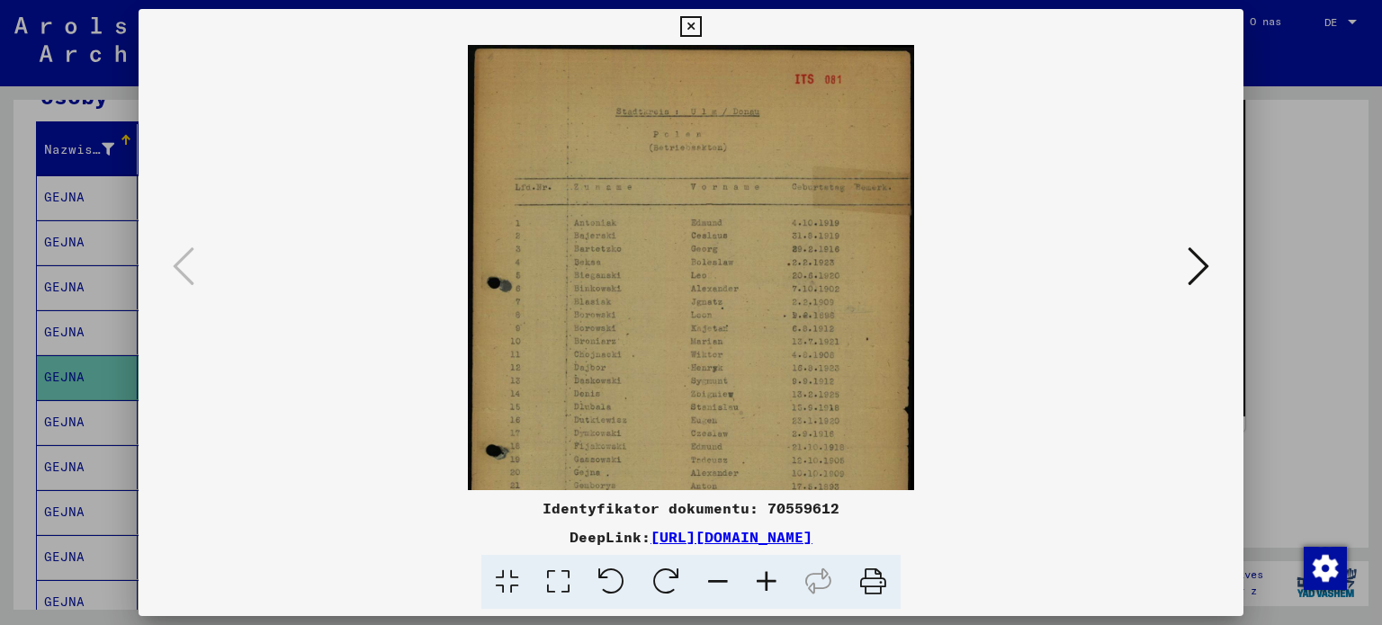
click at [688, 24] on icon at bounding box center [690, 27] width 21 height 22
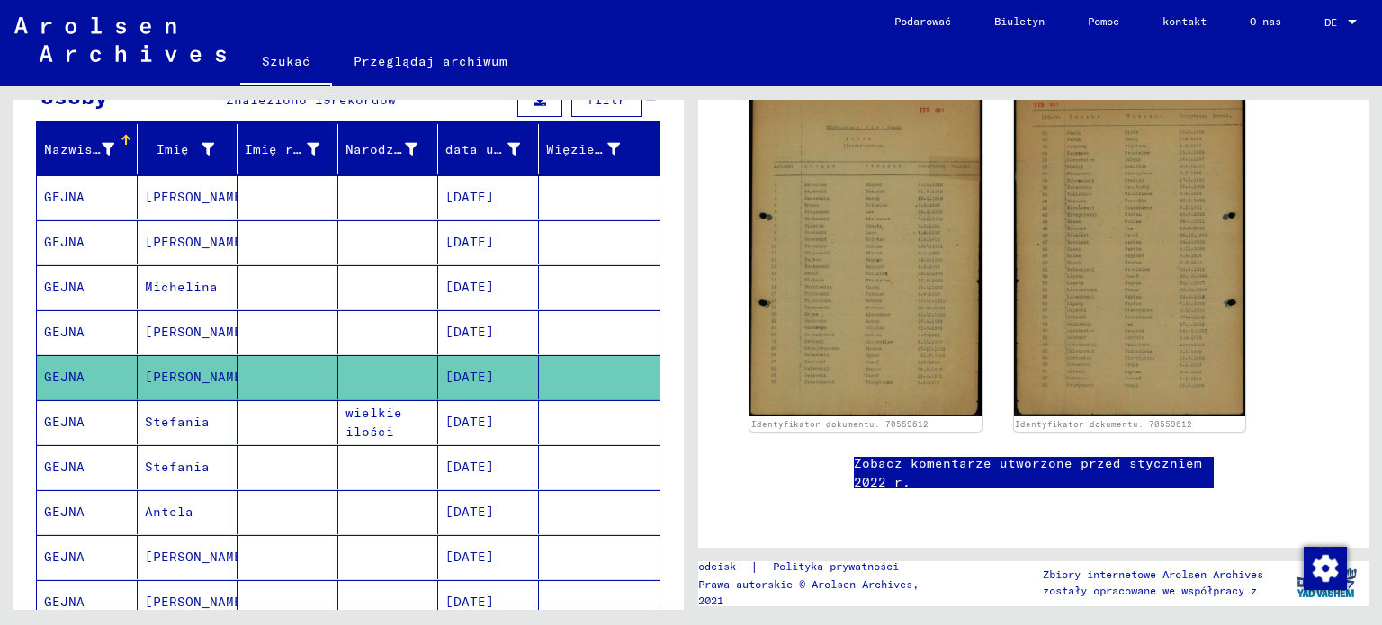
click at [83, 414] on font "GEJNA" at bounding box center [64, 422] width 40 height 16
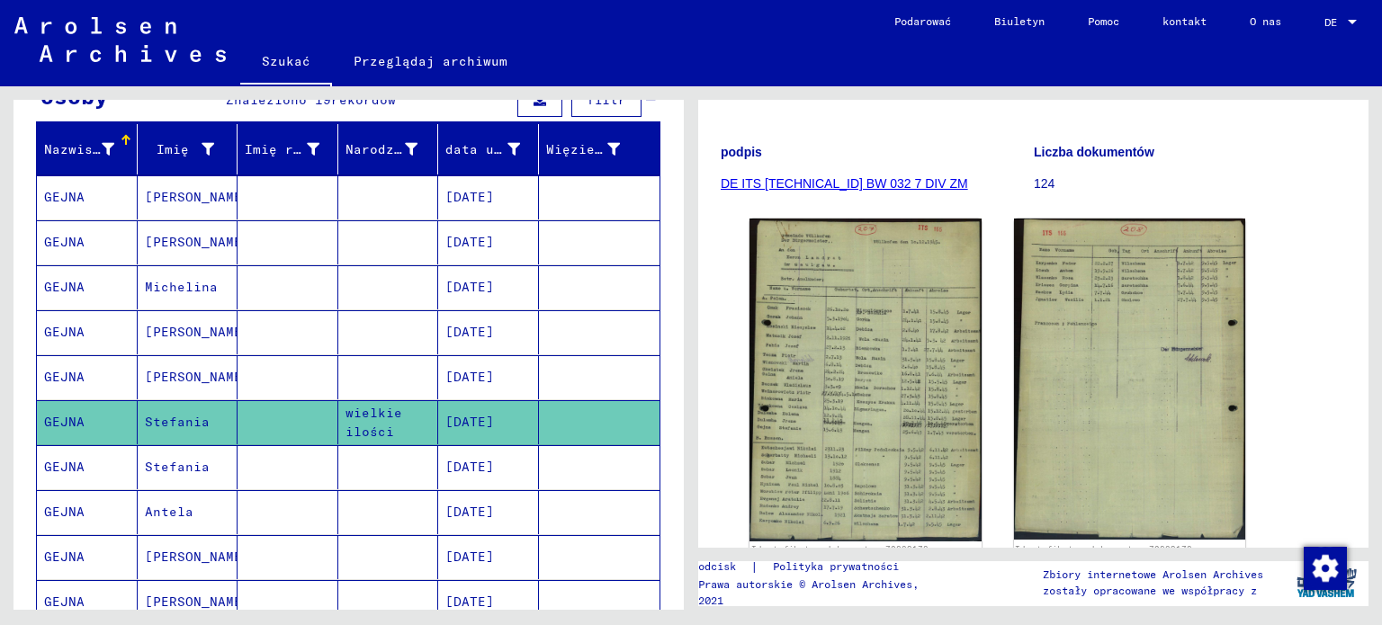
scroll to position [218, 0]
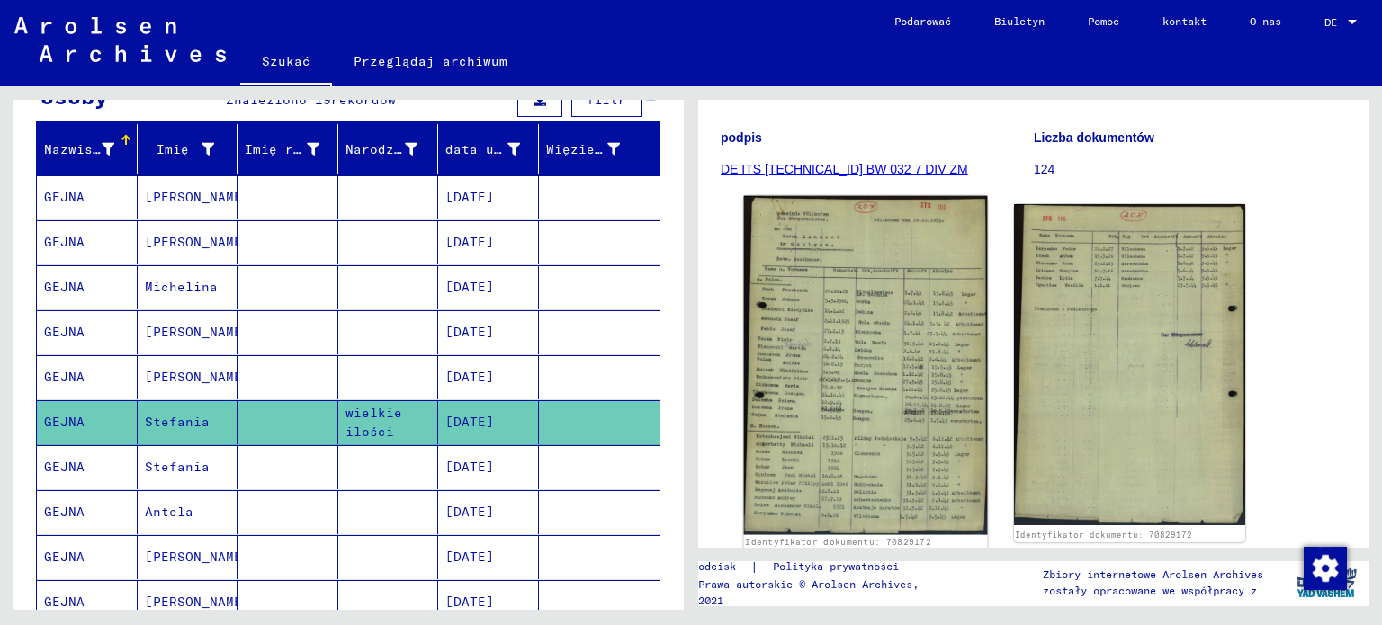
click at [902, 381] on img at bounding box center [865, 365] width 243 height 339
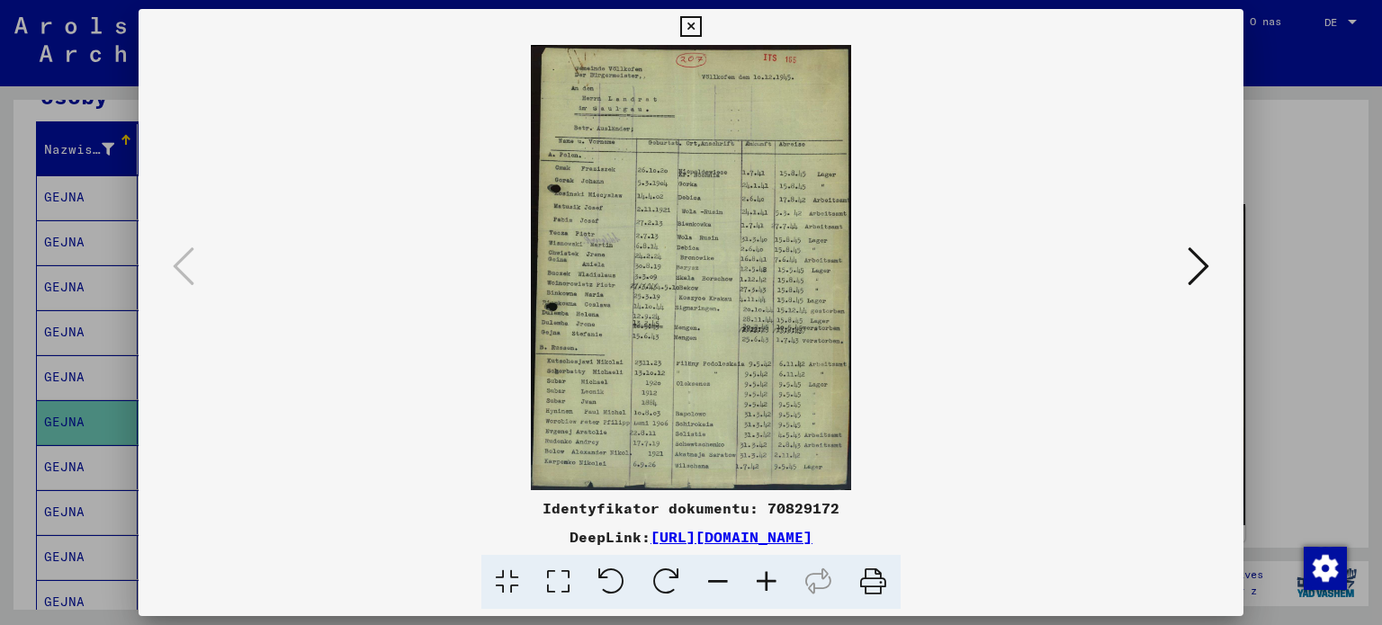
click at [687, 24] on icon at bounding box center [690, 27] width 21 height 22
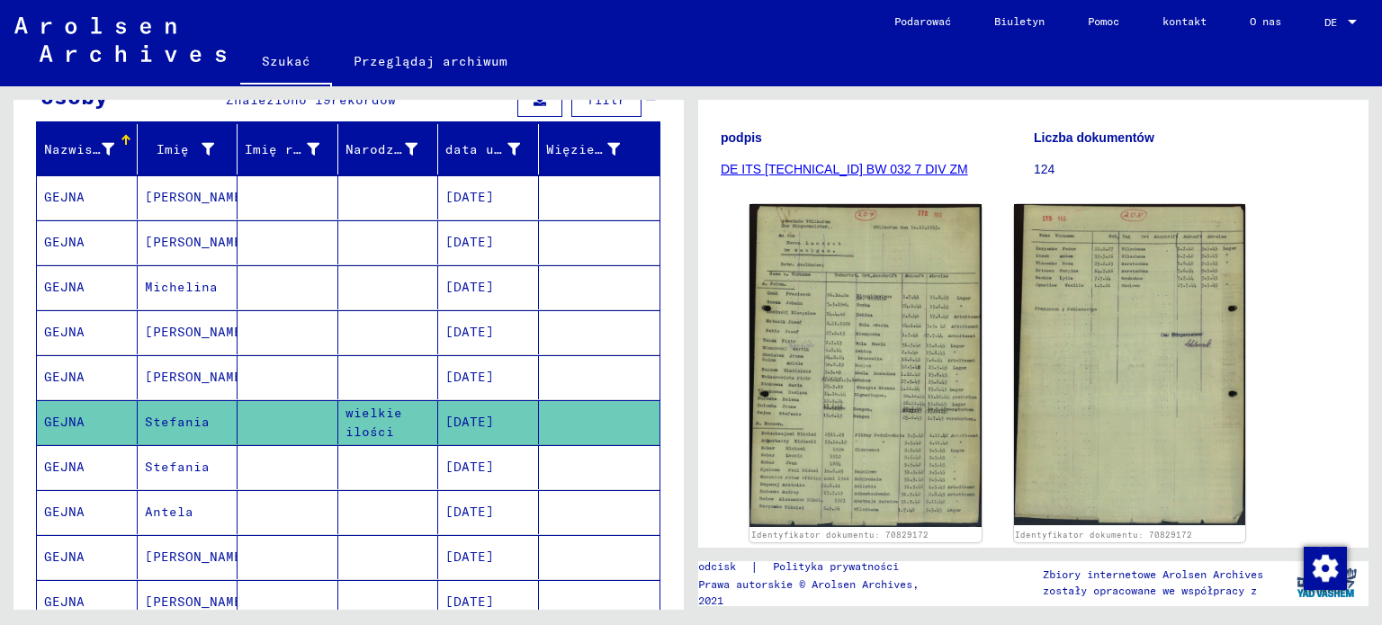
drag, startPoint x: 1354, startPoint y: 247, endPoint x: 1354, endPoint y: 259, distance: 11.7
click at [1354, 259] on div "2. Rejestracja cudzoziemców i prześladowanych [DEMOGRAPHIC_DATA] przez instytuc…" at bounding box center [1033, 324] width 670 height 448
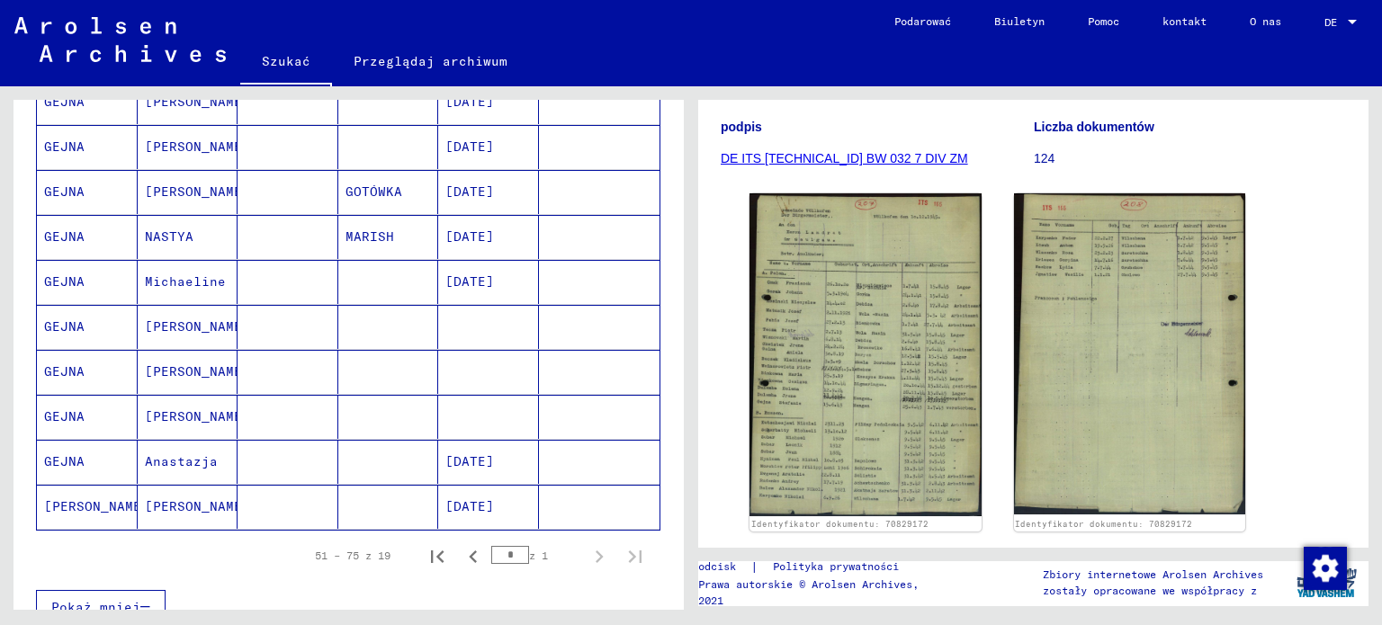
scroll to position [723, 0]
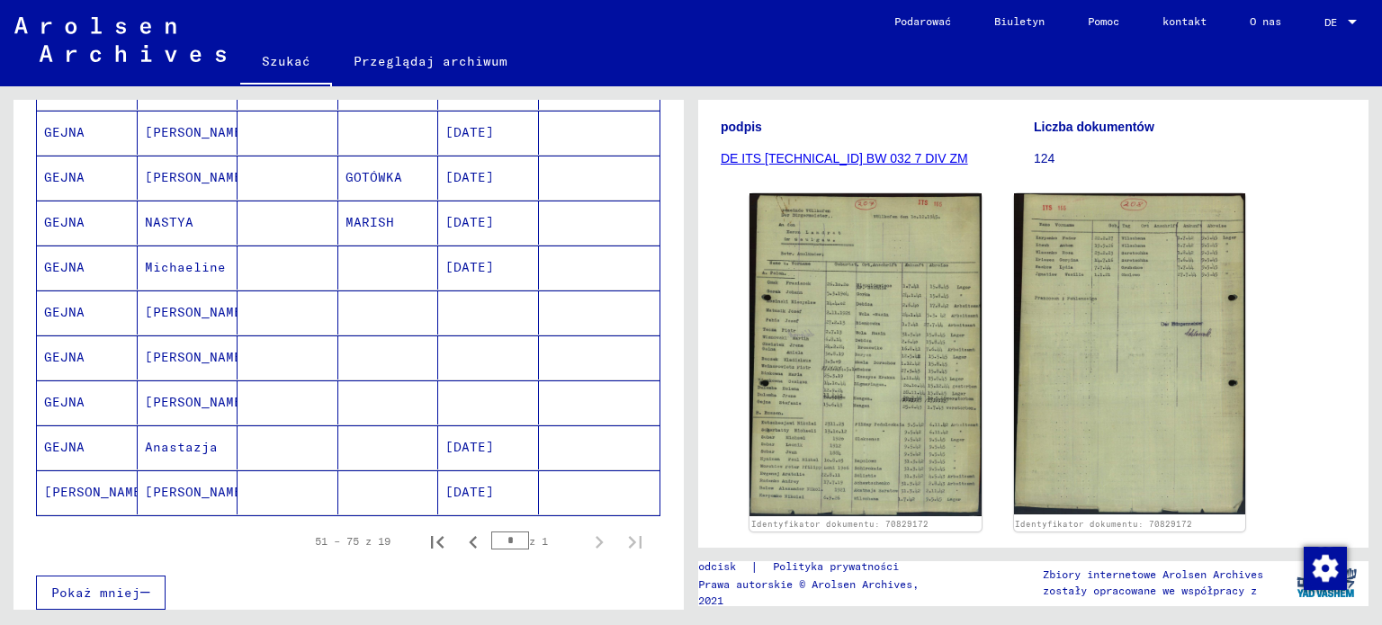
click at [86, 435] on mat-cell "GEJNA" at bounding box center [87, 448] width 101 height 44
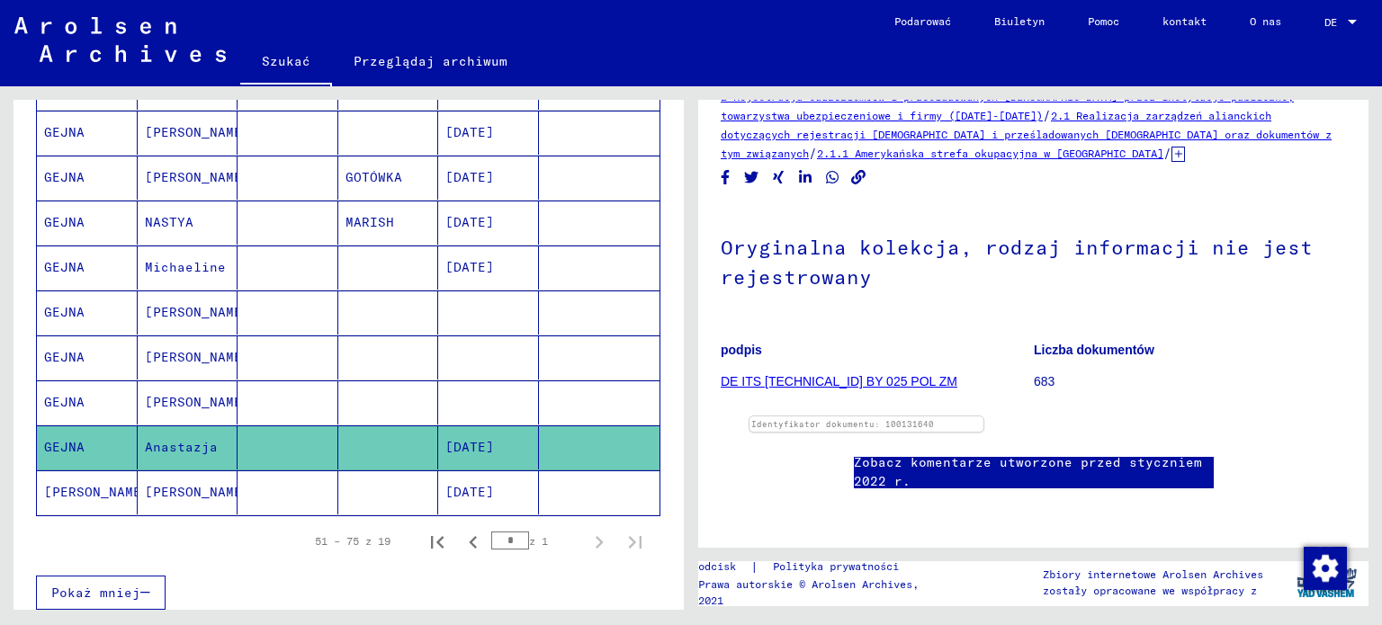
scroll to position [464, 0]
click at [86, 492] on font "[PERSON_NAME]" at bounding box center [96, 492] width 105 height 19
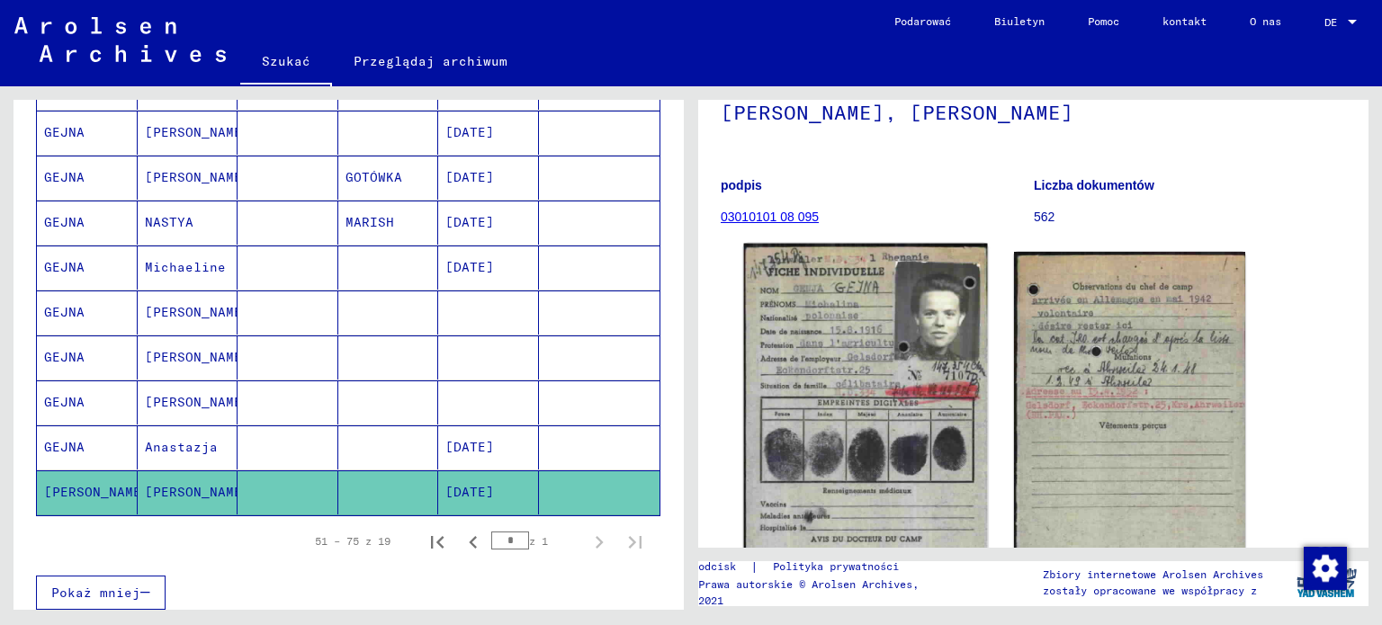
click at [873, 383] on img at bounding box center [865, 415] width 243 height 342
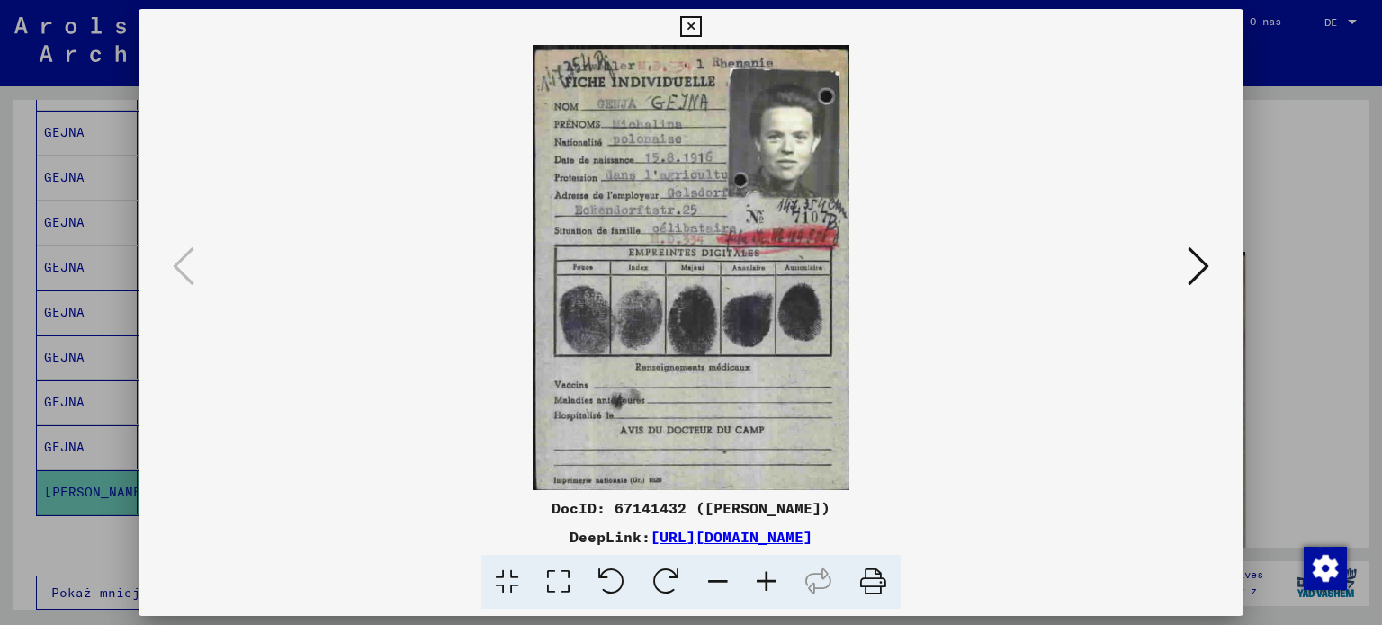
click at [1204, 268] on icon at bounding box center [1199, 266] width 22 height 43
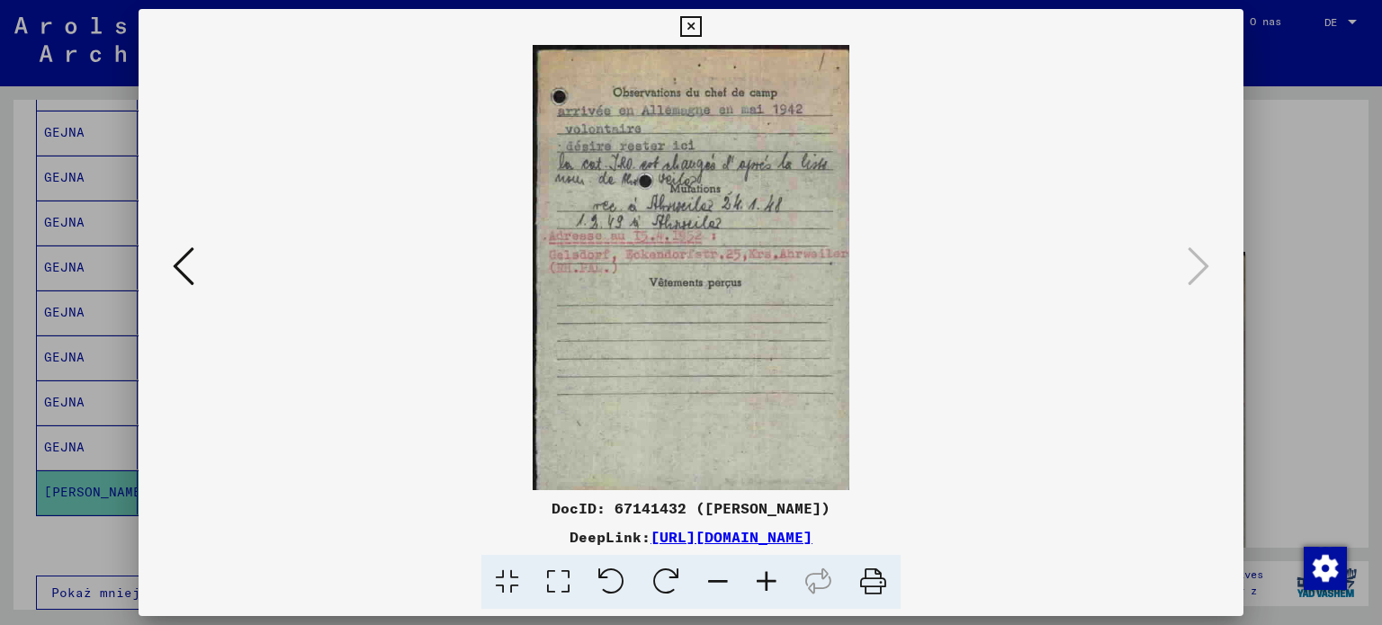
click at [200, 273] on img at bounding box center [692, 267] width 984 height 445
click at [194, 273] on button at bounding box center [183, 267] width 32 height 51
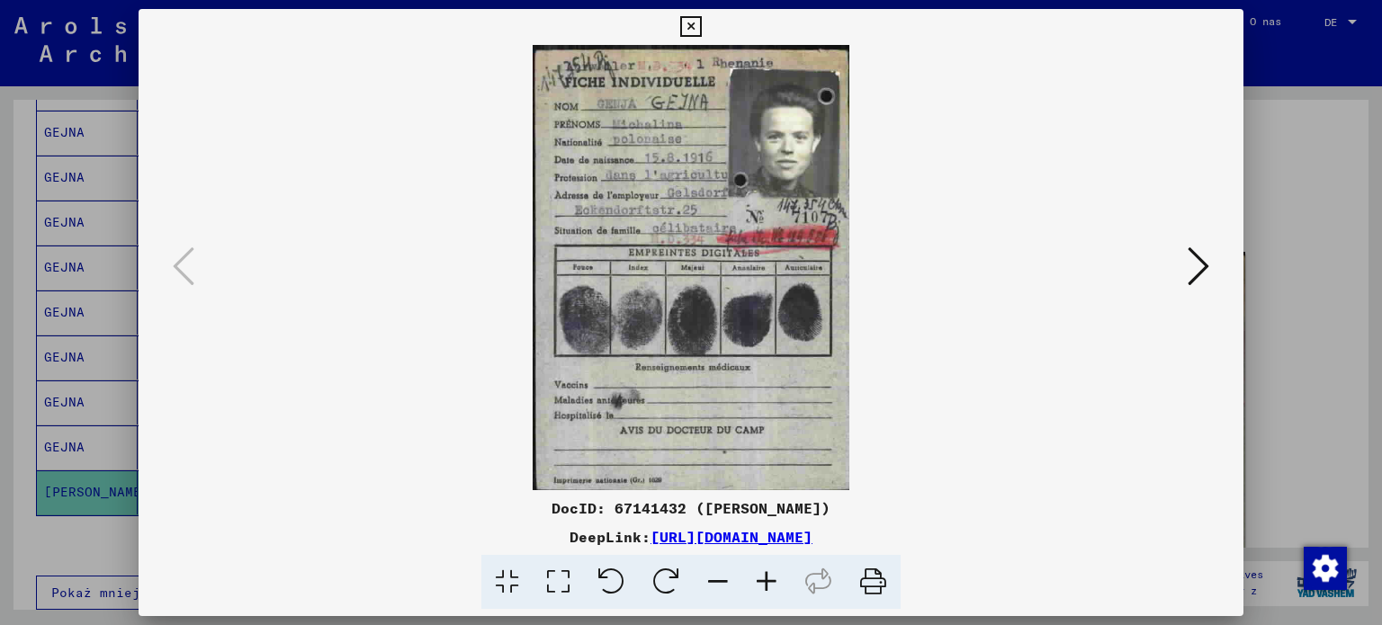
click at [702, 16] on button at bounding box center [690, 27] width 31 height 36
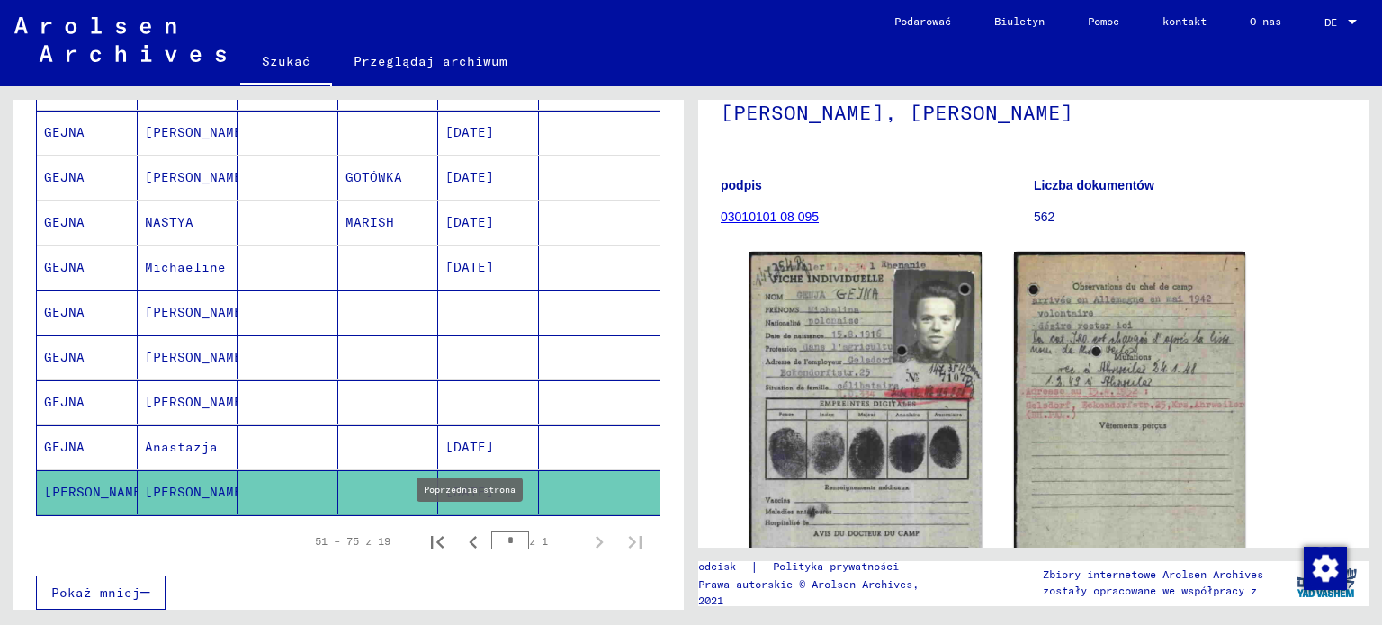
click at [463, 533] on icon "Poprzednia strona" at bounding box center [473, 542] width 25 height 25
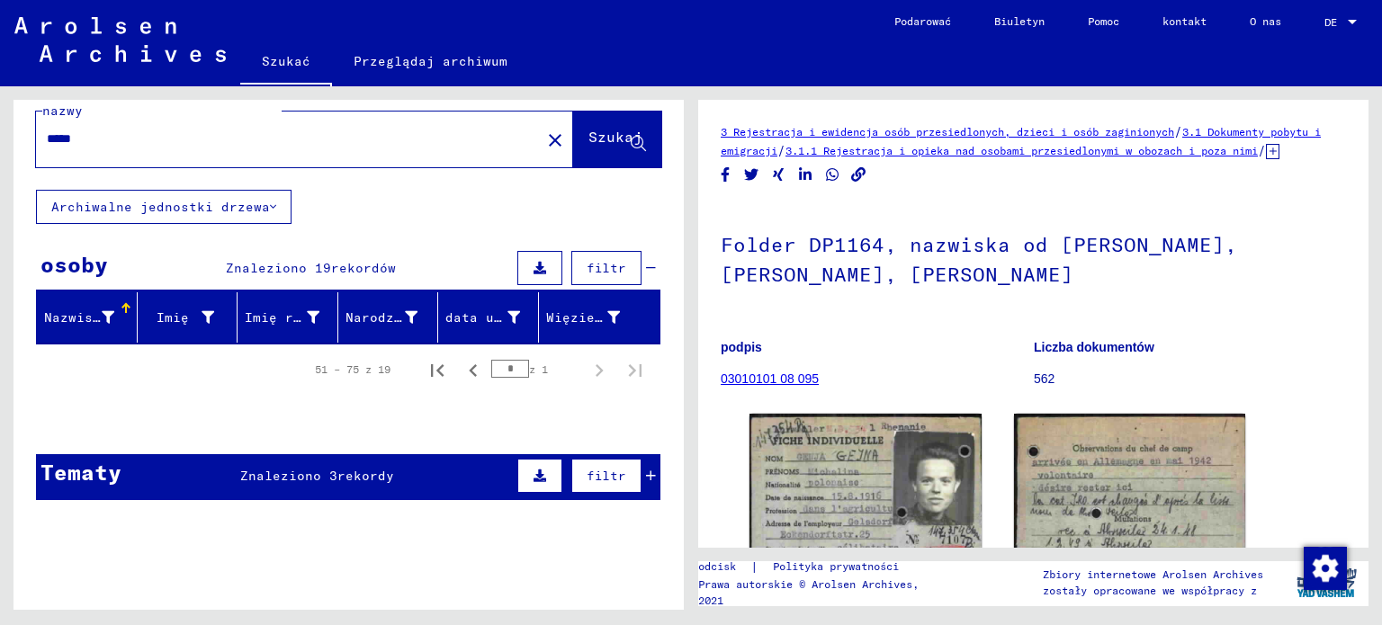
drag, startPoint x: 1381, startPoint y: 168, endPoint x: 1381, endPoint y: 206, distance: 37.8
click at [1381, 206] on div "3 Rejestracja i ewidencja osób przesiedlonych, dzieci i osób zaginionych / 3.1 …" at bounding box center [1037, 348] width 691 height 524
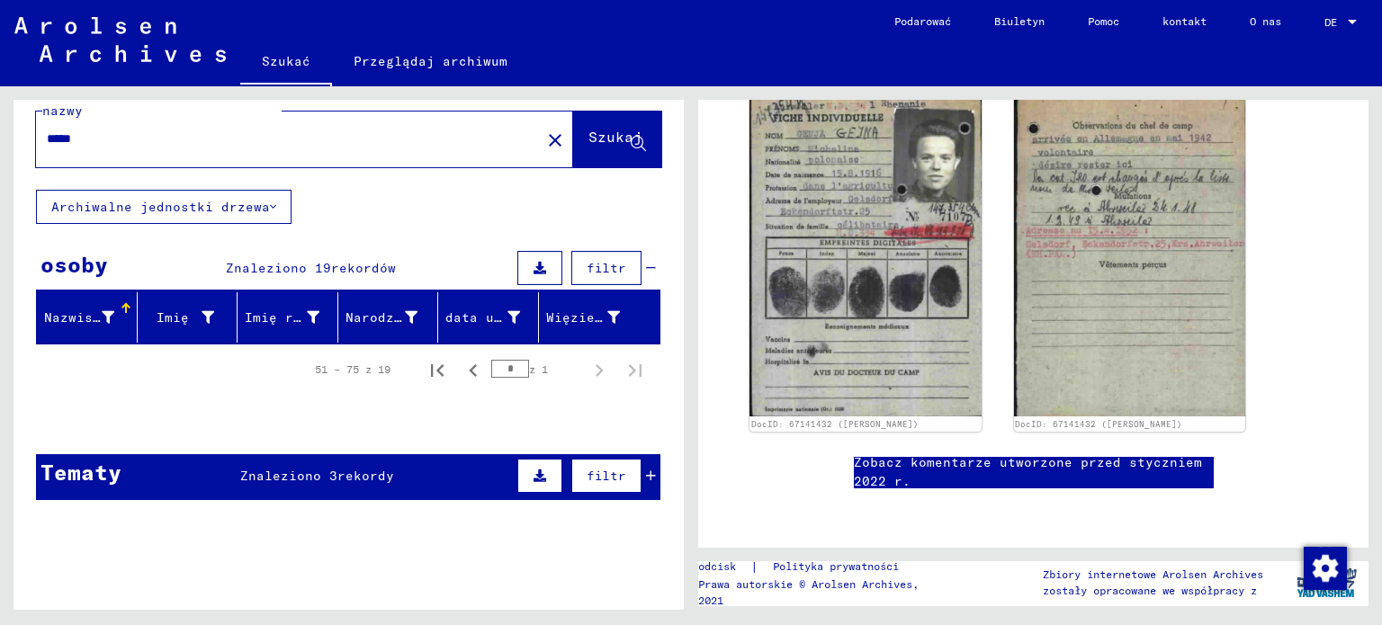
scroll to position [902, 0]
click at [594, 136] on font "Szukaj" at bounding box center [616, 137] width 54 height 18
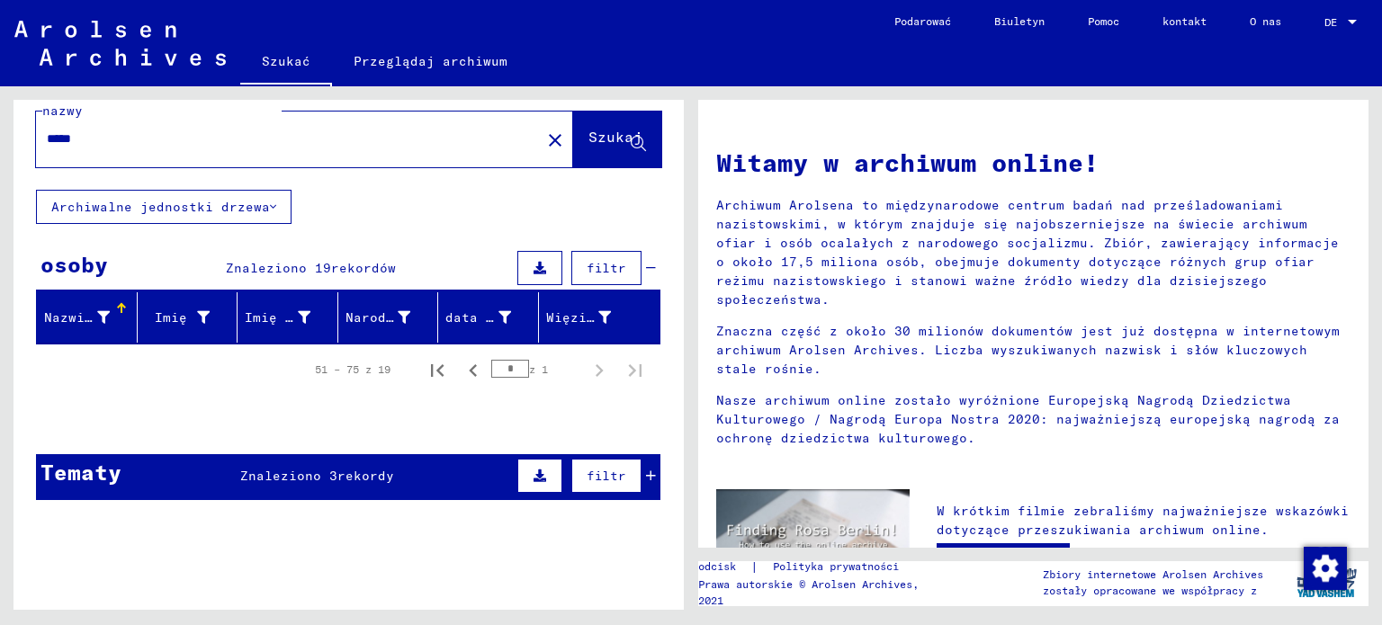
click at [590, 134] on font "Szukaj" at bounding box center [616, 137] width 54 height 18
click at [615, 138] on font "Szukaj" at bounding box center [616, 137] width 54 height 18
click at [616, 139] on font "Szukaj" at bounding box center [616, 137] width 54 height 18
click at [294, 269] on font "Znaleziono 19" at bounding box center [278, 268] width 105 height 16
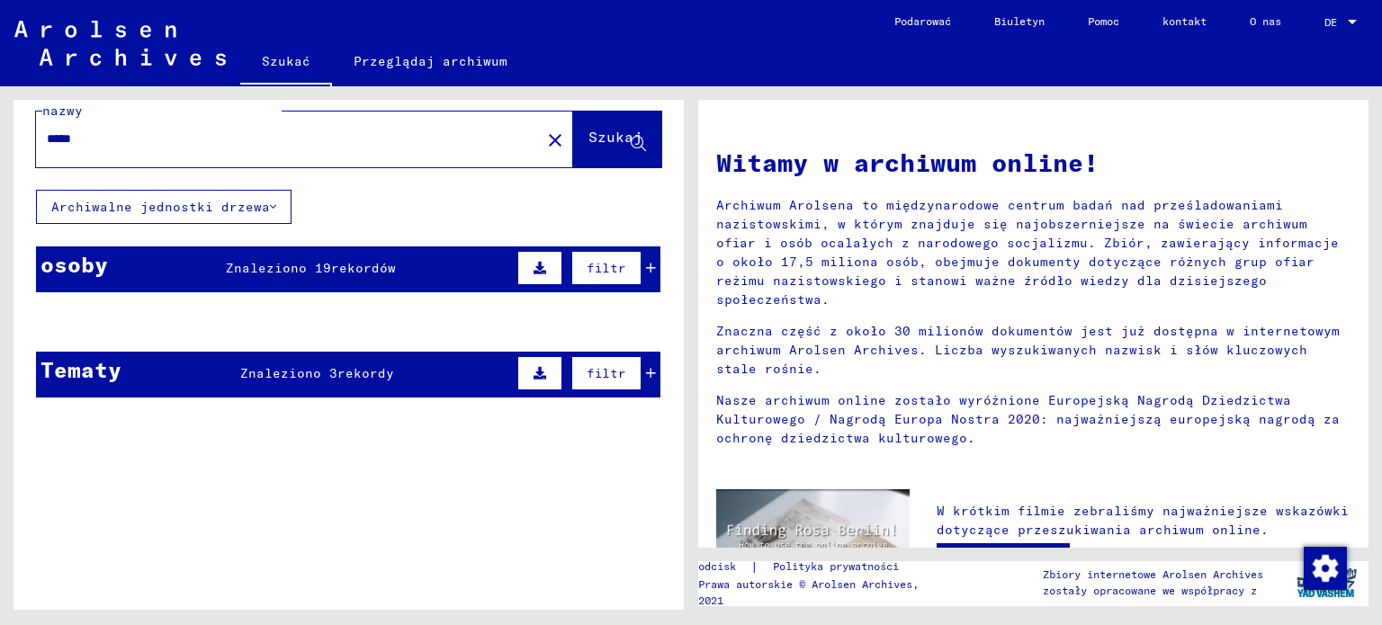
click at [342, 368] on font "51 – 75 z 19" at bounding box center [353, 369] width 76 height 13
click at [363, 276] on div "Znaleziono 19 rekordów" at bounding box center [311, 268] width 170 height 19
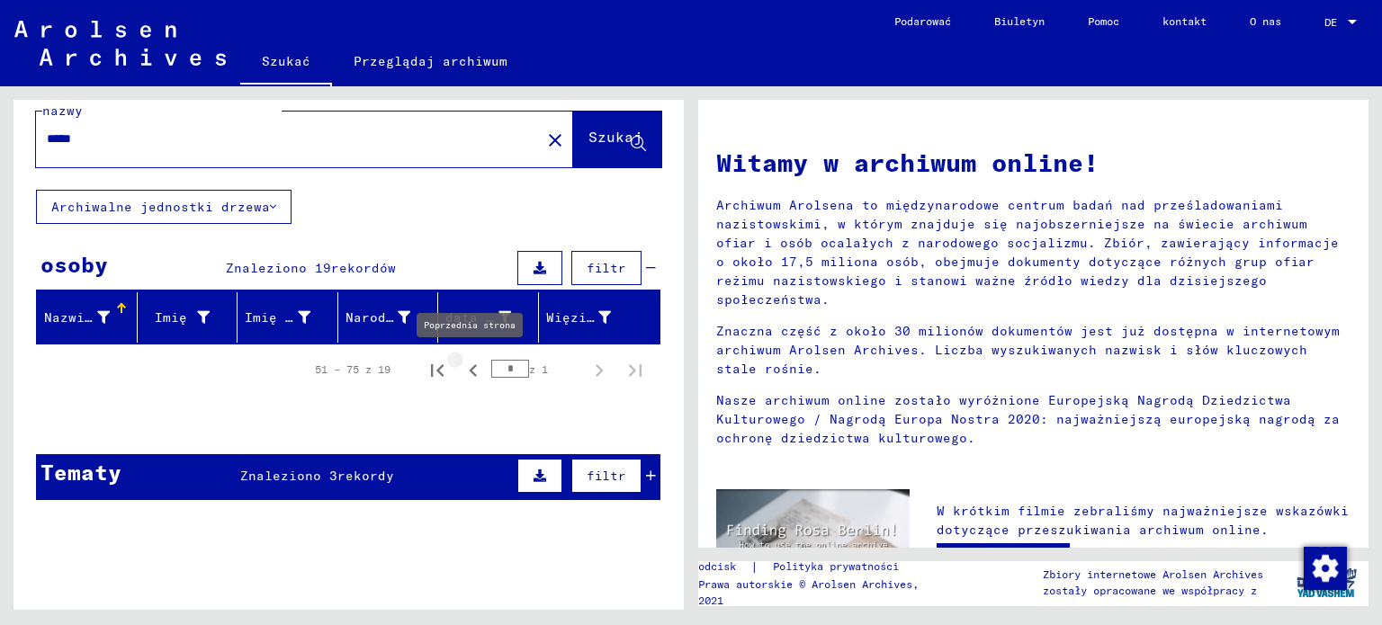
click at [467, 367] on icon "Poprzednia strona" at bounding box center [473, 370] width 25 height 25
type input "*"
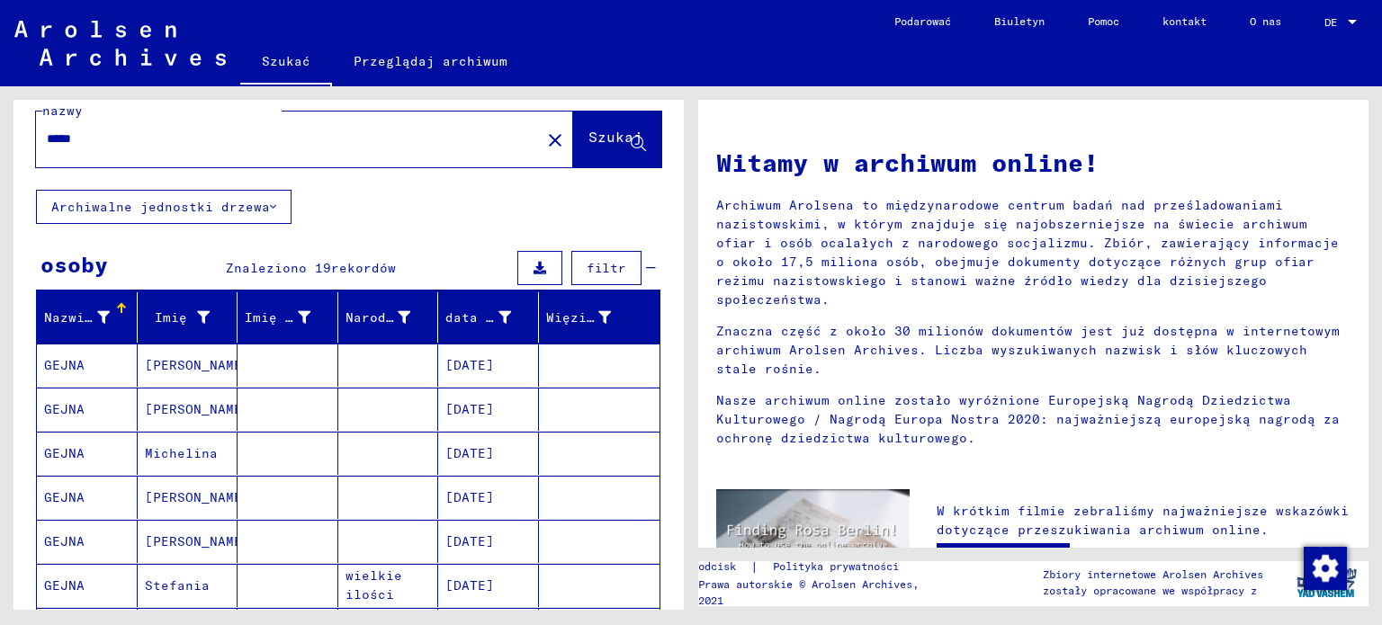
click at [687, 247] on div "Szukaj według tematu lub nazwy ***** close Szukaj Archiwalne jednostki drzewa o…" at bounding box center [345, 348] width 691 height 524
drag, startPoint x: 687, startPoint y: 247, endPoint x: 690, endPoint y: 256, distance: 10.5
click at [690, 256] on div "Szukaj według tematu lub nazwy ***** close Szukaj Archiwalne jednostki drzewa o…" at bounding box center [345, 348] width 691 height 524
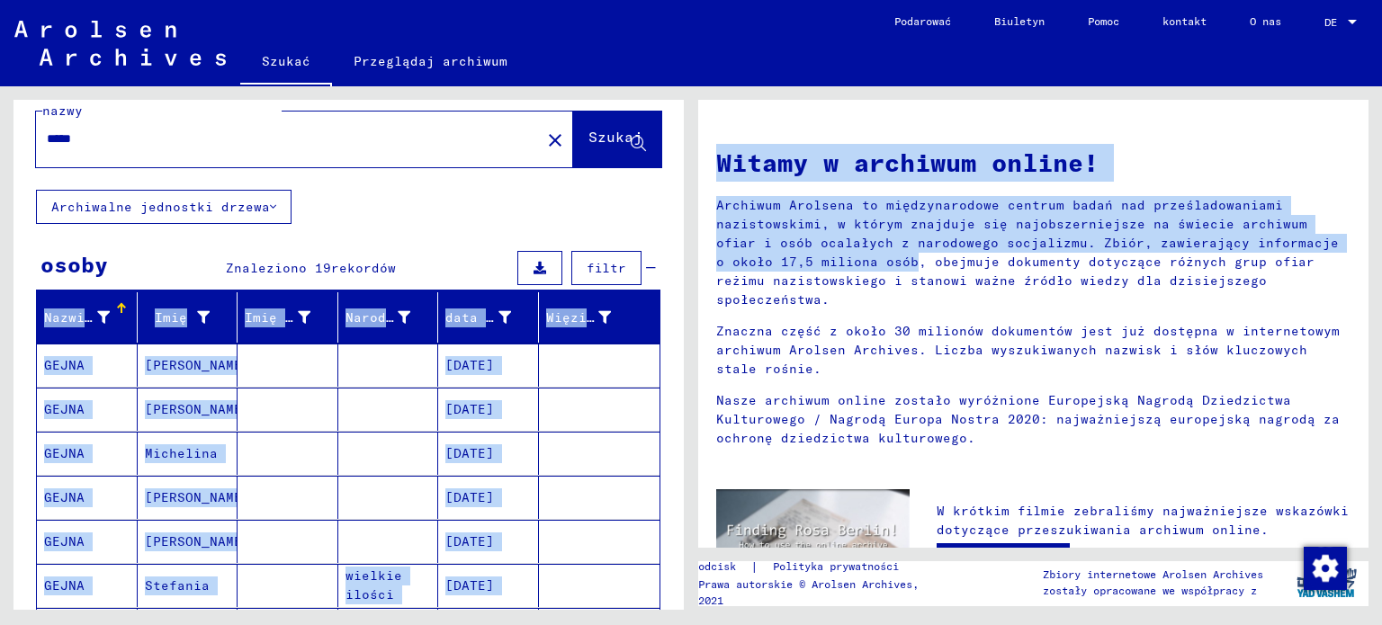
click at [692, 86] on div "Szukaj według tematu lub nazwy ***** close Szukaj Archiwalne jednostki drzewa o…" at bounding box center [691, 86] width 1382 height 0
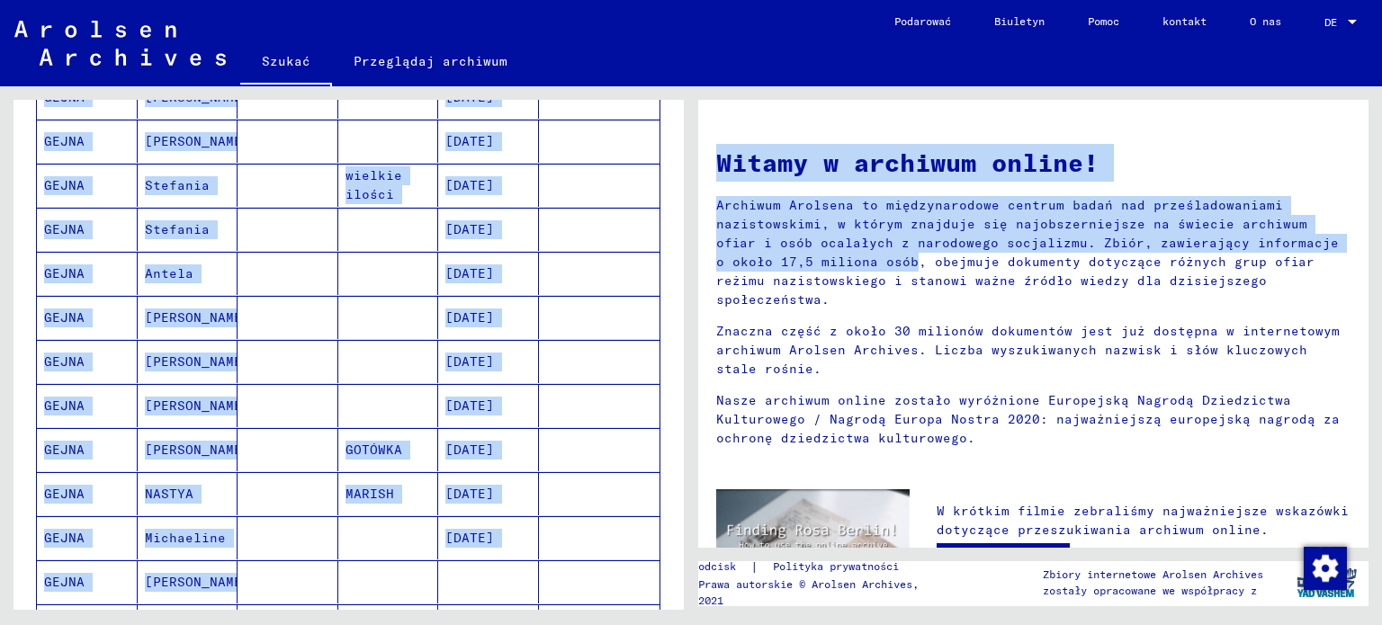
scroll to position [410, 0]
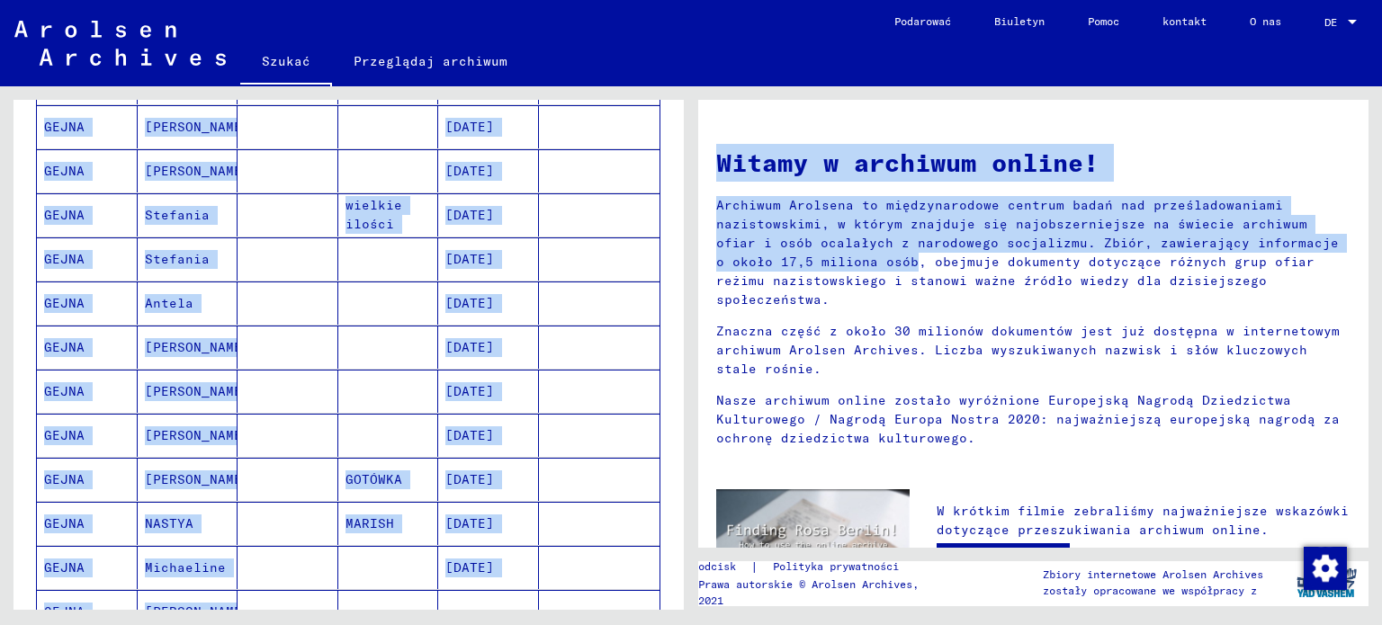
click at [638, 238] on mat-cell at bounding box center [599, 259] width 121 height 43
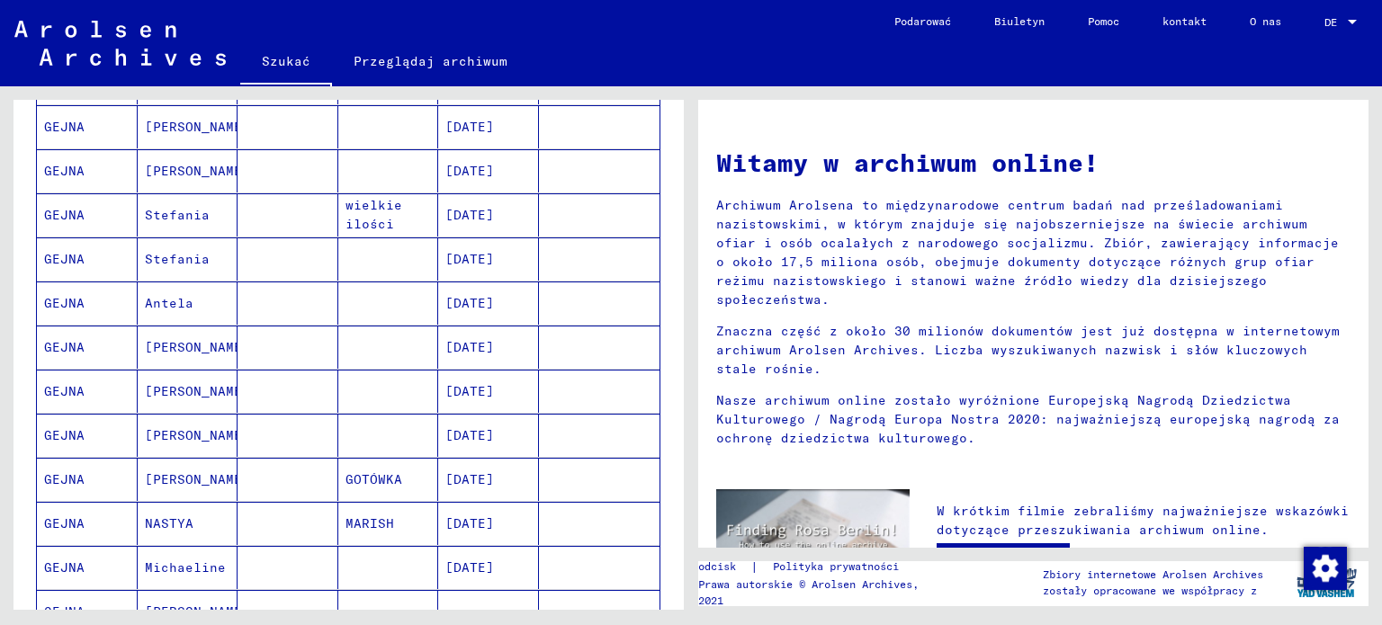
scroll to position [412, 0]
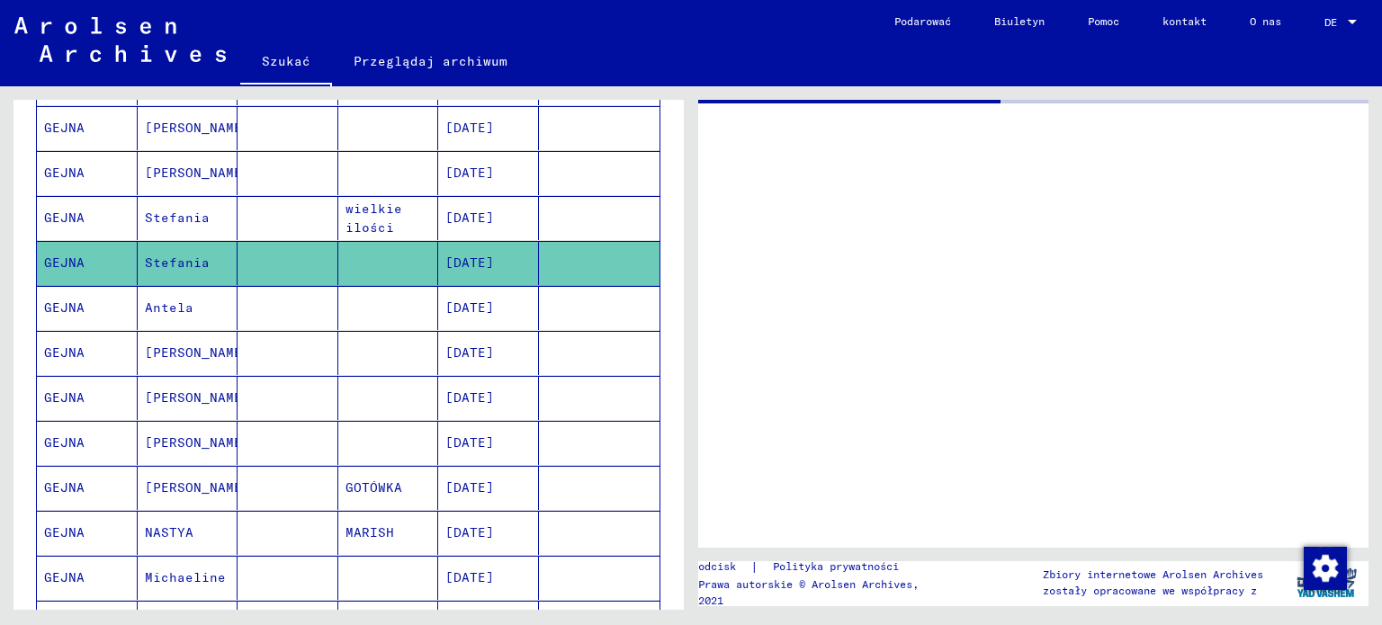
click at [638, 241] on mat-cell at bounding box center [599, 263] width 121 height 44
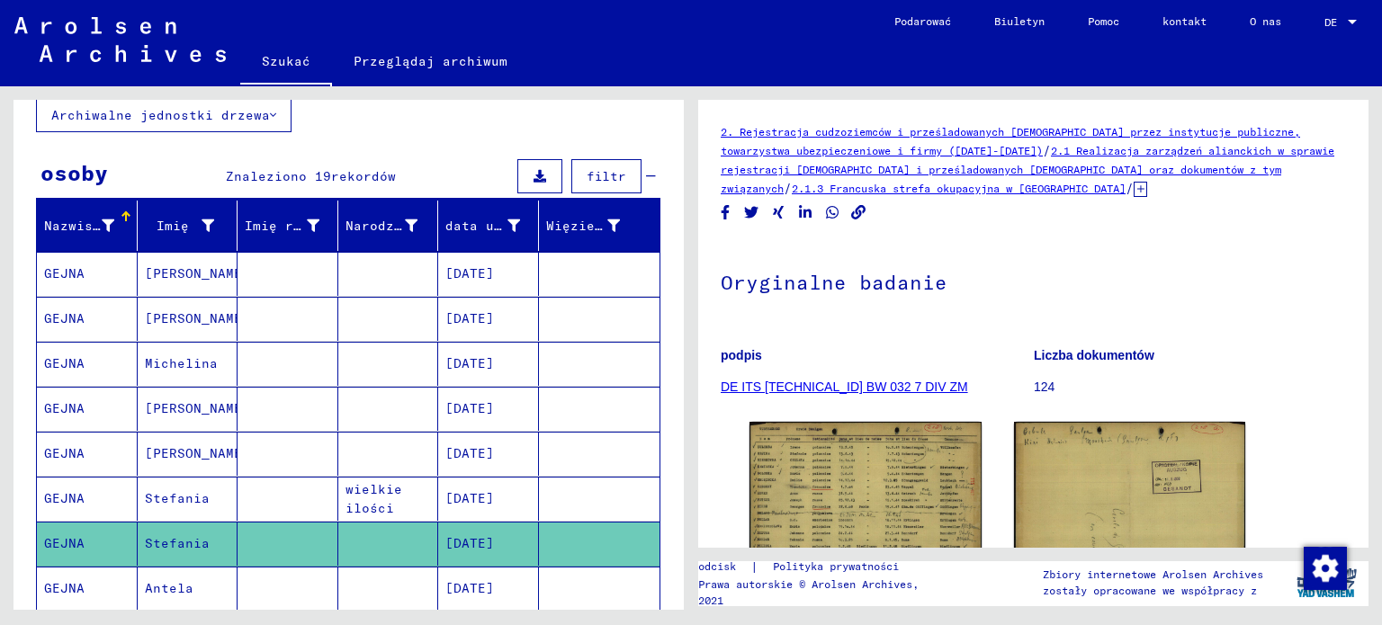
scroll to position [195, 0]
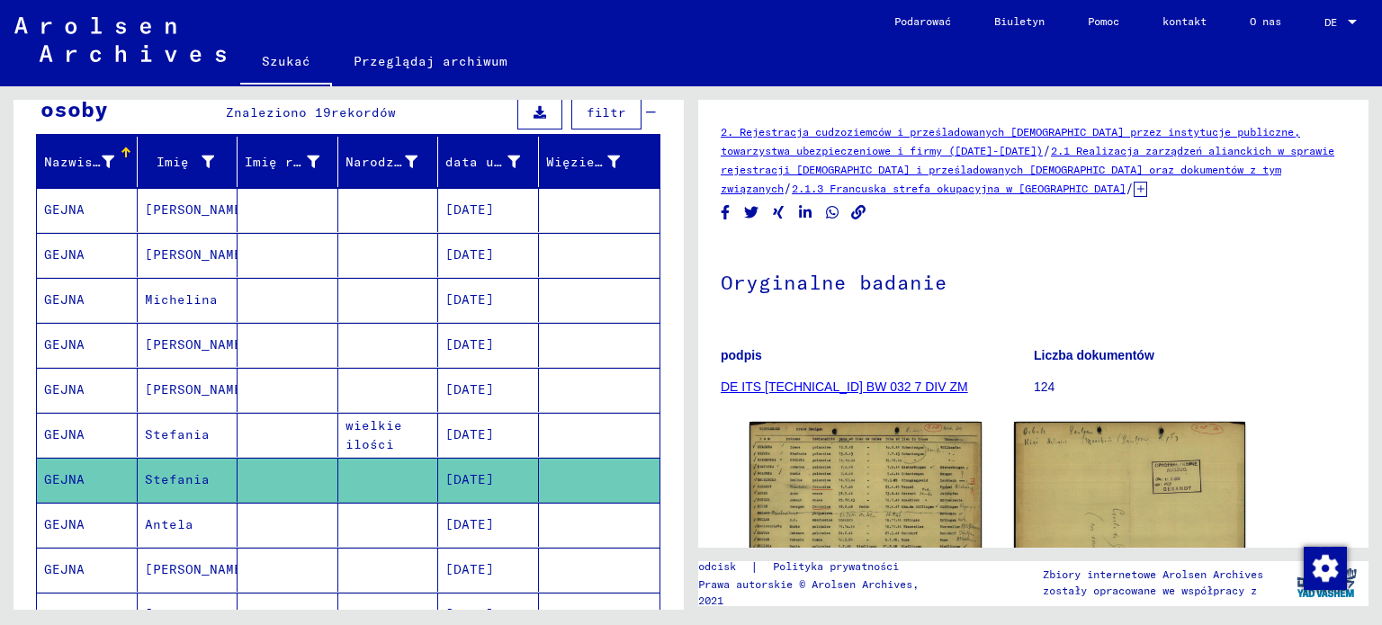
click at [107, 202] on mat-cell "GEJNA" at bounding box center [87, 210] width 101 height 44
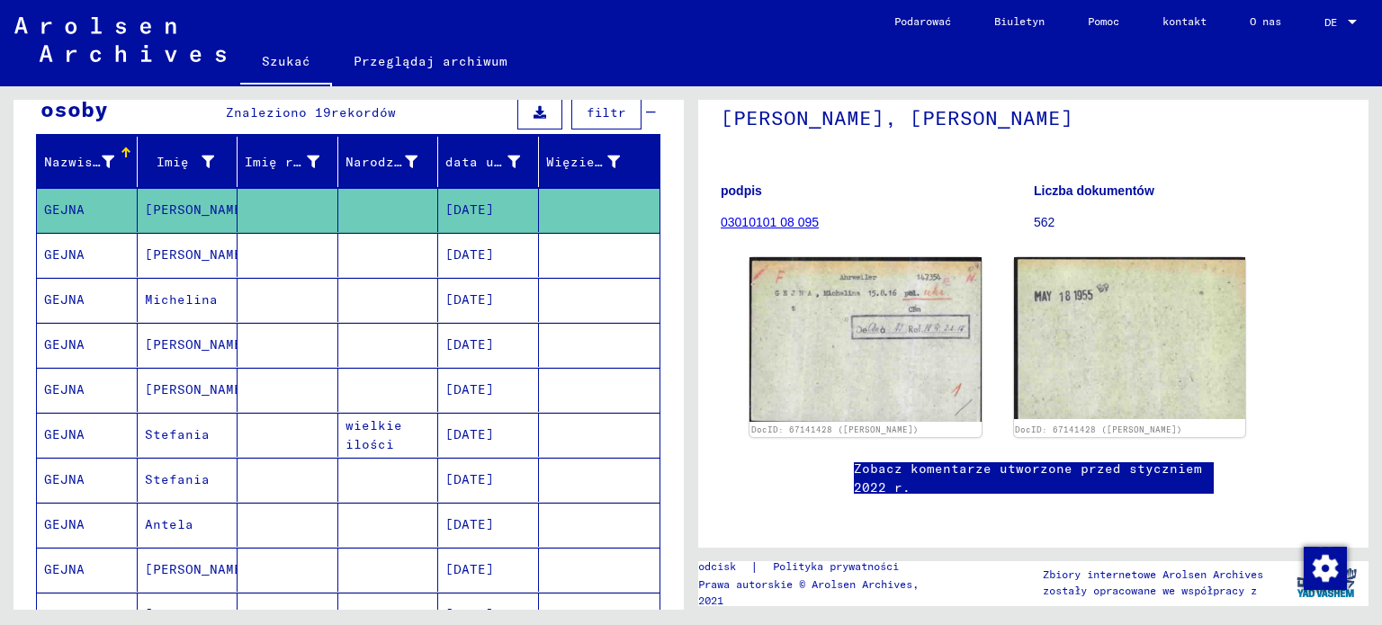
scroll to position [155, 0]
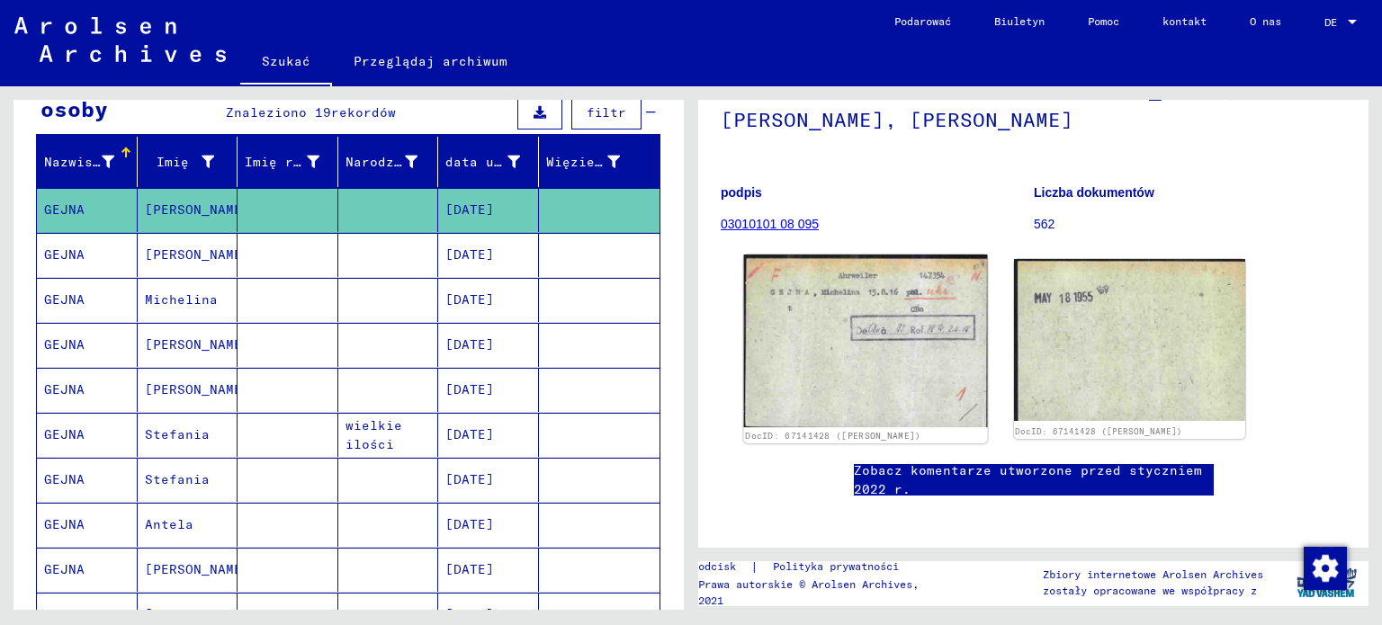
click at [883, 362] on img at bounding box center [865, 341] width 243 height 173
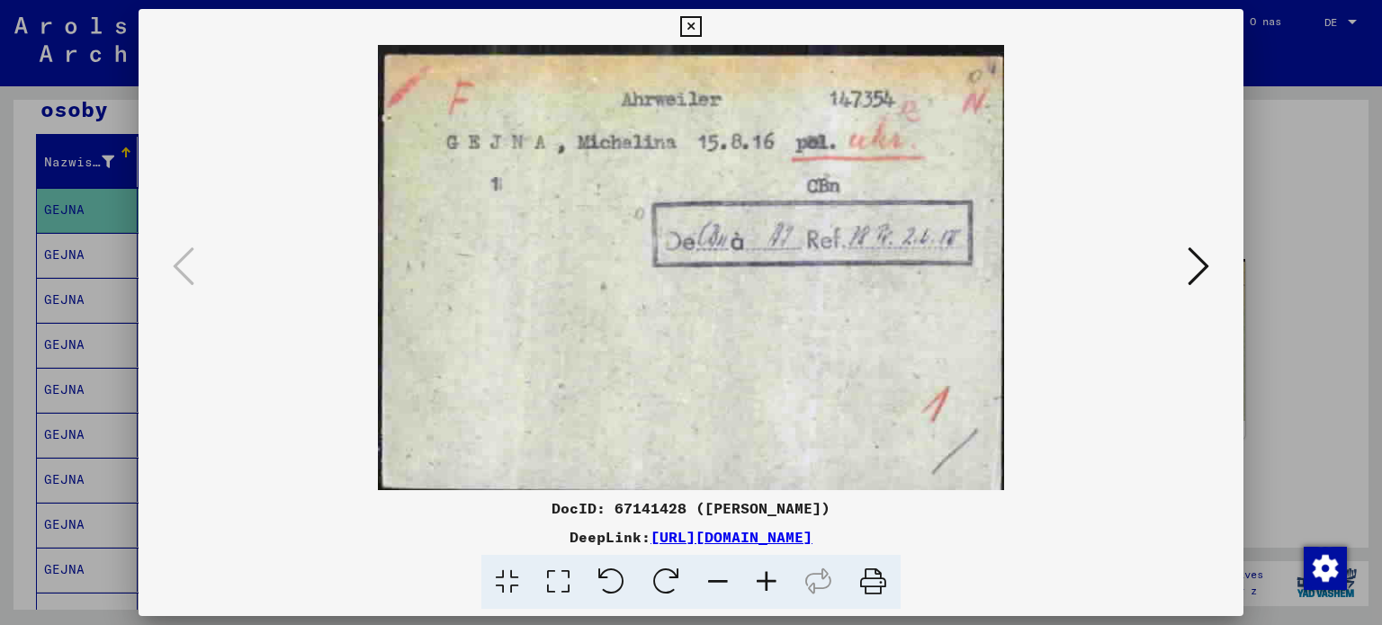
click at [1196, 260] on icon at bounding box center [1199, 266] width 22 height 43
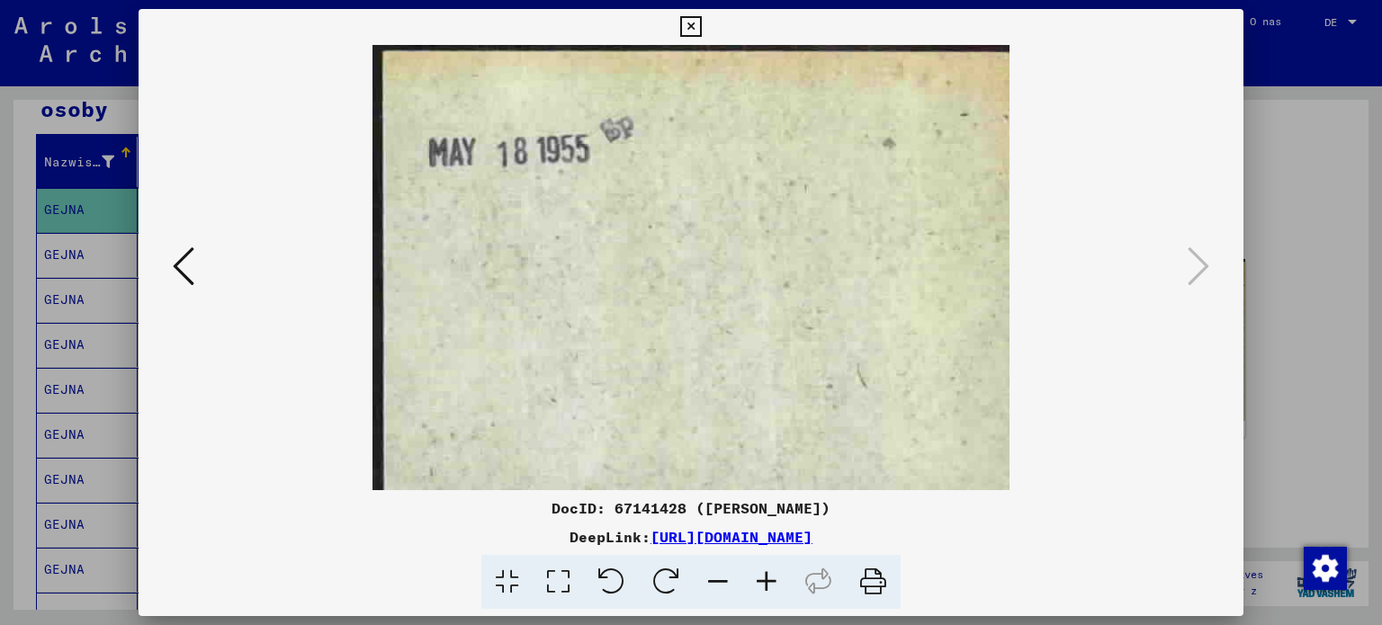
click at [684, 30] on icon at bounding box center [690, 27] width 21 height 22
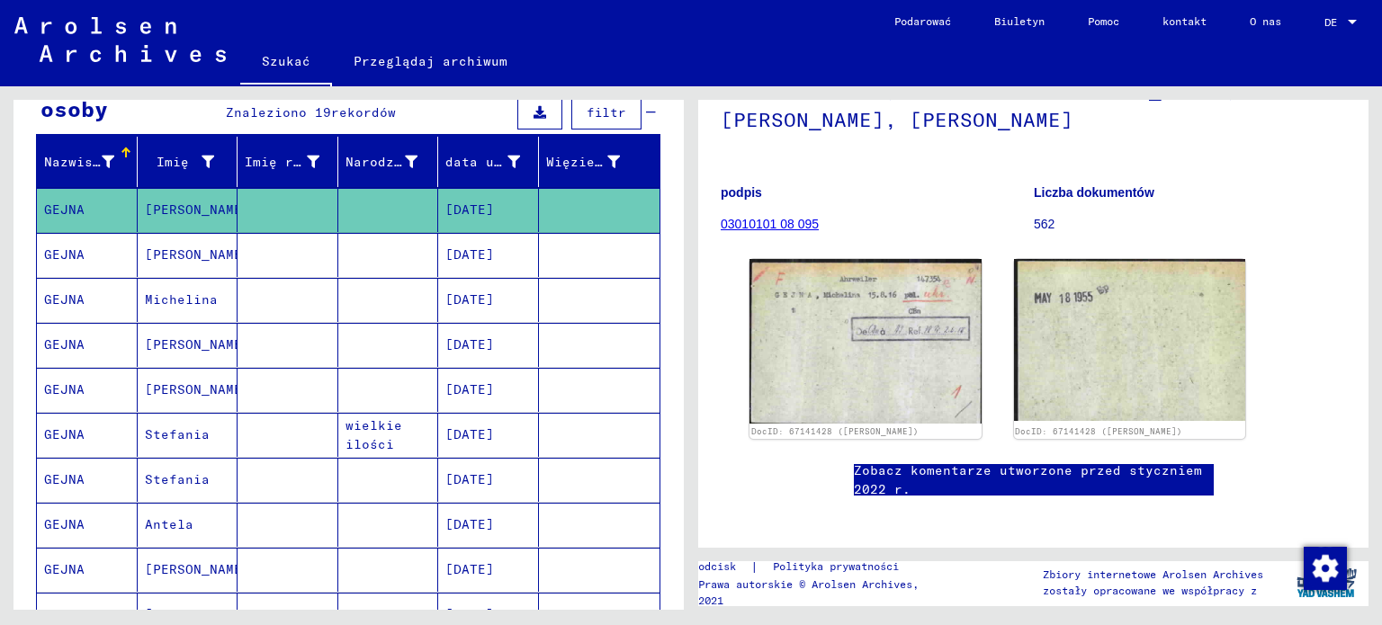
click at [118, 215] on mat-cell "GEJNA" at bounding box center [87, 210] width 101 height 44
click at [87, 307] on mat-cell "GEJNA" at bounding box center [87, 300] width 101 height 44
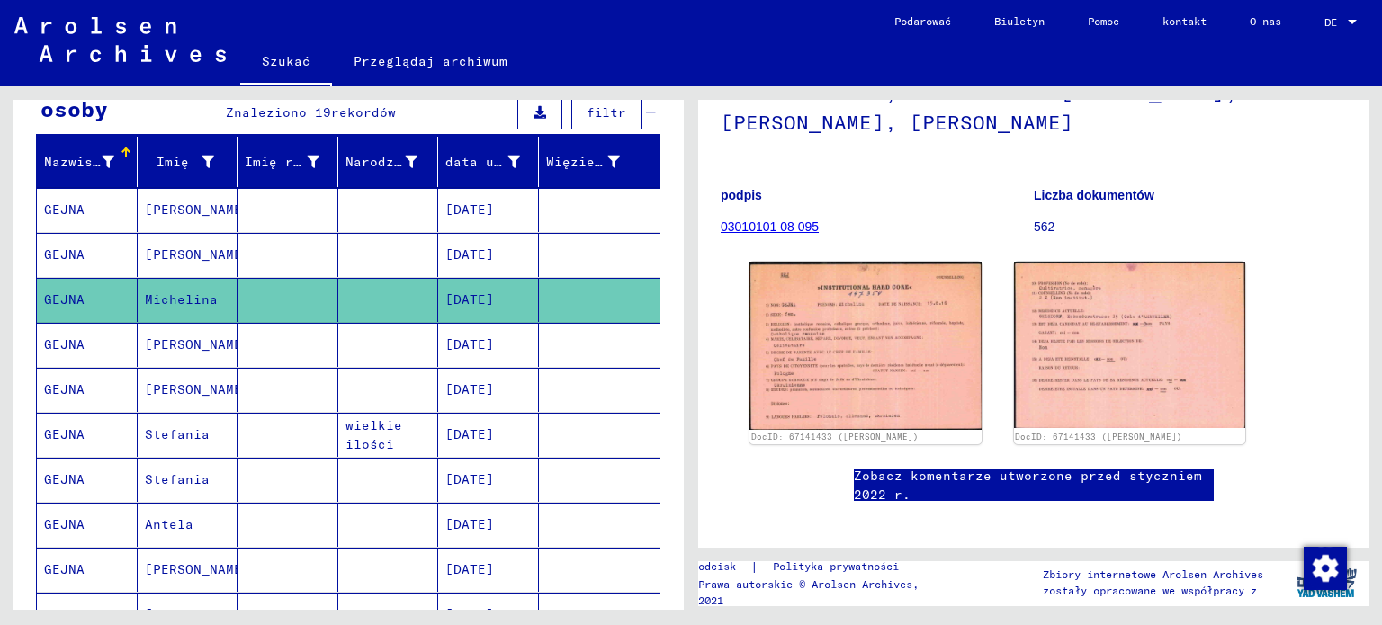
scroll to position [155, 0]
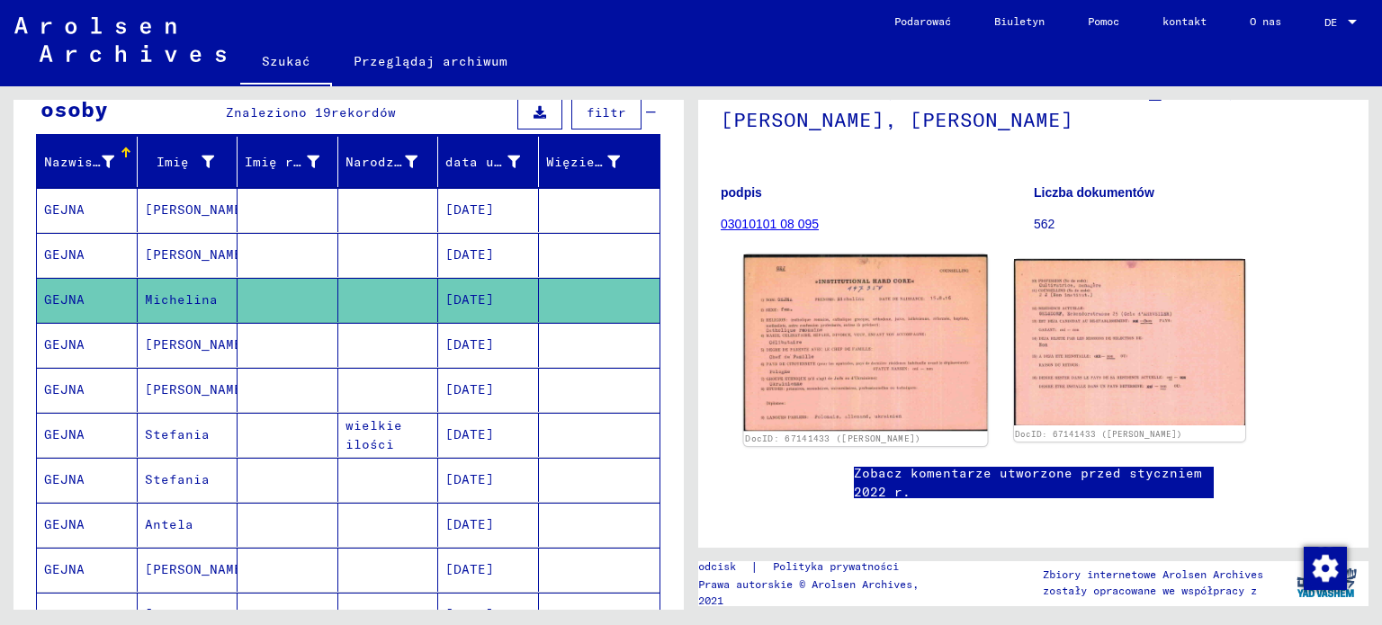
click at [814, 350] on img at bounding box center [865, 343] width 243 height 176
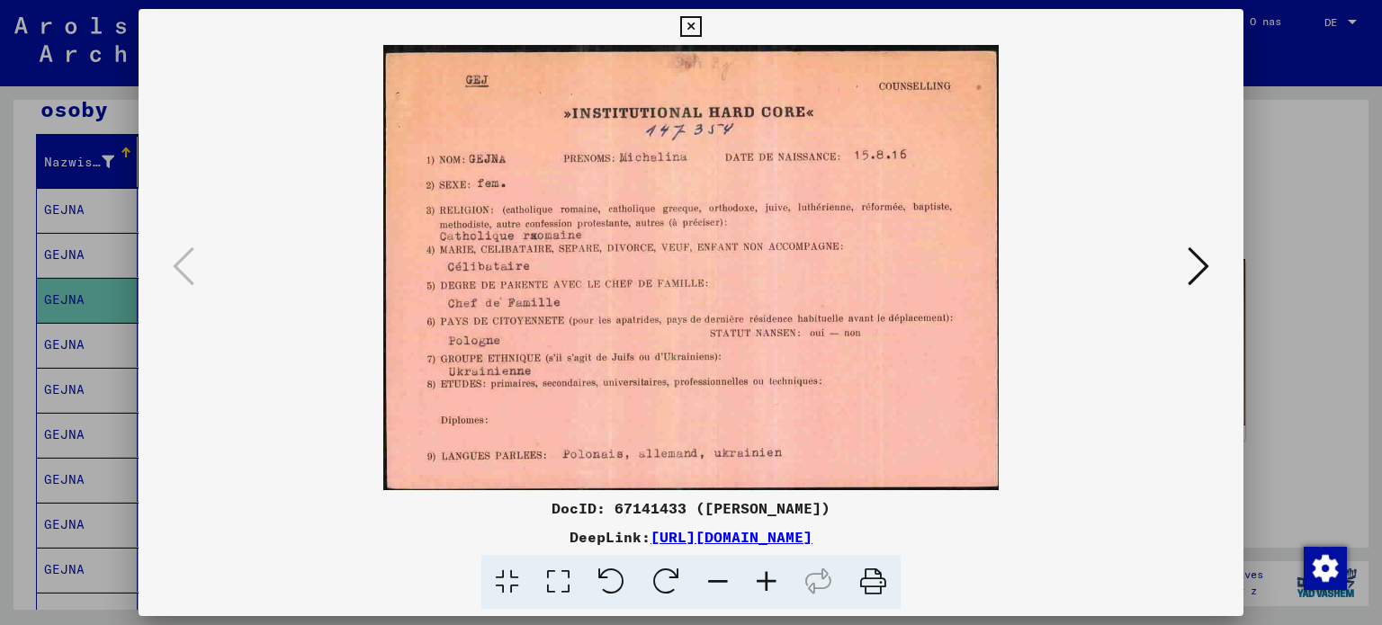
click at [1214, 259] on div at bounding box center [692, 267] width 1106 height 445
click at [1214, 259] on button at bounding box center [1199, 267] width 32 height 51
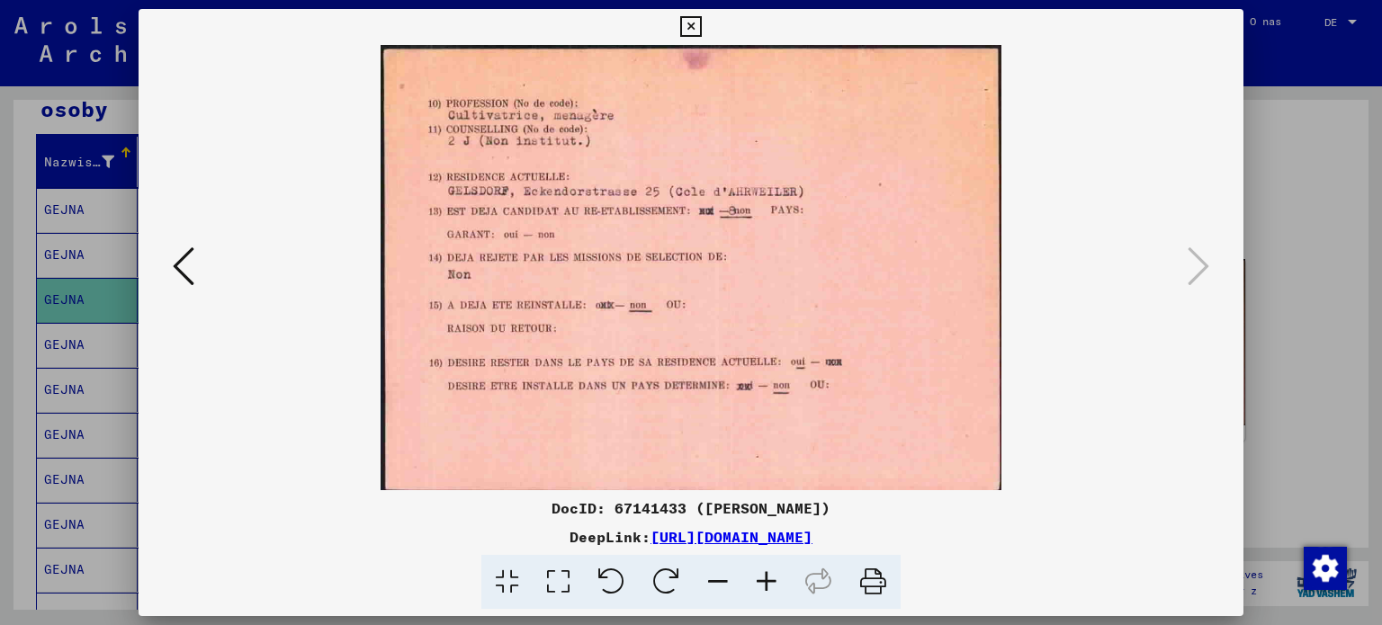
click at [687, 24] on icon at bounding box center [690, 27] width 21 height 22
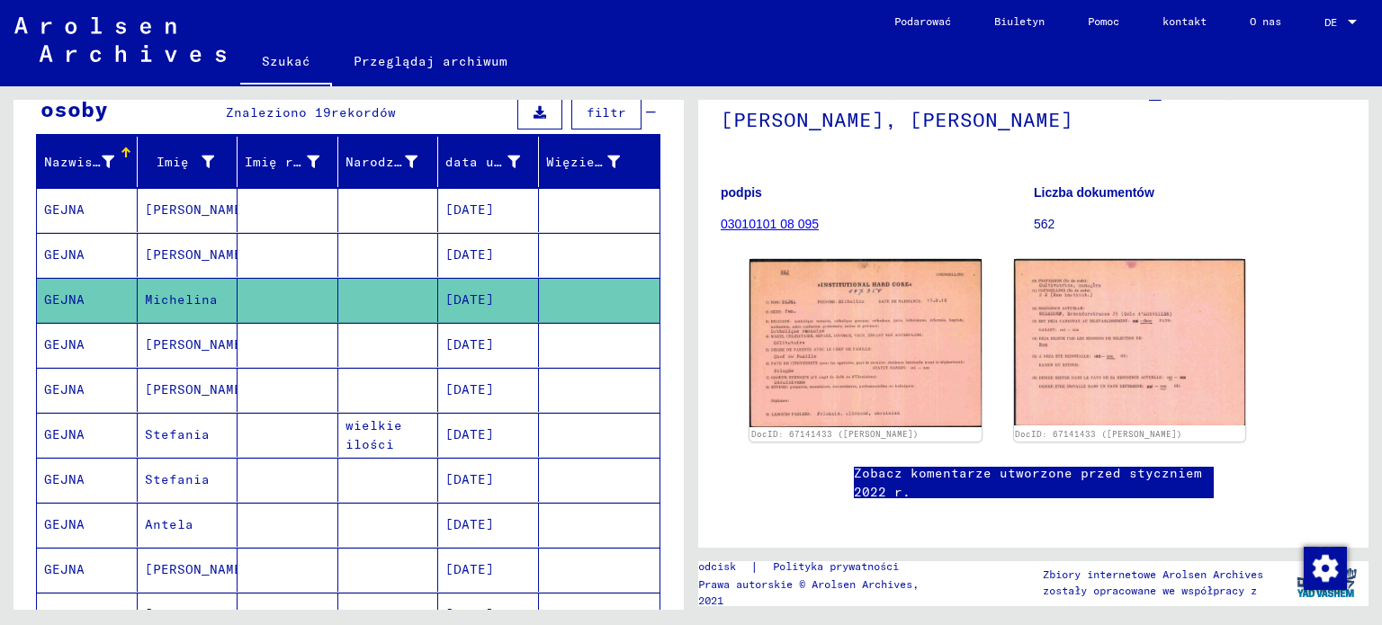
click at [94, 345] on mat-cell "GEJNA" at bounding box center [87, 345] width 101 height 44
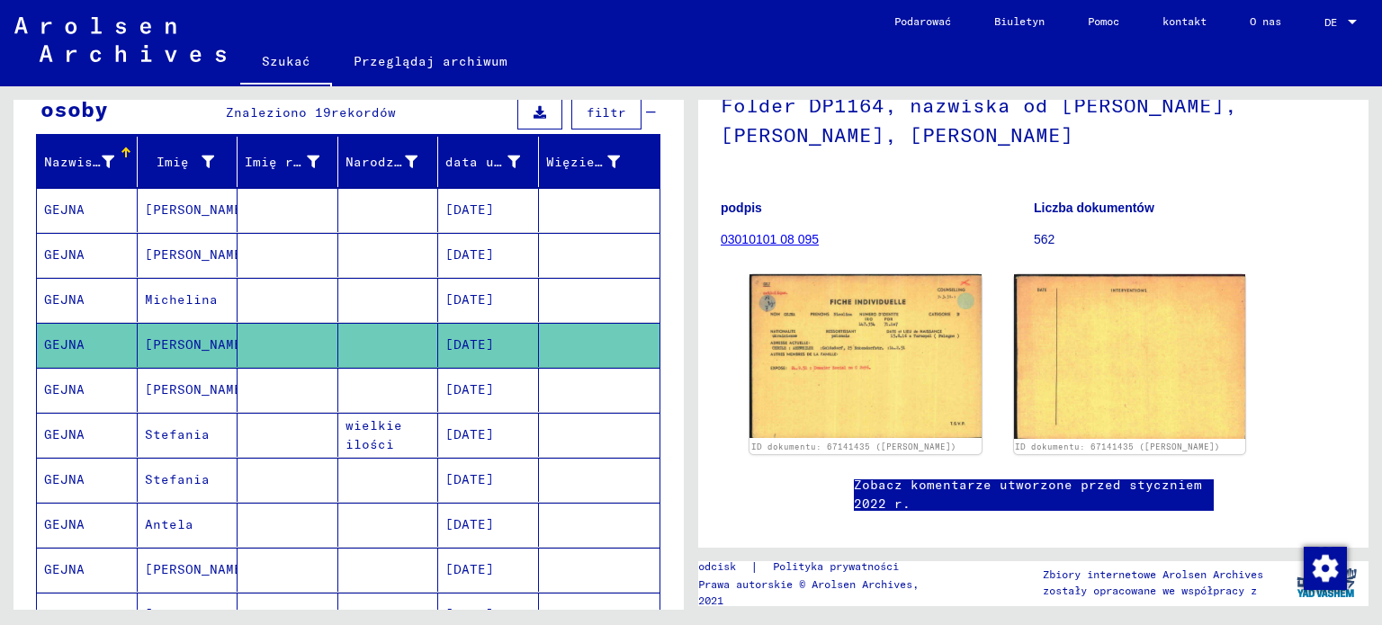
scroll to position [250, 0]
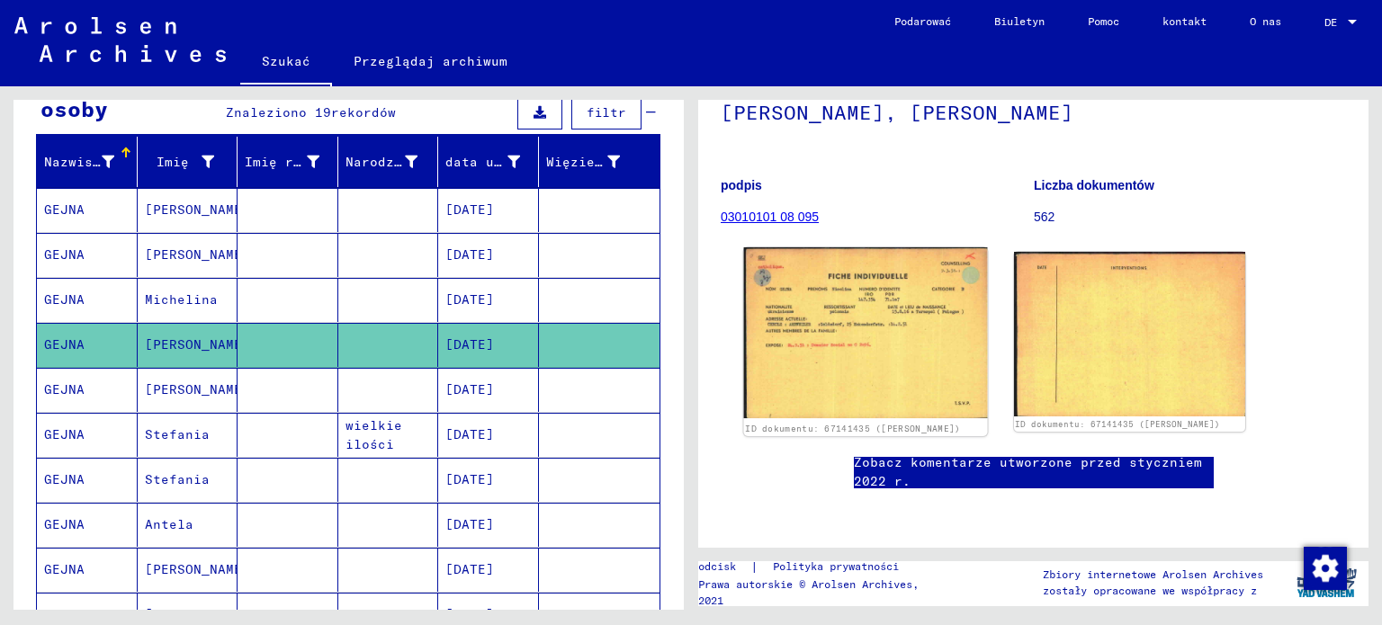
click at [889, 247] on img at bounding box center [865, 332] width 243 height 171
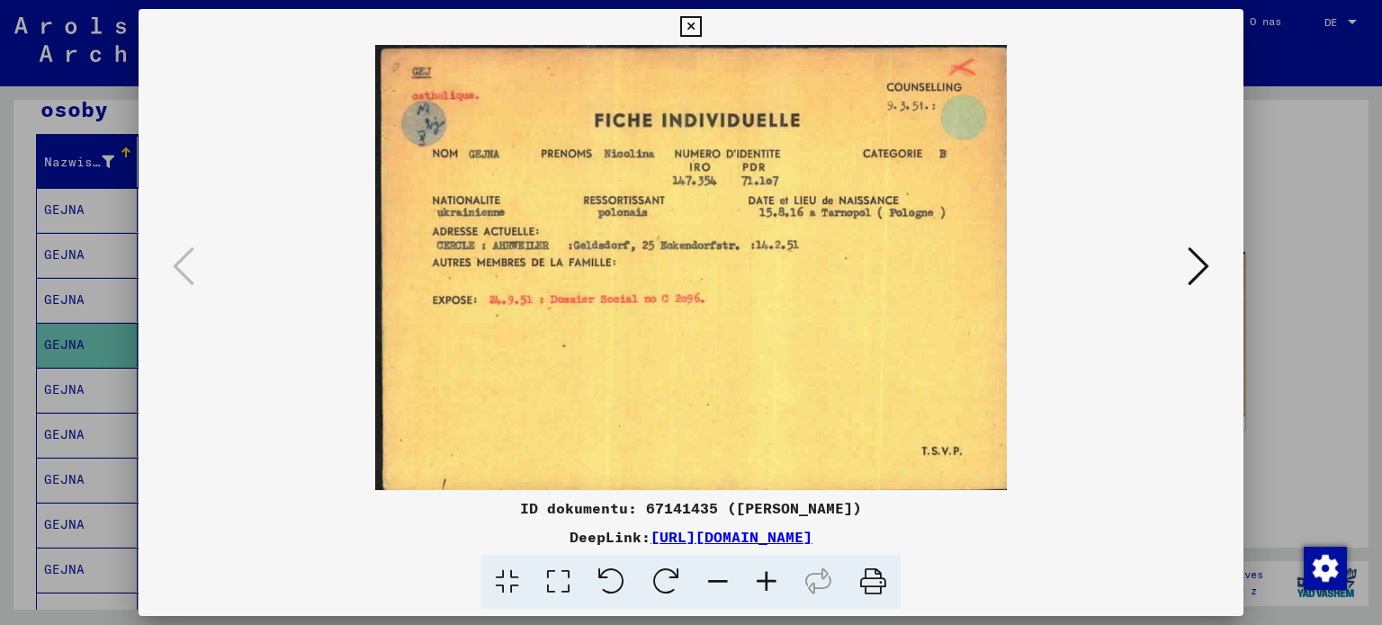
click at [685, 23] on icon at bounding box center [690, 27] width 21 height 22
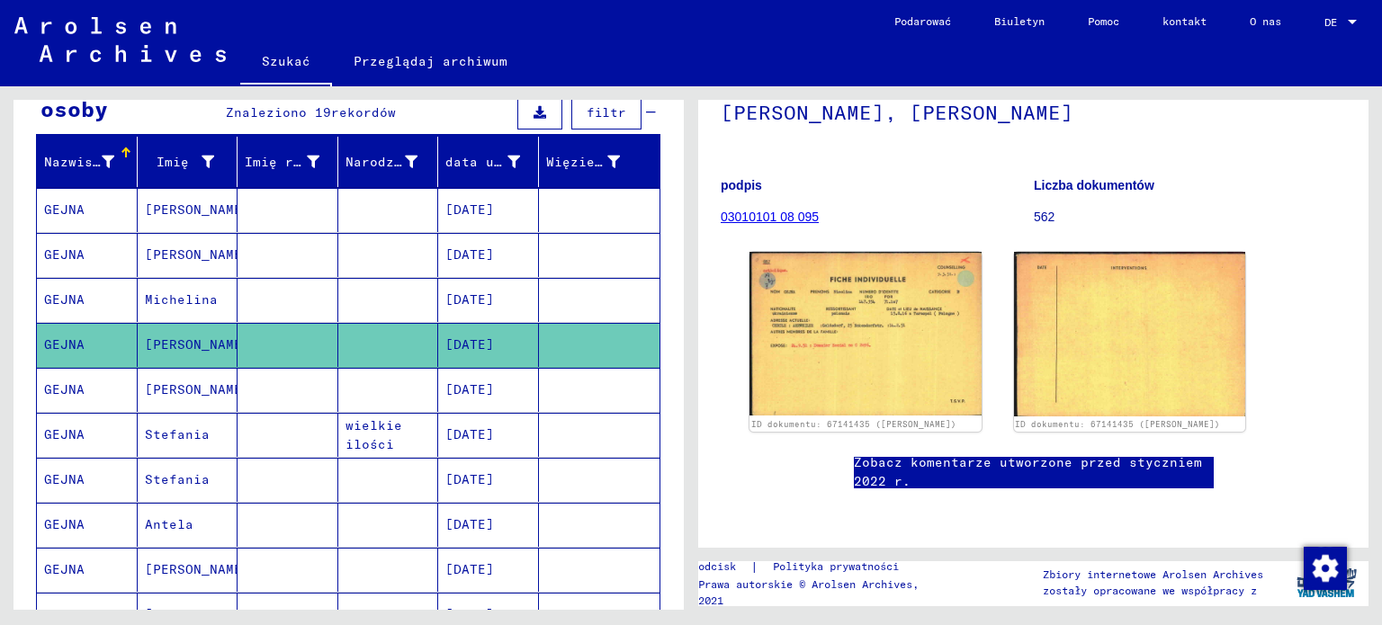
click at [115, 394] on mat-cell "GEJNA" at bounding box center [87, 390] width 101 height 44
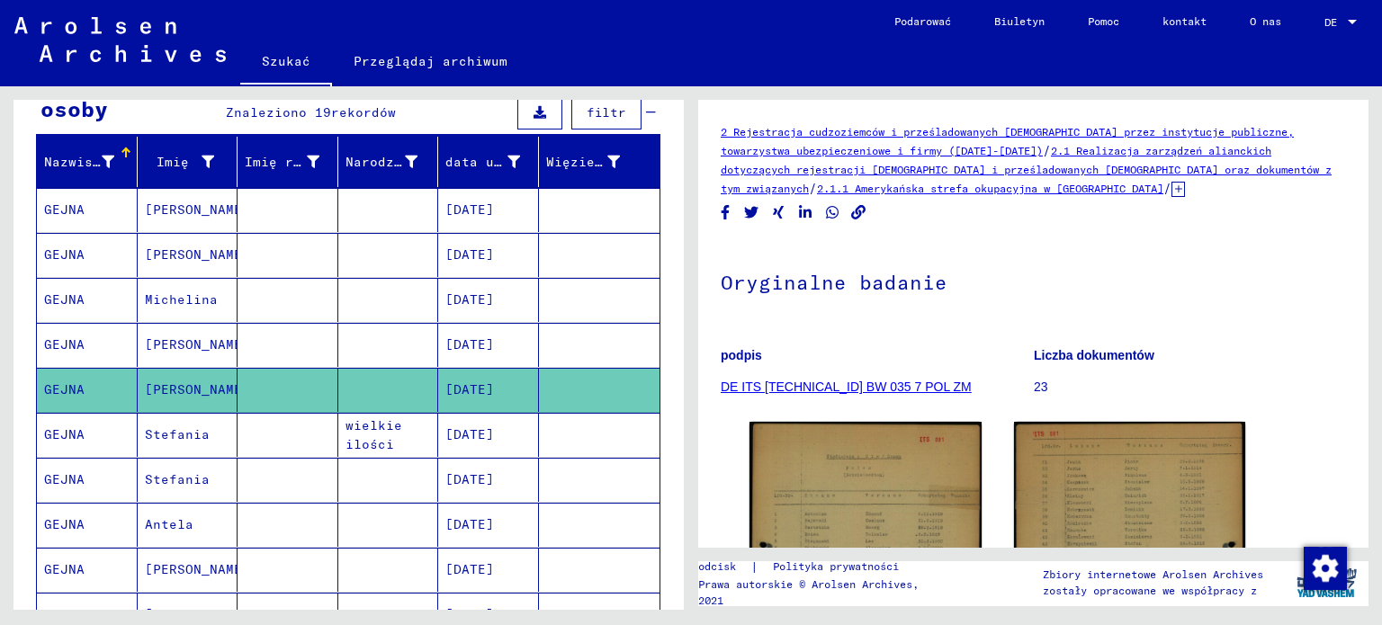
click at [1372, 219] on div "2 Rejestracja cudzoziemców i prześladowanych [DEMOGRAPHIC_DATA] przez instytucj…" at bounding box center [1037, 348] width 691 height 524
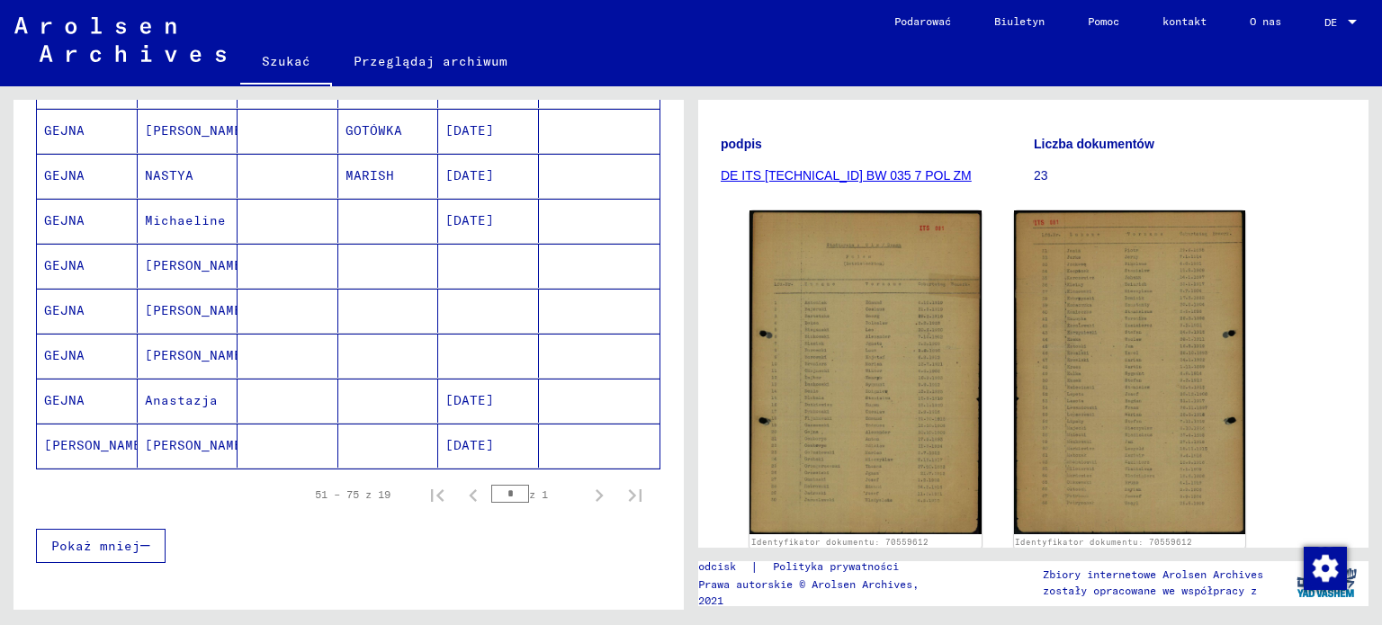
scroll to position [779, 0]
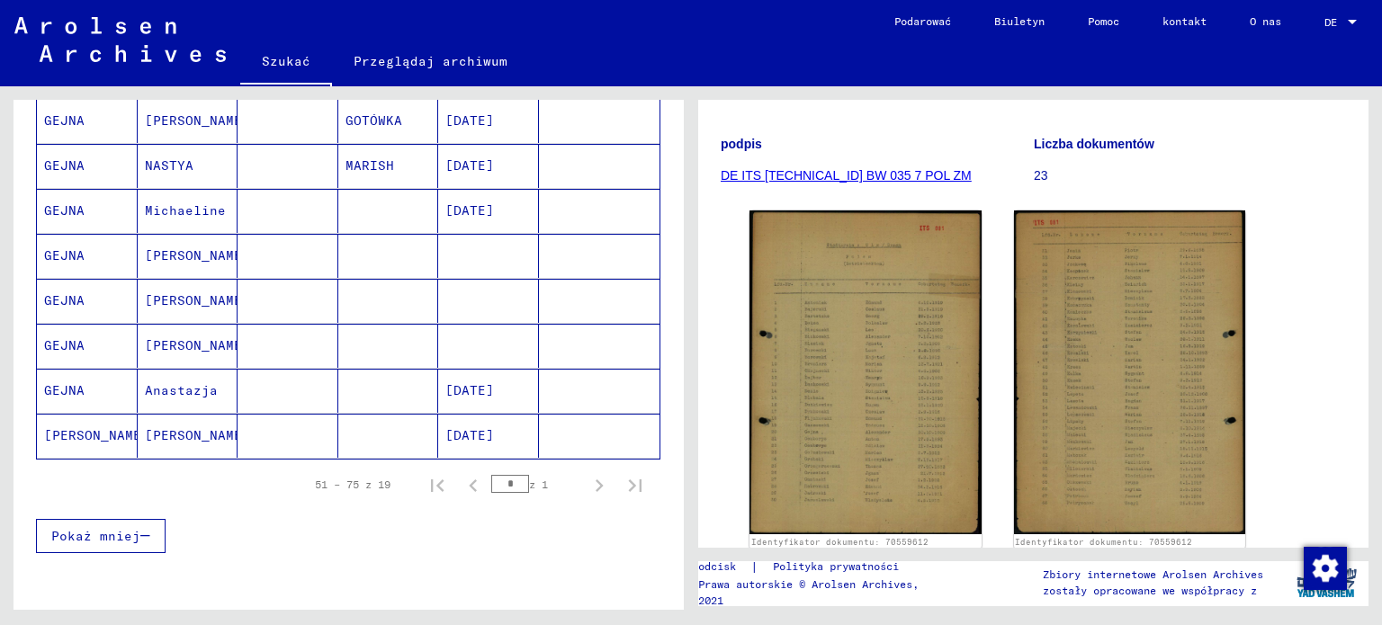
click at [85, 427] on font "[PERSON_NAME]" at bounding box center [96, 435] width 105 height 16
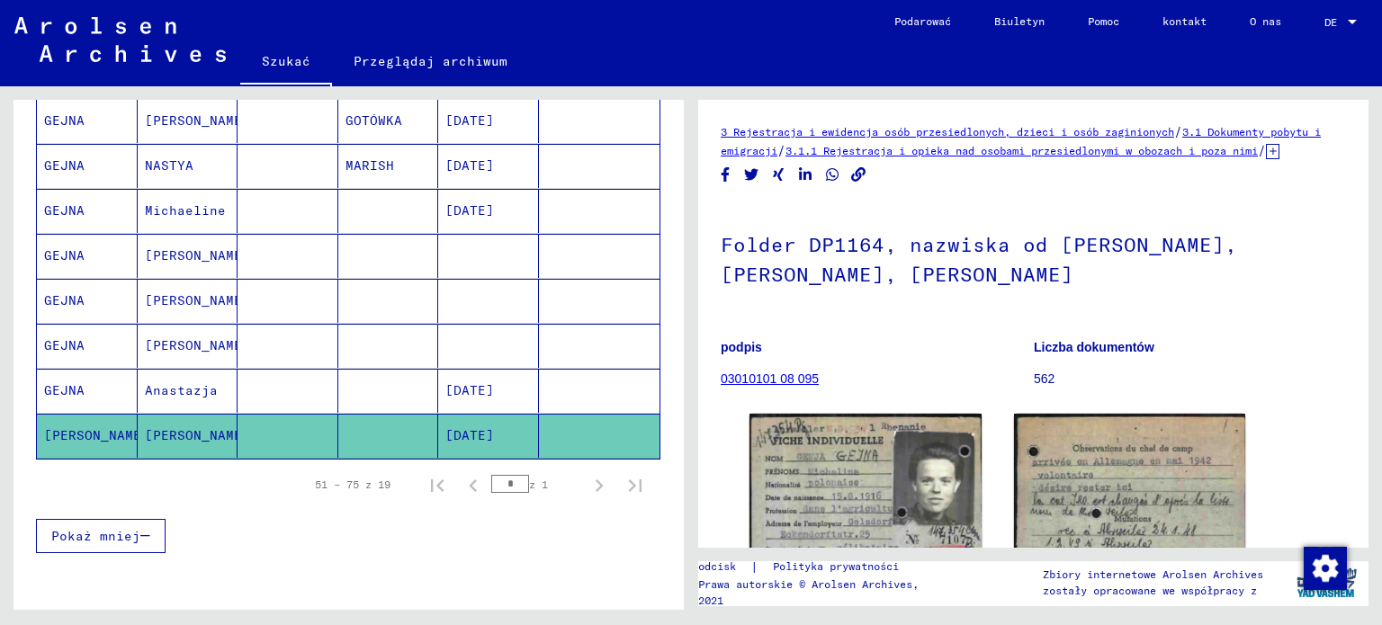
click at [83, 345] on font "GEJNA" at bounding box center [64, 345] width 40 height 16
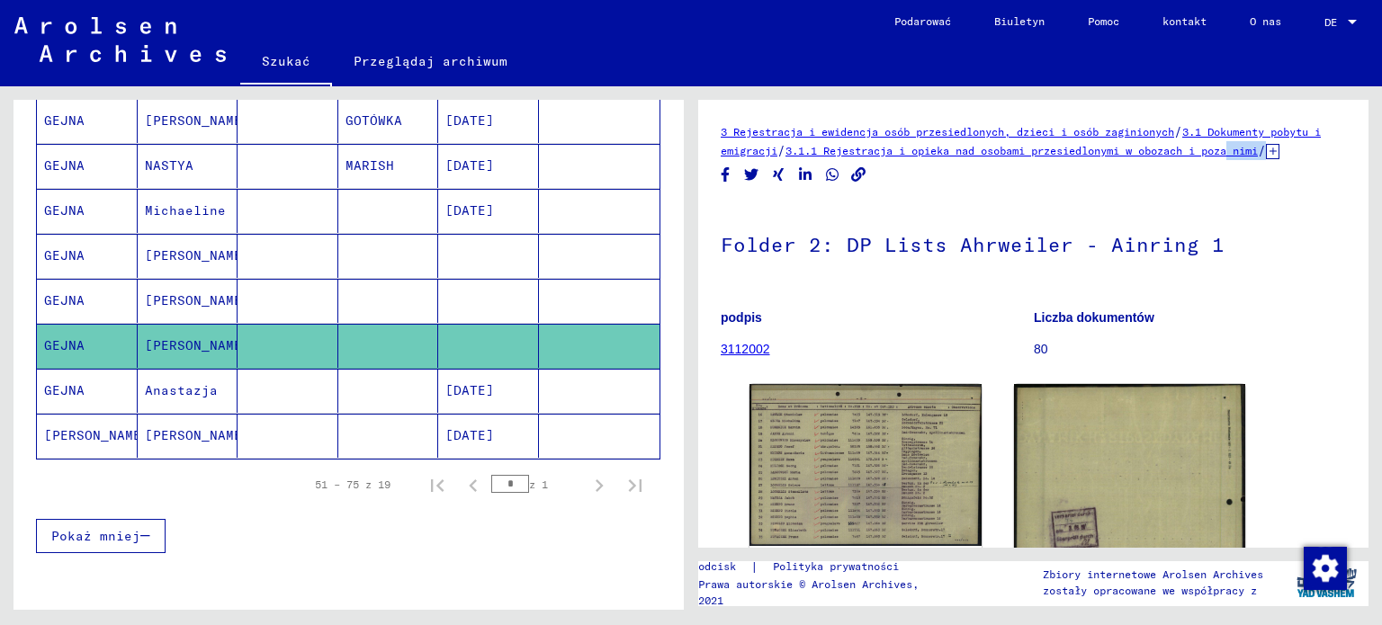
drag, startPoint x: 1379, startPoint y: 151, endPoint x: 1379, endPoint y: 161, distance: 9.9
click at [1379, 161] on div "3 Rejestracja i ewidencja osób przesiedlonych, dzieci i osób zaginionych / 3.1 …" at bounding box center [1037, 348] width 691 height 524
click at [1354, 154] on yv-its-full-details "3 Rejestracja i ewidencja osób przesiedlonych, dzieci i osób zaginionych / 3.1 …" at bounding box center [1033, 473] width 670 height 702
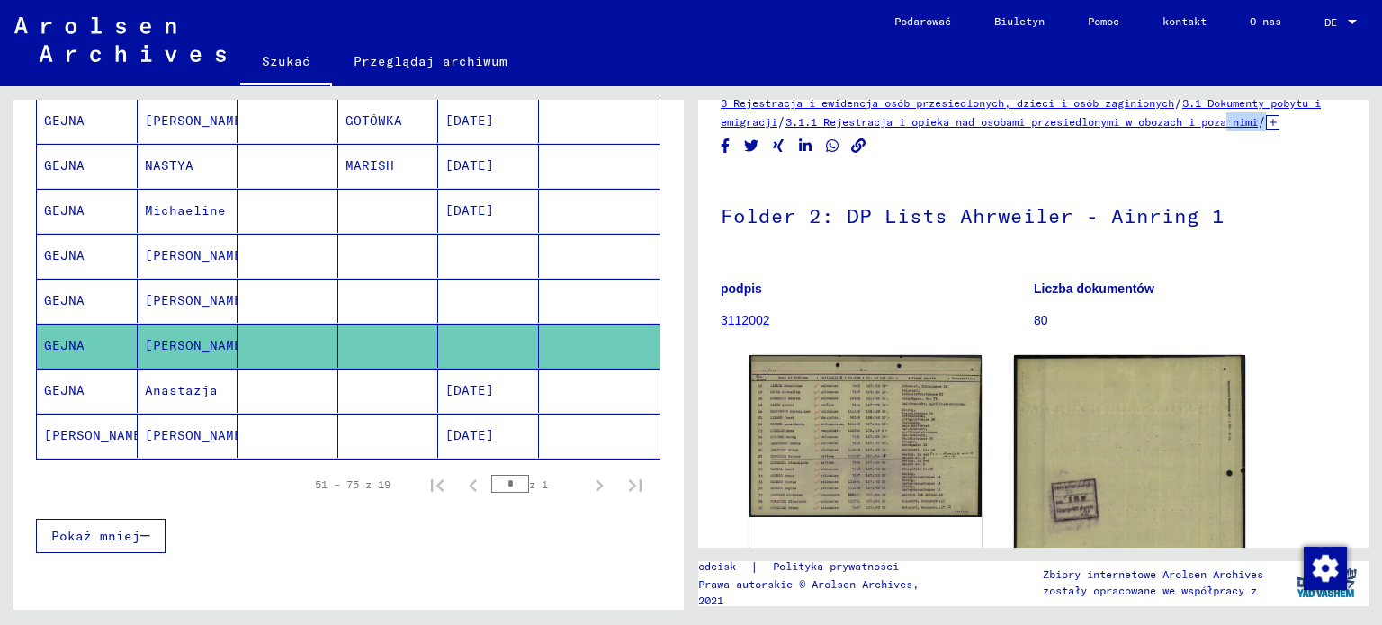
scroll to position [226, 0]
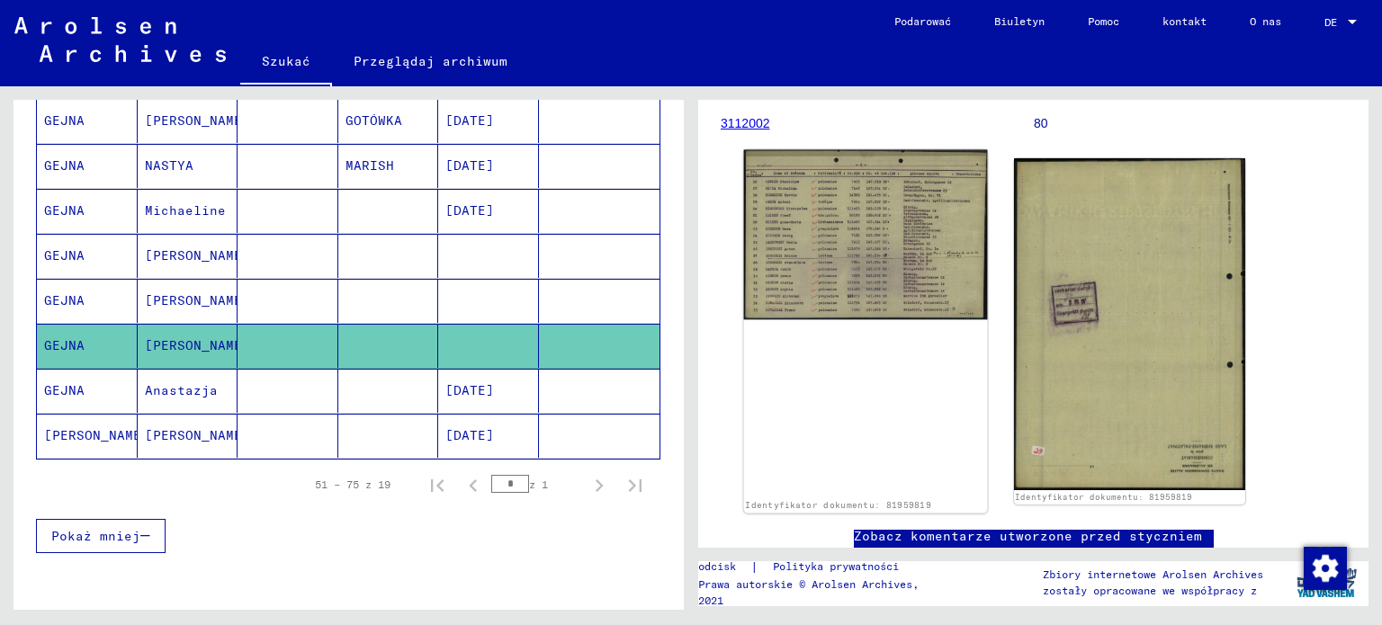
click at [788, 247] on img at bounding box center [865, 235] width 243 height 170
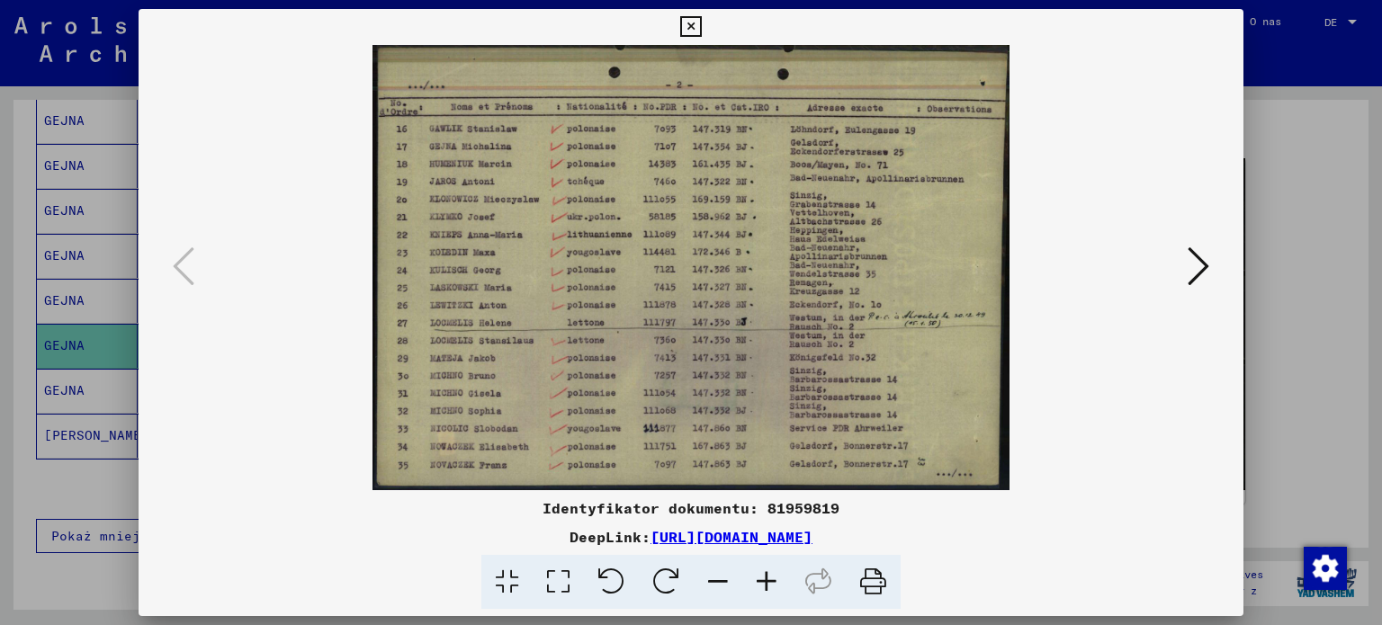
click at [684, 23] on icon at bounding box center [690, 27] width 21 height 22
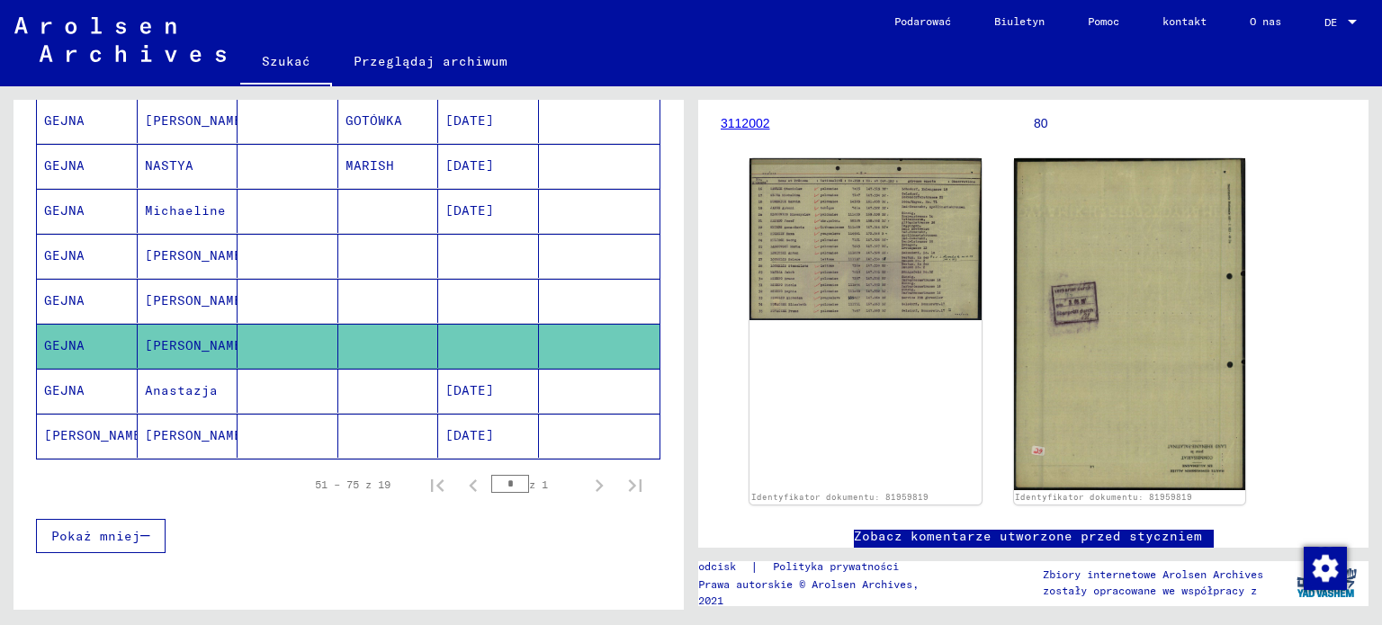
click at [164, 281] on mat-cell "[PERSON_NAME]" at bounding box center [188, 301] width 101 height 44
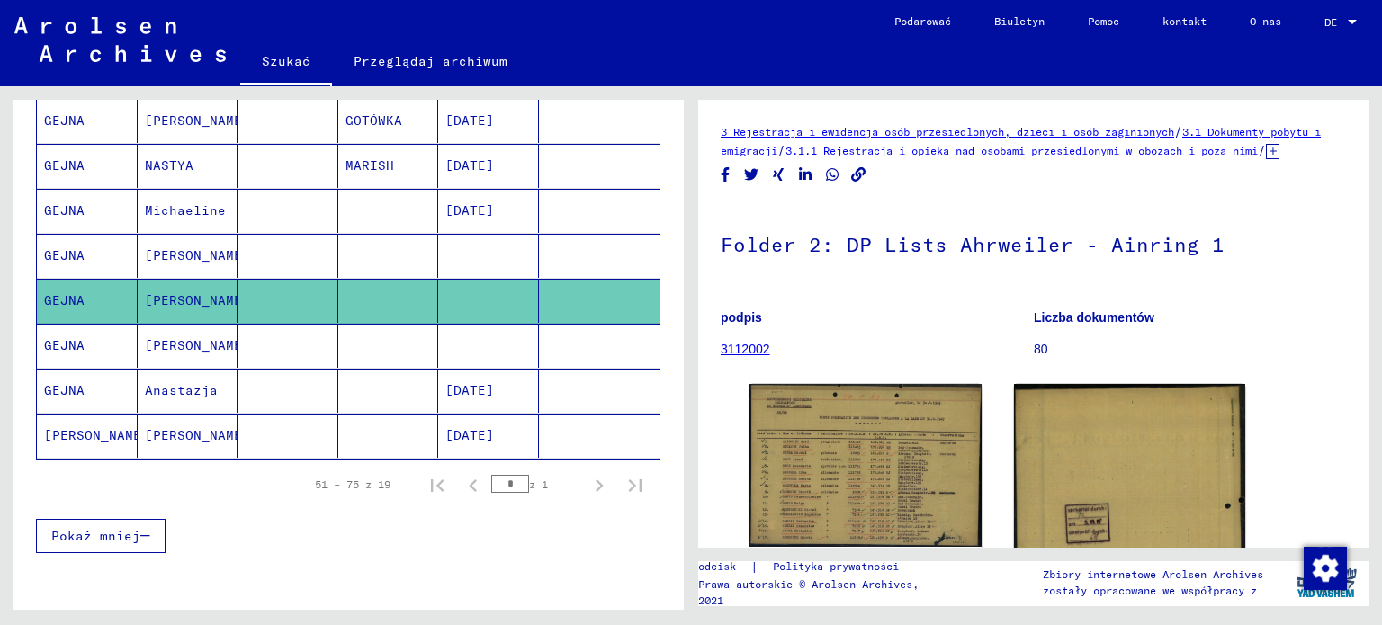
click at [69, 247] on font "GEJNA" at bounding box center [64, 255] width 40 height 16
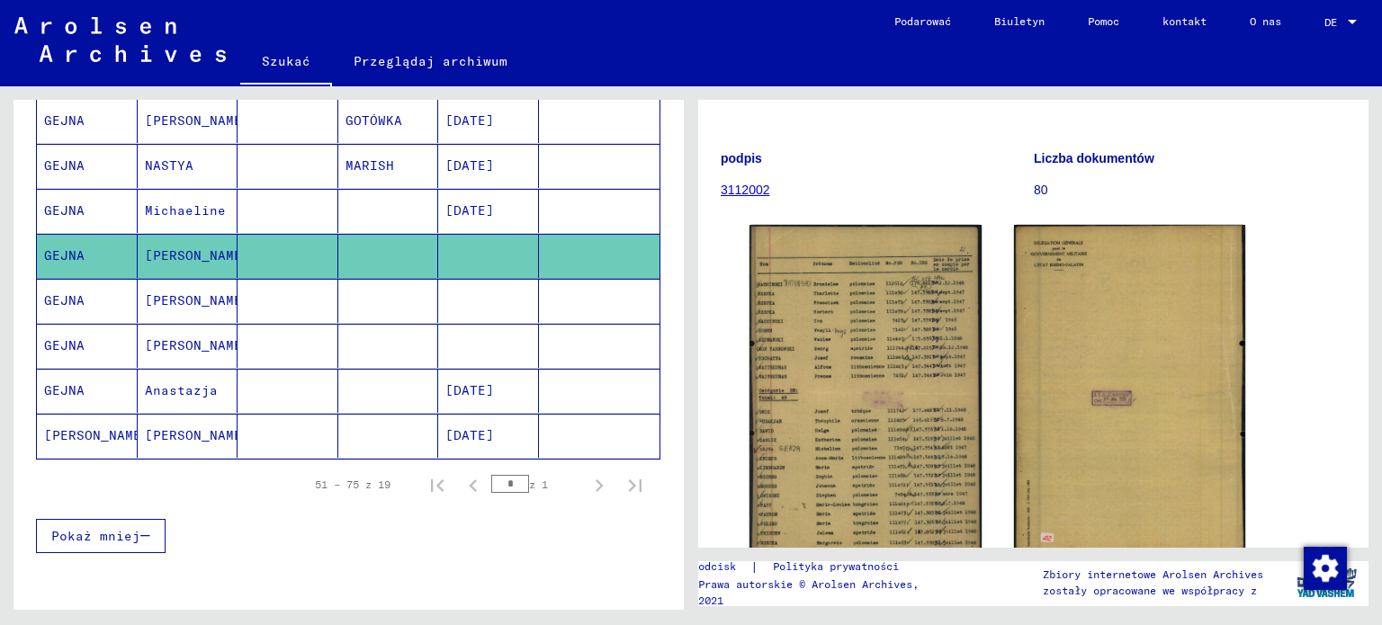
scroll to position [217, 0]
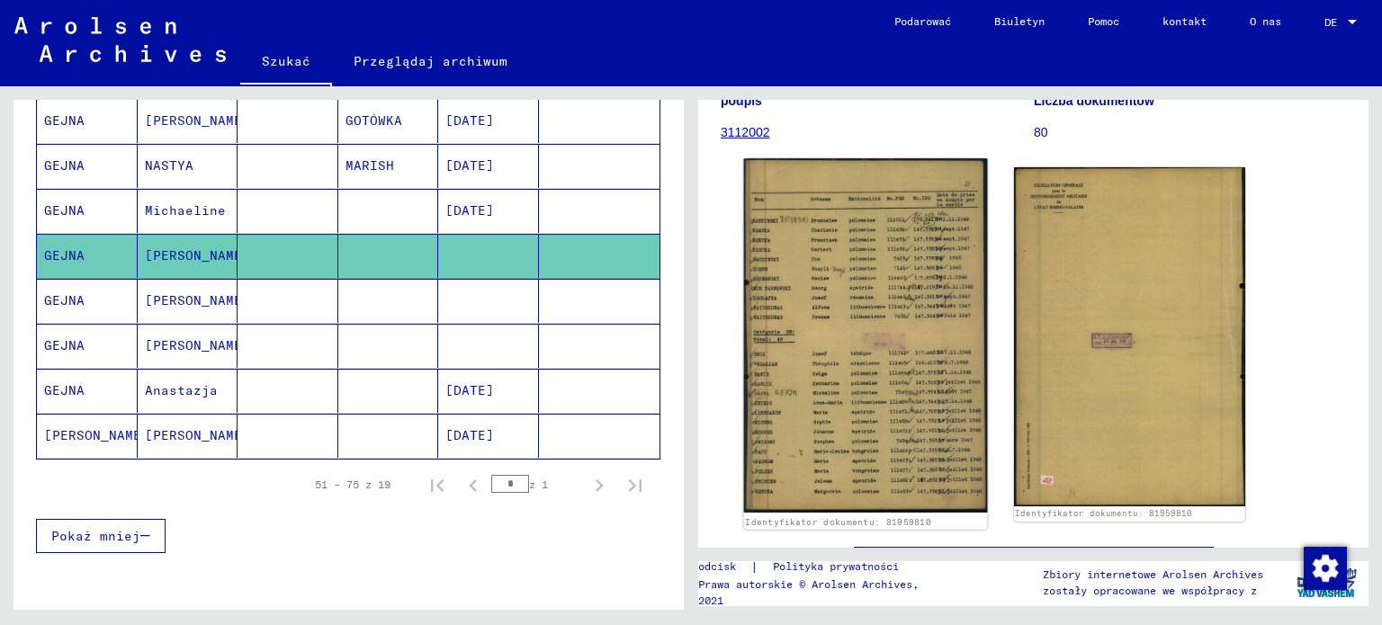
click at [935, 355] on img at bounding box center [865, 335] width 243 height 355
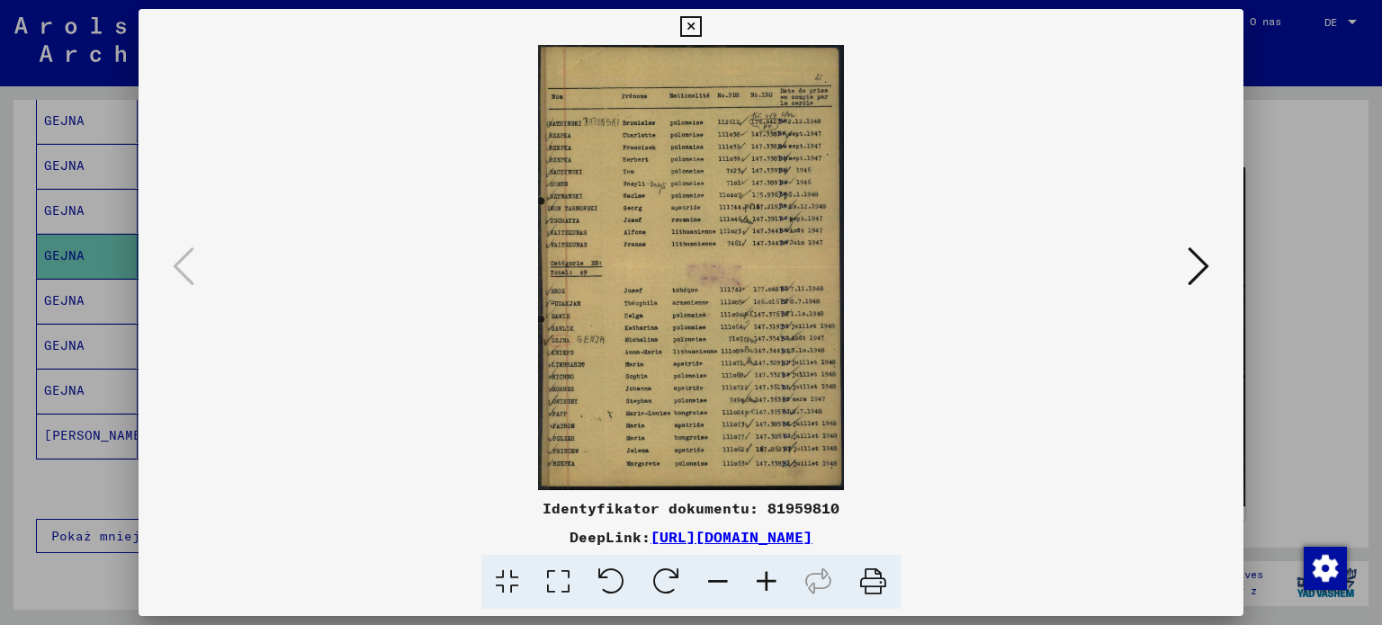
click at [680, 31] on icon at bounding box center [690, 27] width 21 height 22
